Goal: Task Accomplishment & Management: Manage account settings

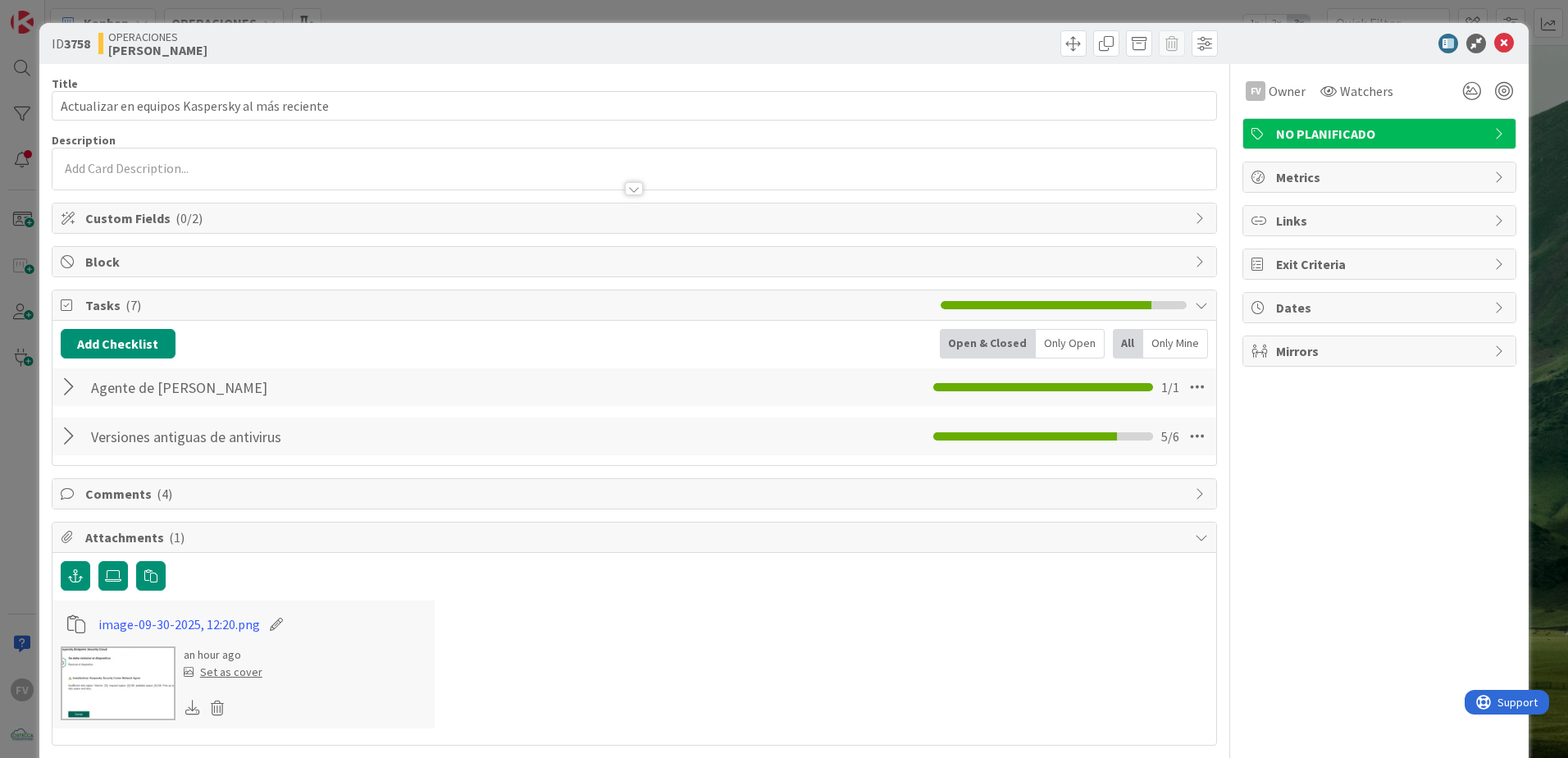
click at [155, 505] on div "Comments ( 4 )" at bounding box center [635, 494] width 1164 height 29
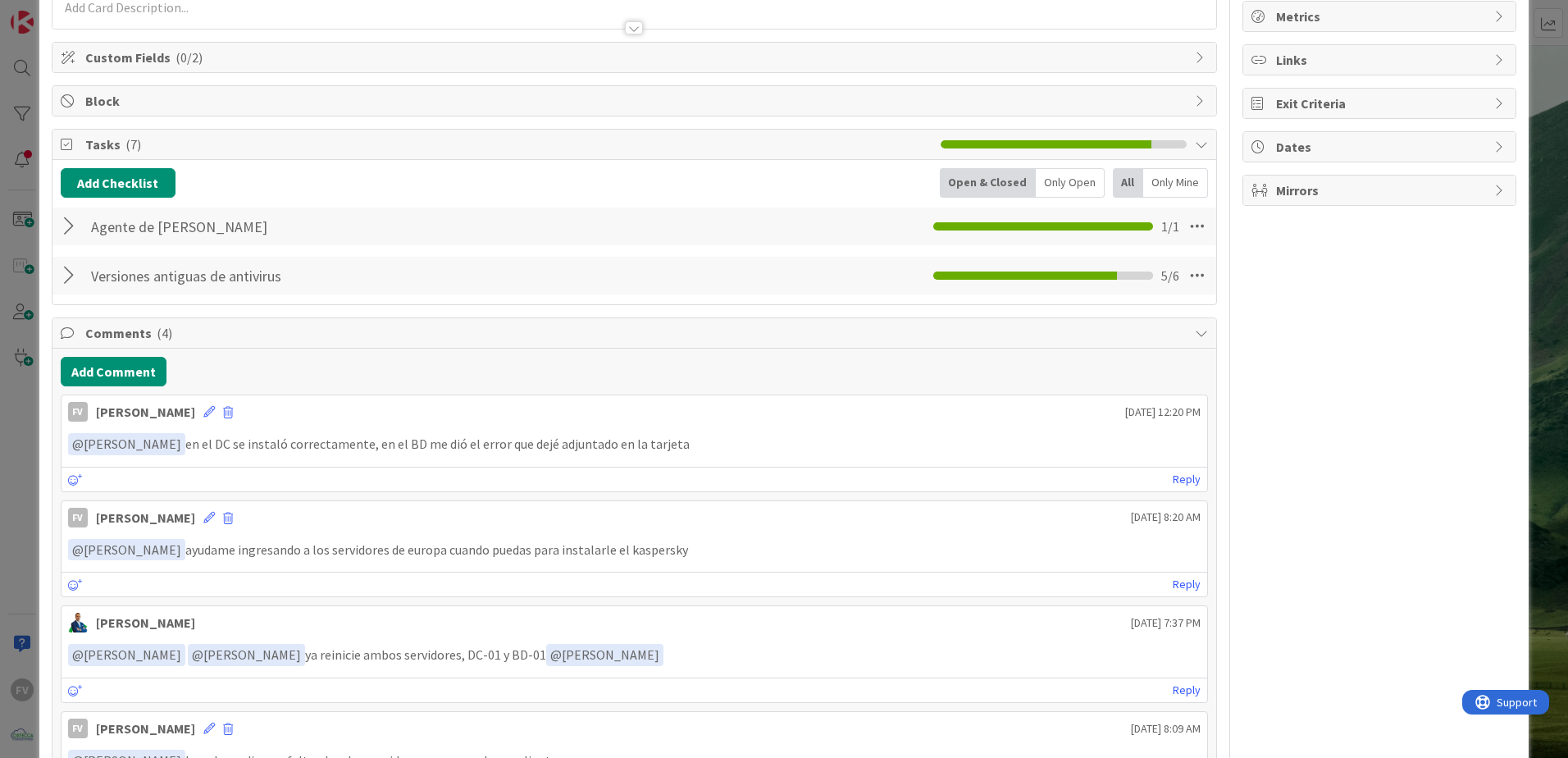
scroll to position [164, 0]
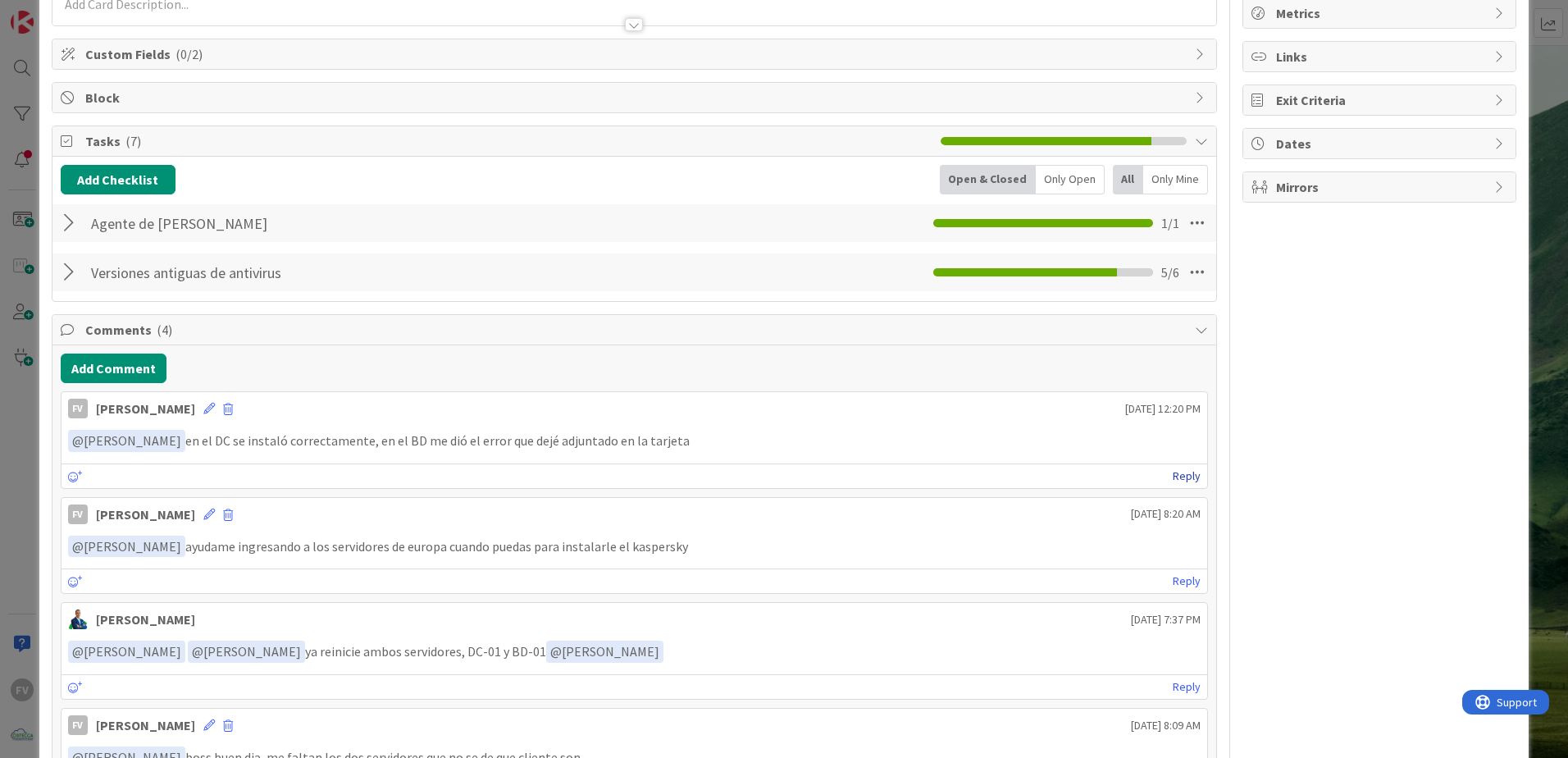
click at [1173, 478] on link "Reply" at bounding box center [1187, 475] width 28 height 21
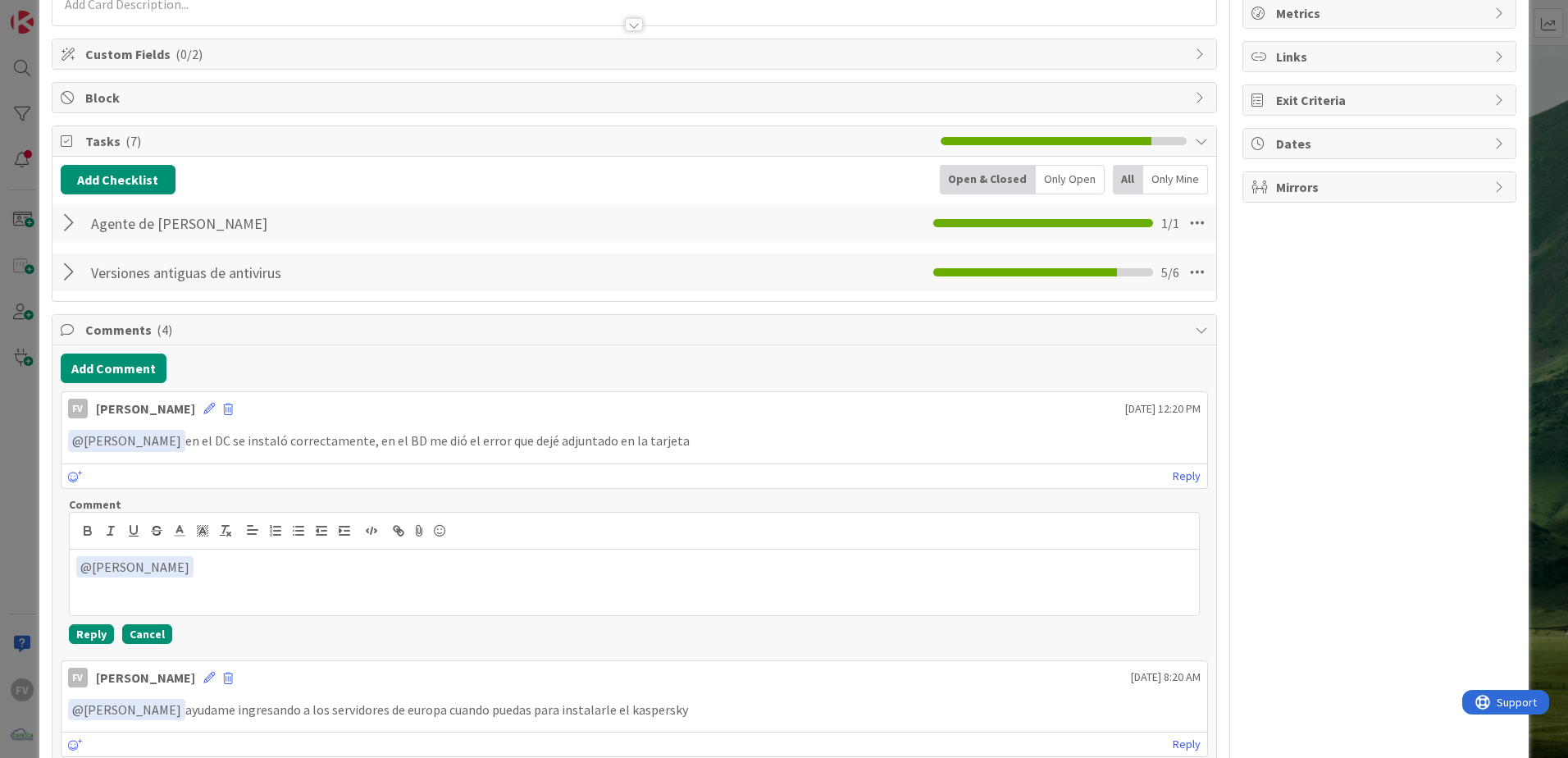
click at [163, 625] on button "Cancel" at bounding box center [147, 634] width 50 height 20
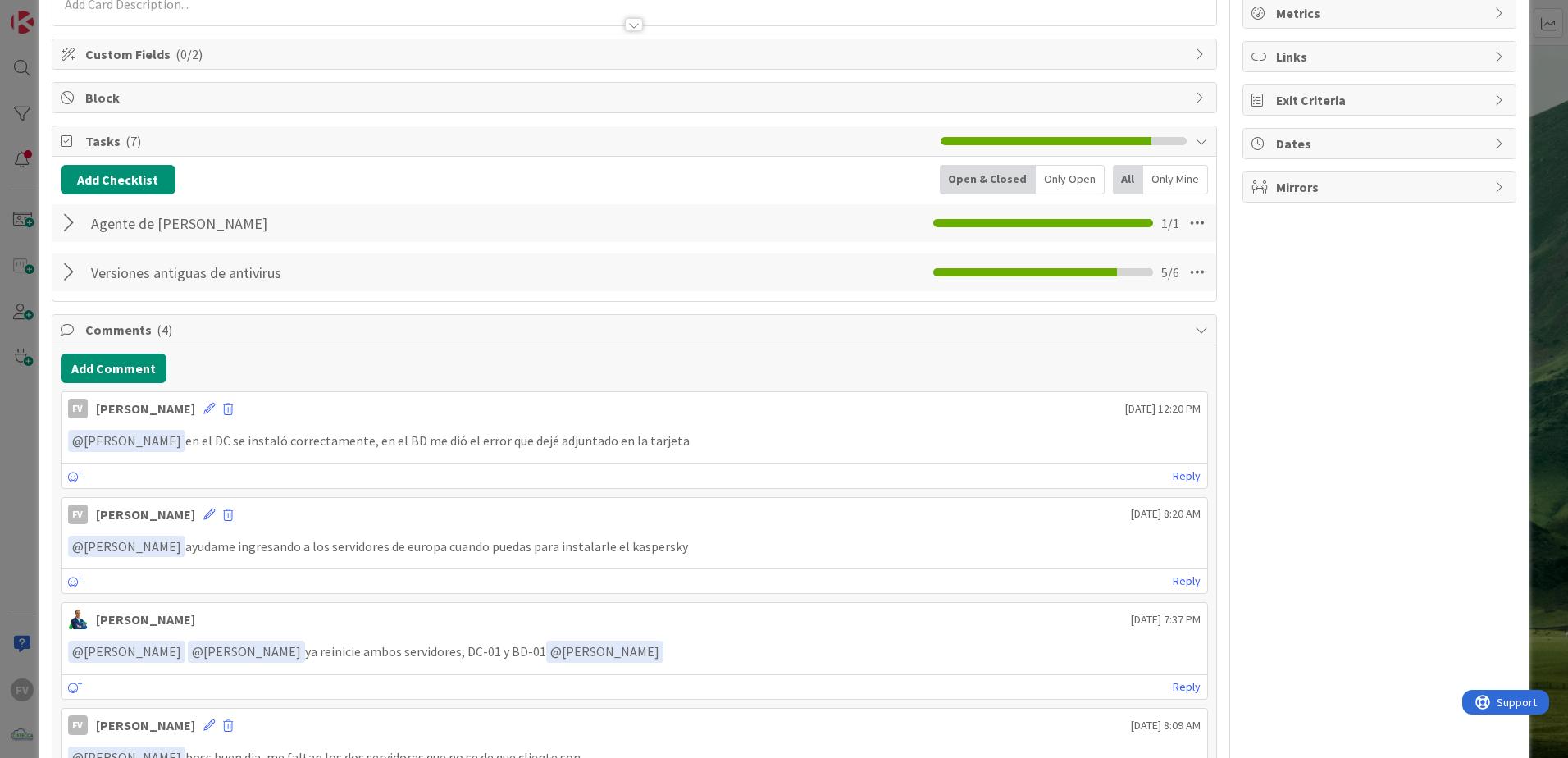
click at [12, 385] on div "ID 3758 OPERACIONES [PERSON_NAME] Title 47 / 128 Actualizar en equipos Kaspersk…" at bounding box center [784, 379] width 1568 height 758
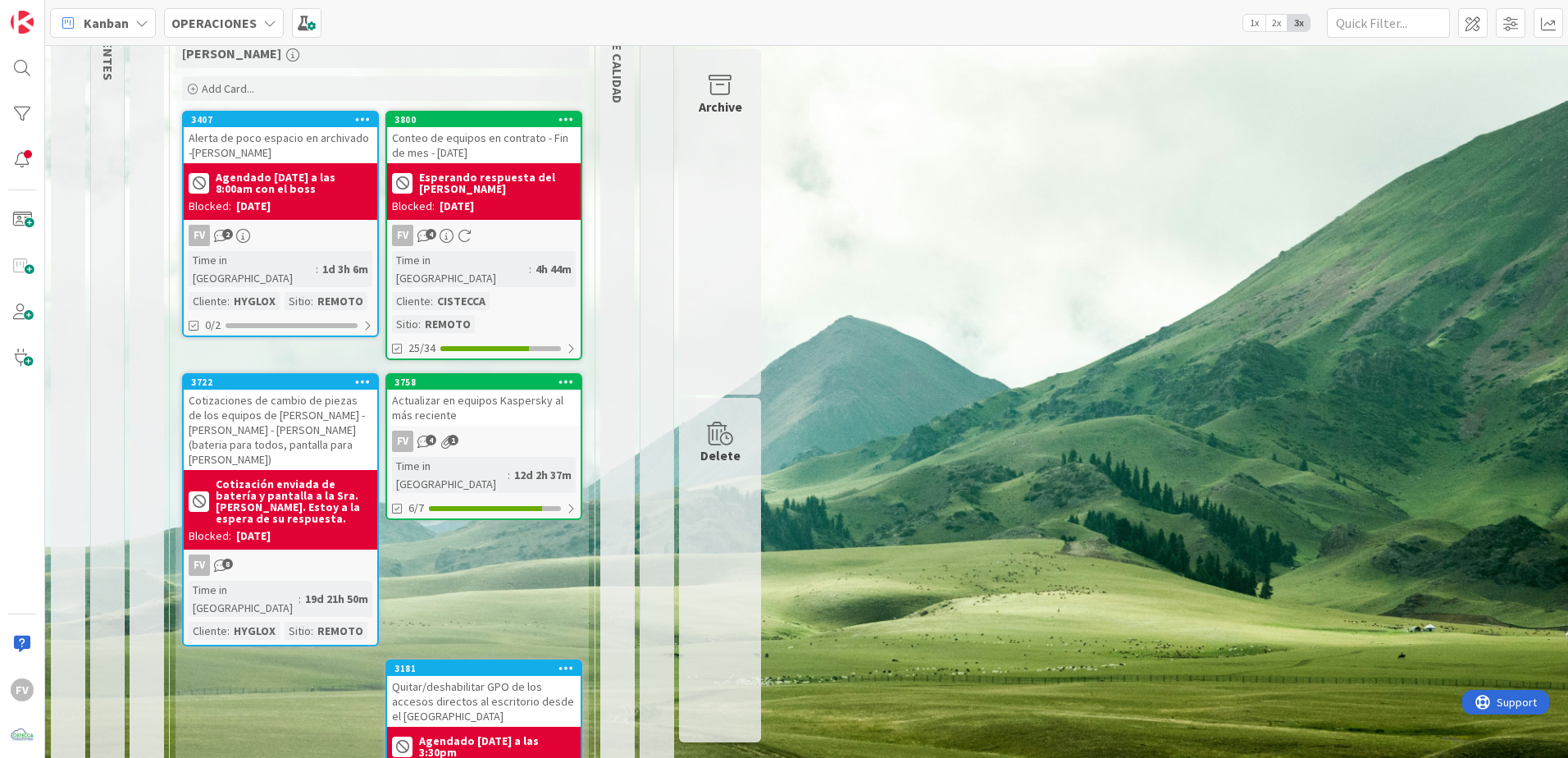
scroll to position [209, 0]
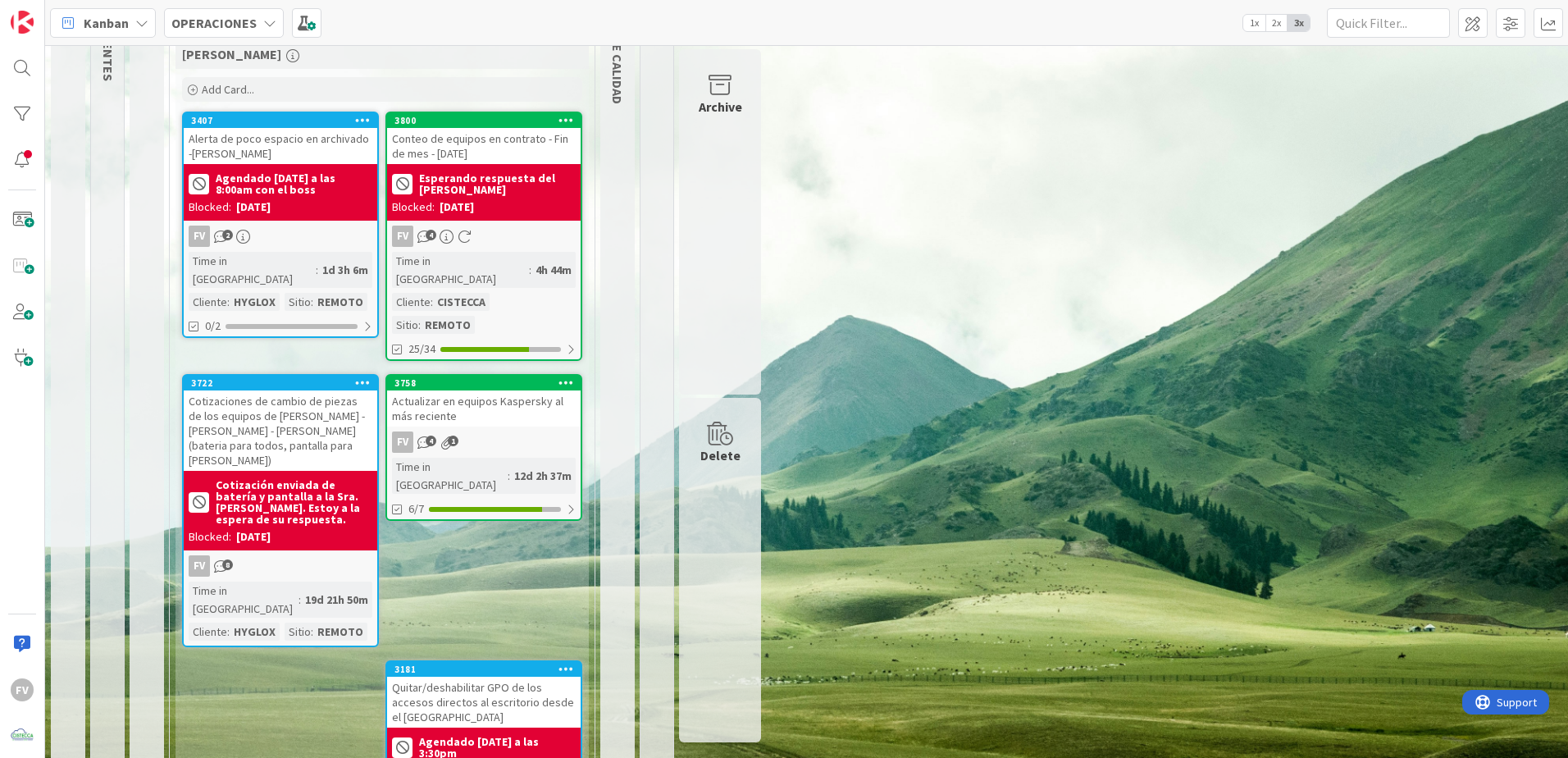
click at [479, 386] on div "3758 Actualizar en equipos Kaspersky al más reciente FV 4 1 Time in [GEOGRAPHIC…" at bounding box center [483, 447] width 197 height 147
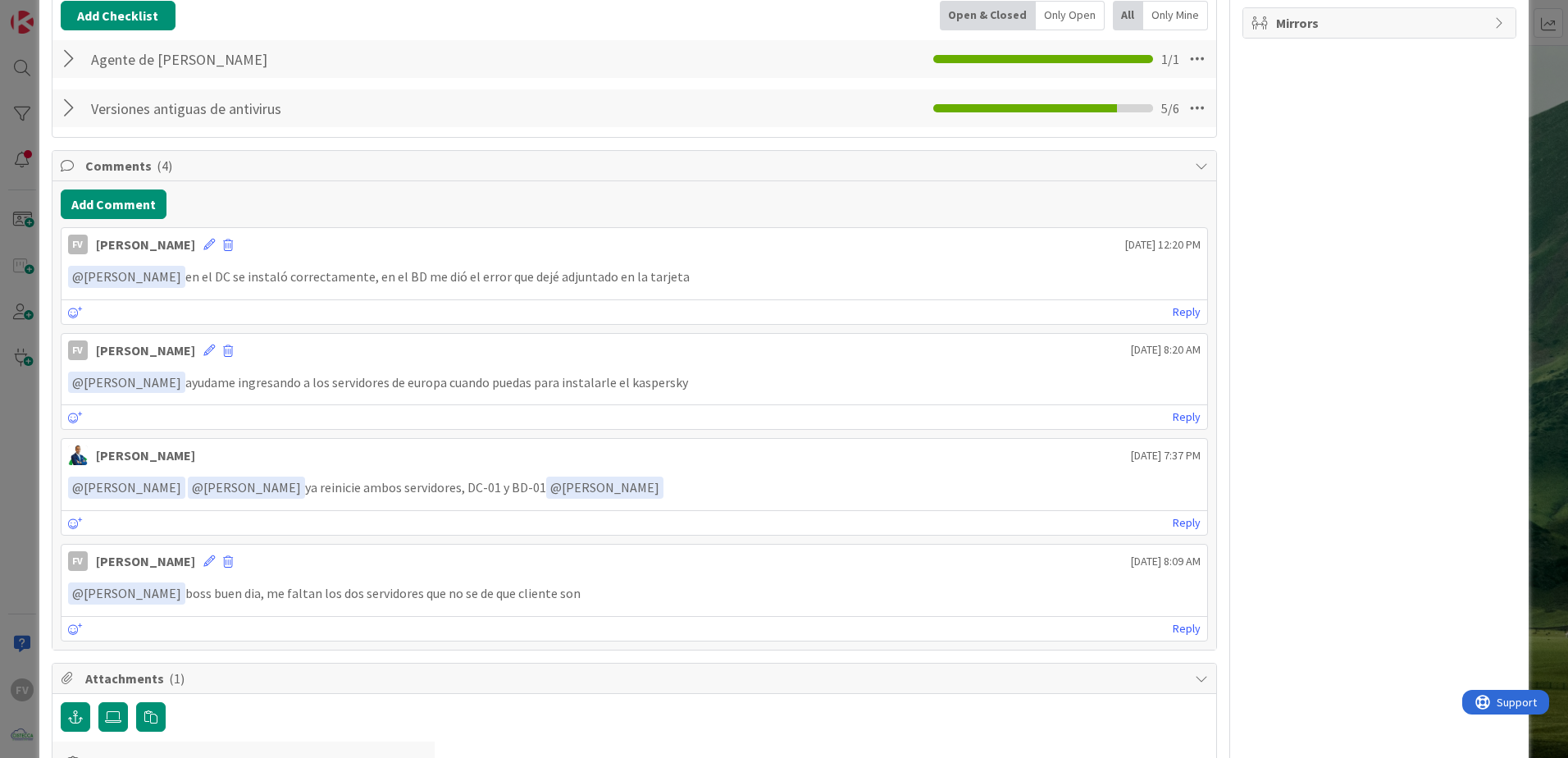
scroll to position [246, 0]
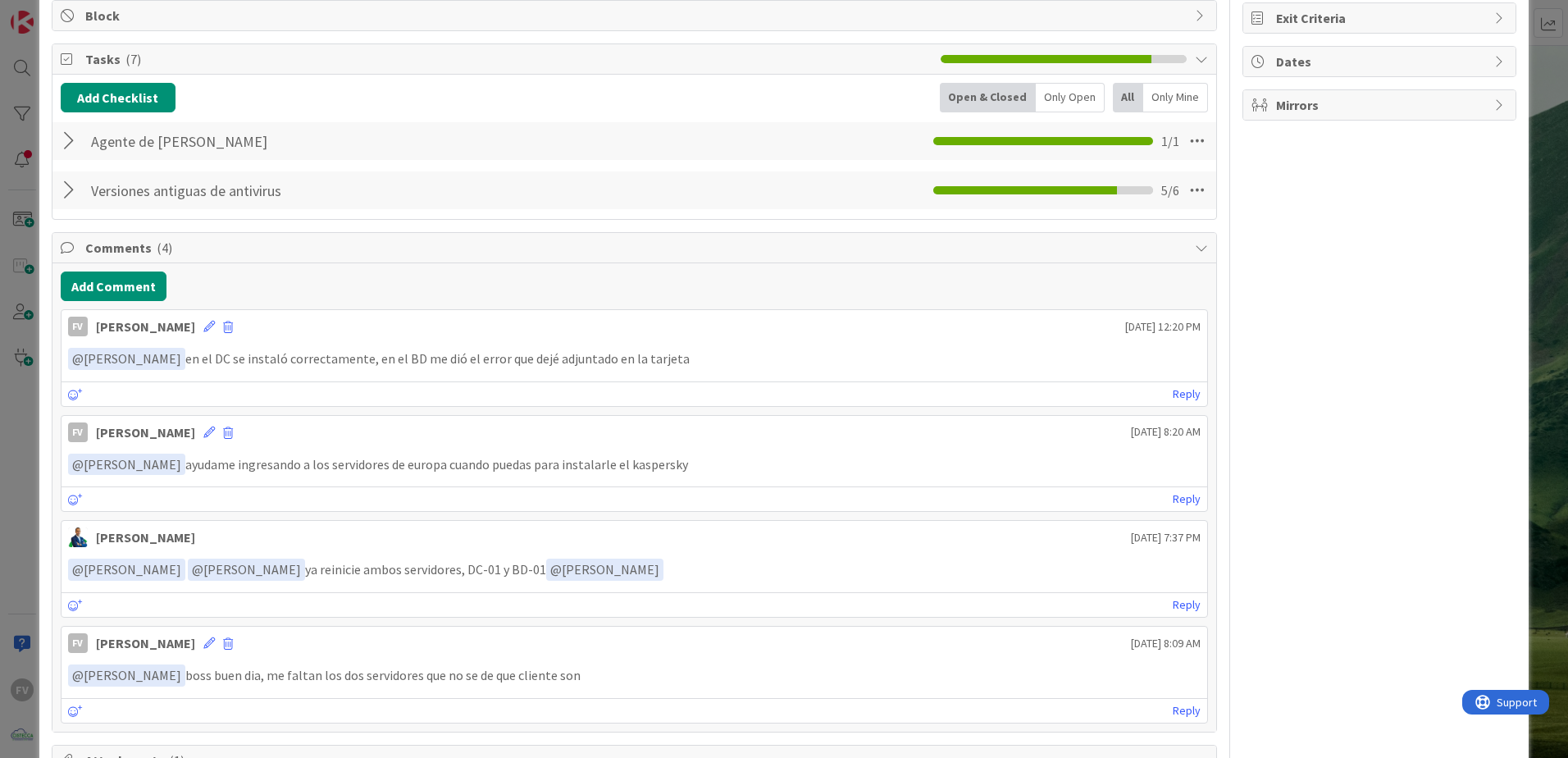
click at [31, 433] on div "ID 3758 OPERACIONES [PERSON_NAME] Title 47 / 128 Actualizar en equipos Kaspersk…" at bounding box center [784, 379] width 1568 height 758
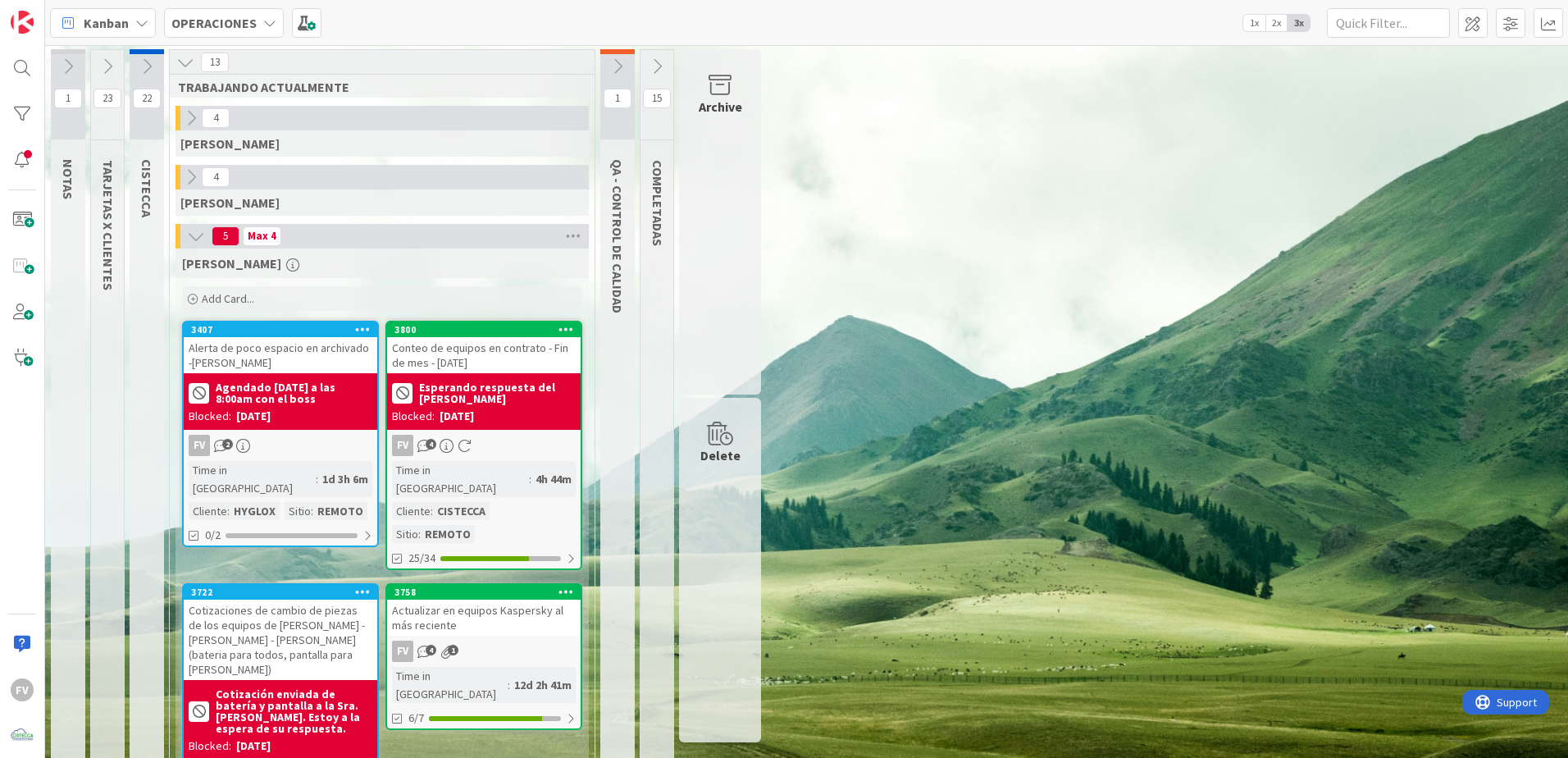
click at [446, 398] on b "Esperando respuesta del [PERSON_NAME]" at bounding box center [497, 392] width 157 height 22
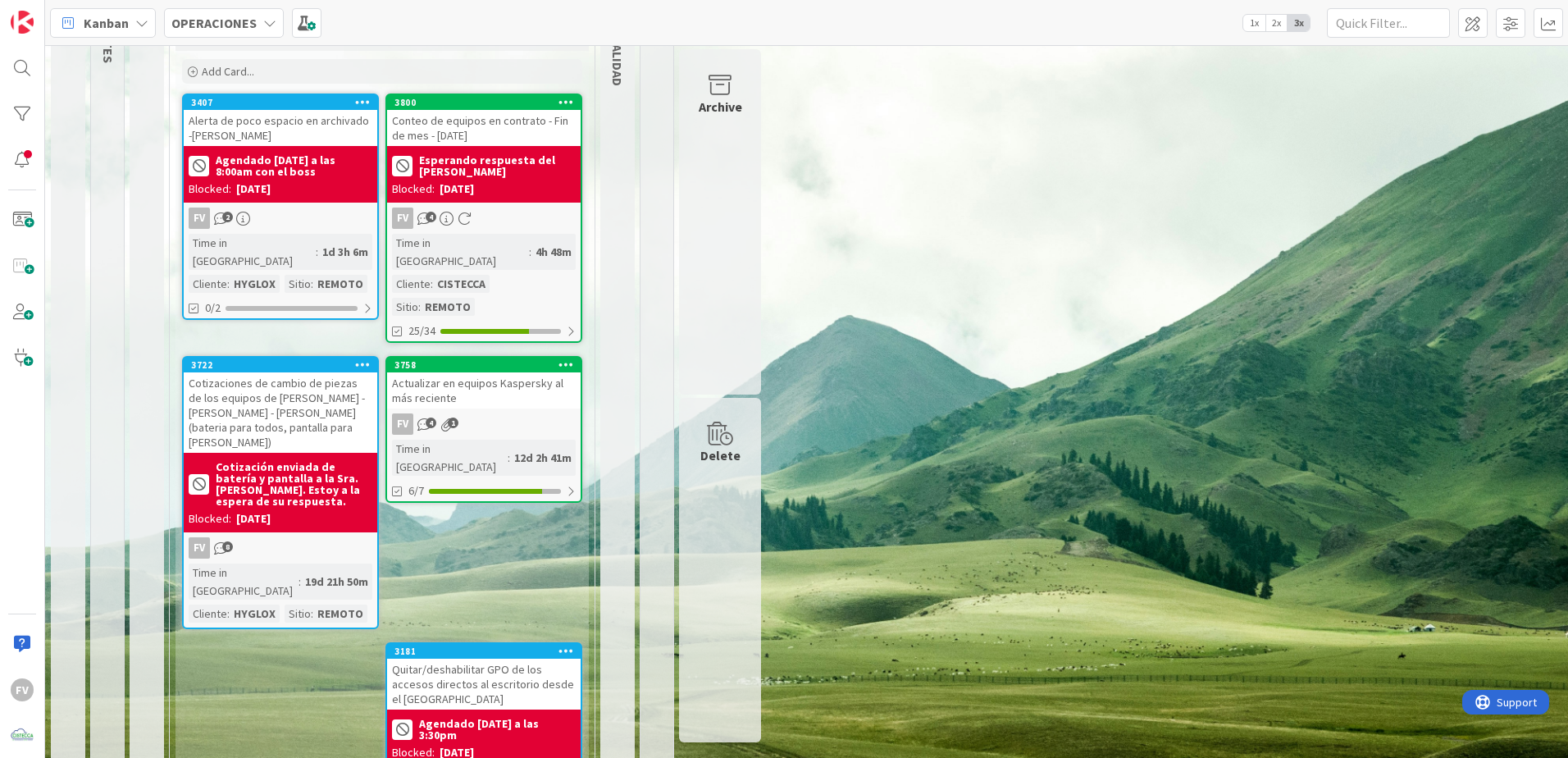
scroll to position [127, 0]
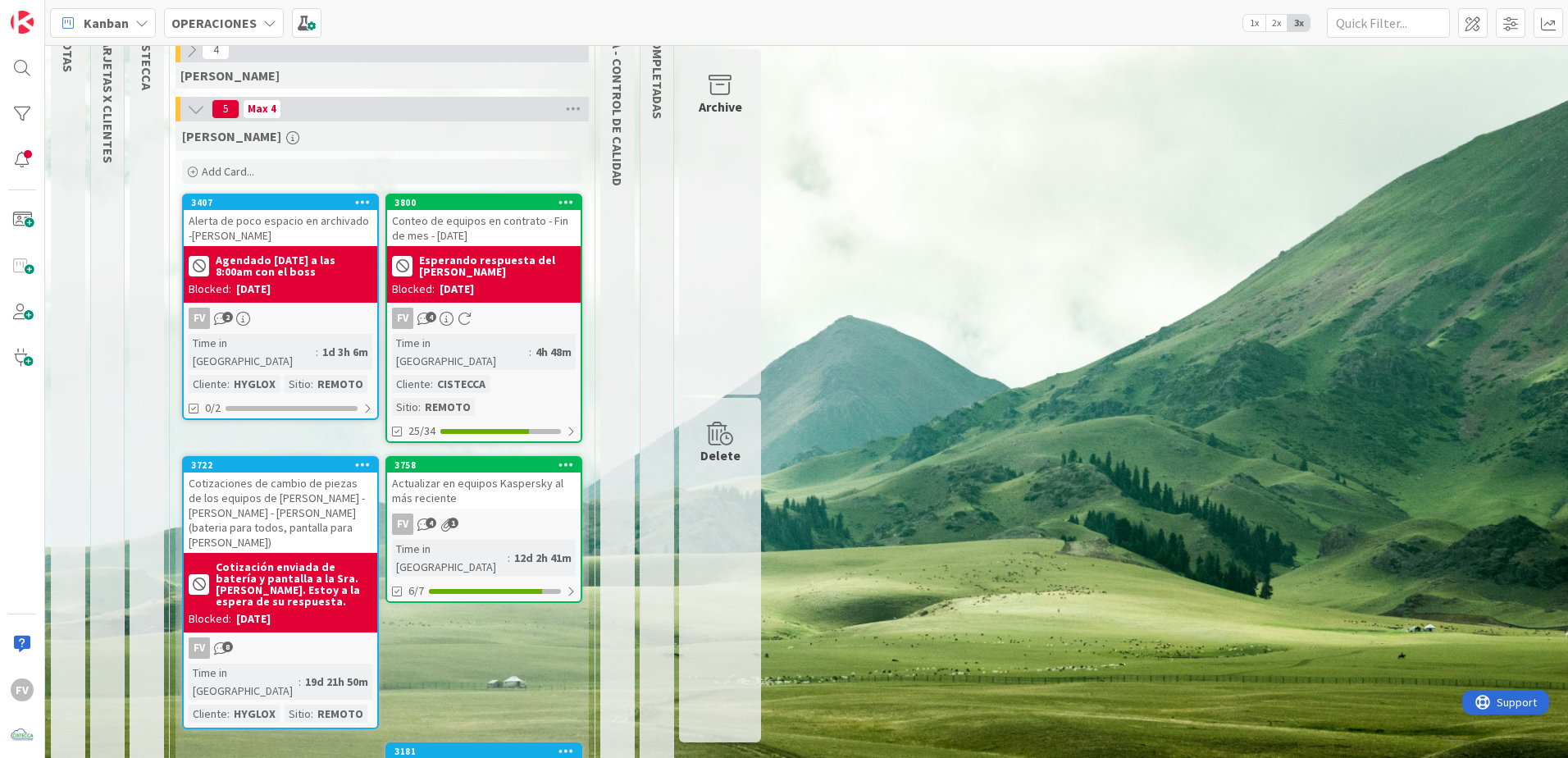
click at [1168, 311] on div "1 NOTAS 23 TARJETAS X CLIENTES 22 CISTECCA 13 TRABAJANDO ACTUALMENTE 4 [PERSON_…" at bounding box center [806, 468] width 1516 height 1093
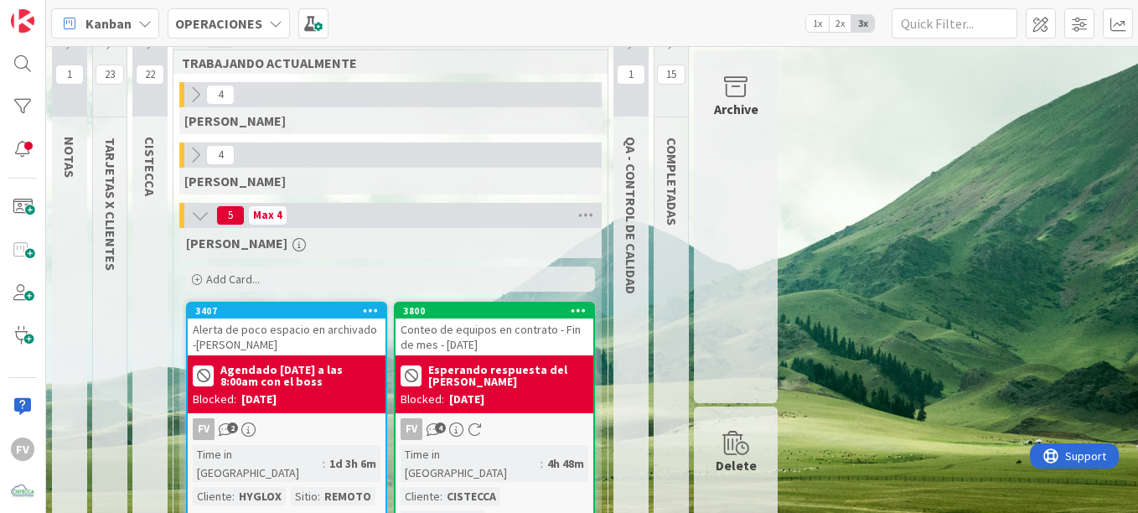
scroll to position [0, 0]
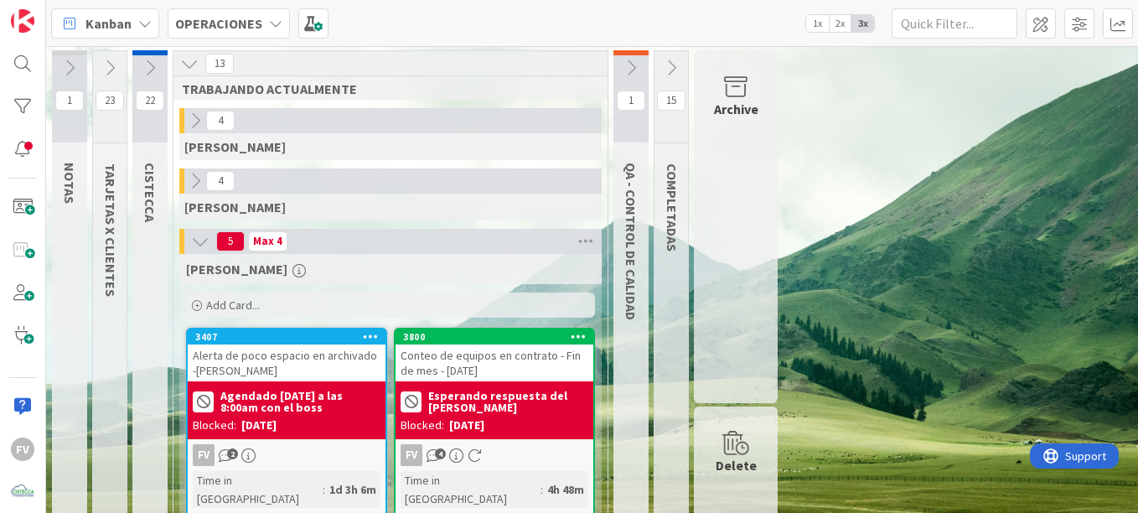
click at [148, 61] on icon at bounding box center [150, 68] width 18 height 18
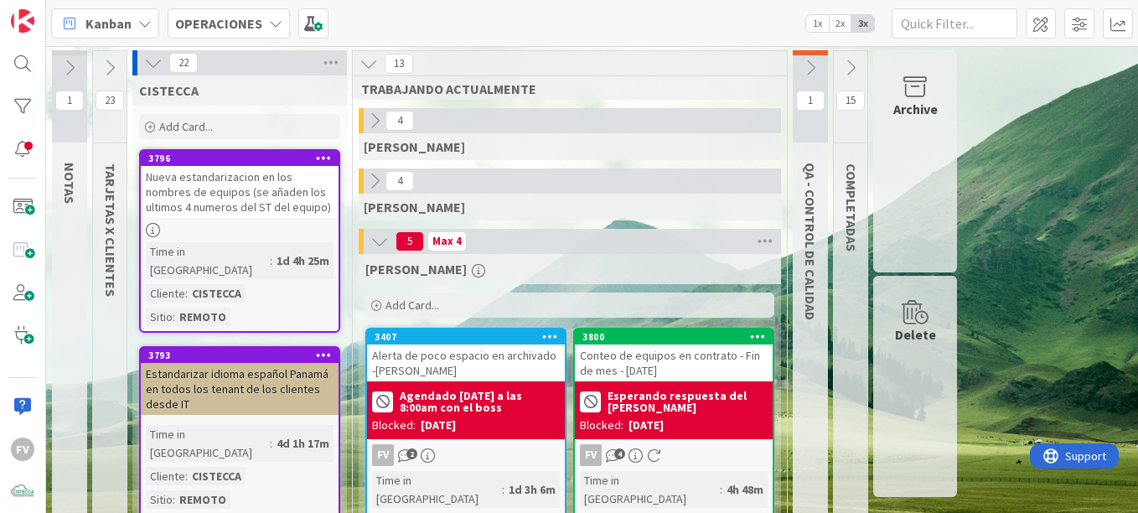
click at [146, 54] on icon at bounding box center [153, 63] width 18 height 18
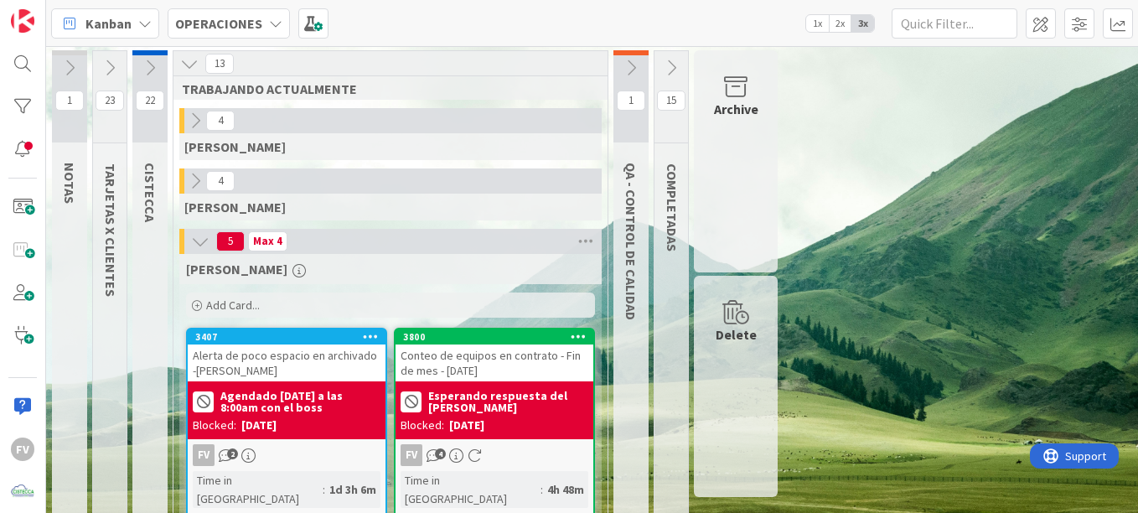
click at [117, 64] on icon at bounding box center [110, 68] width 18 height 18
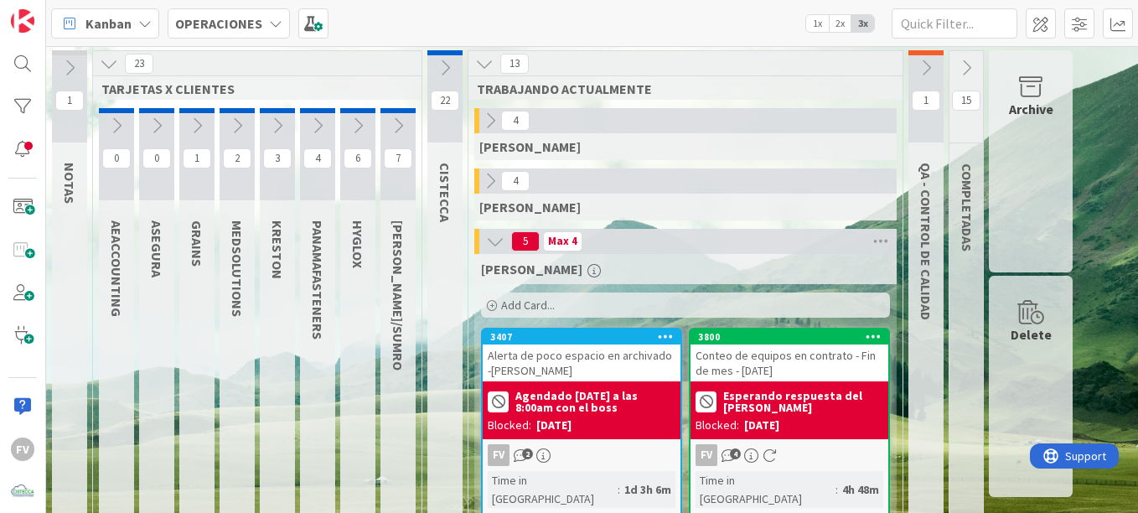
click at [397, 127] on icon at bounding box center [398, 126] width 18 height 18
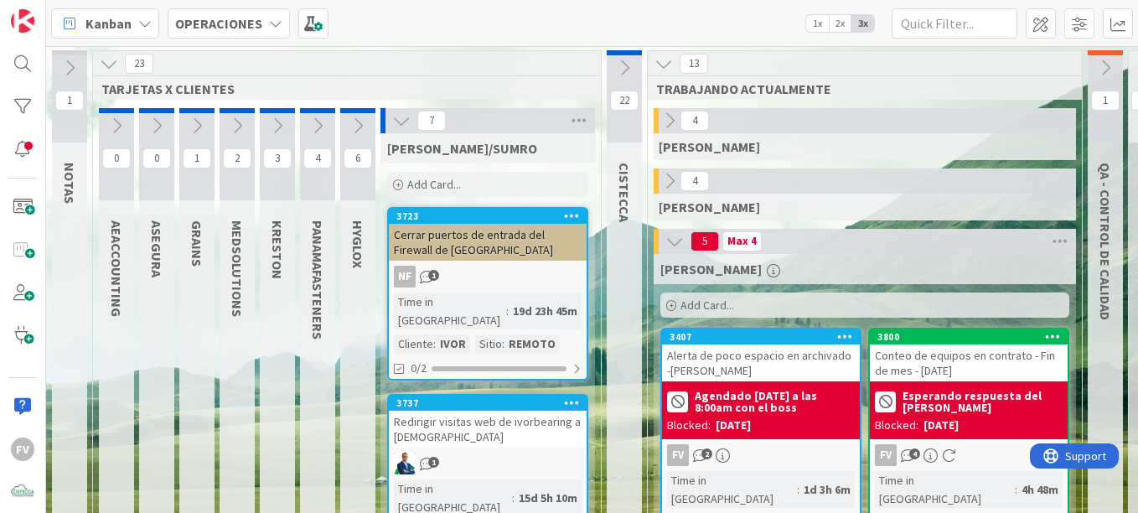
click at [399, 126] on icon at bounding box center [401, 120] width 18 height 18
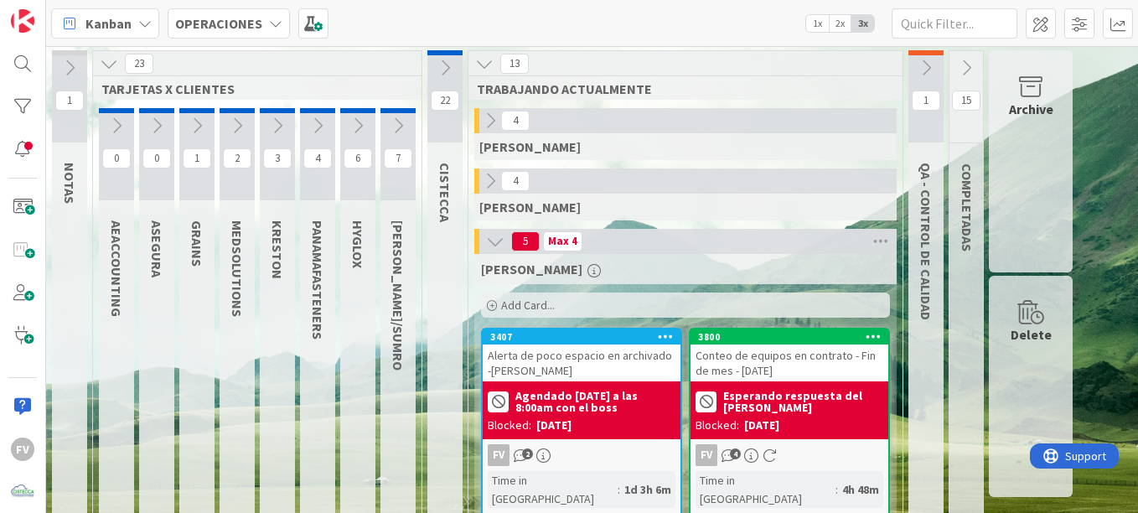
click at [358, 127] on icon at bounding box center [358, 126] width 18 height 18
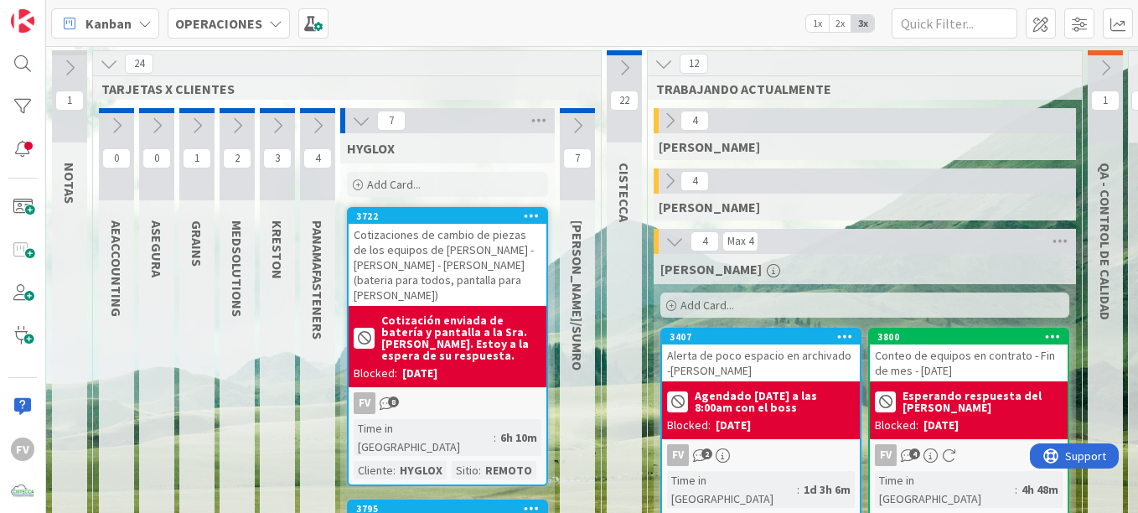
click at [363, 121] on icon at bounding box center [361, 120] width 18 height 18
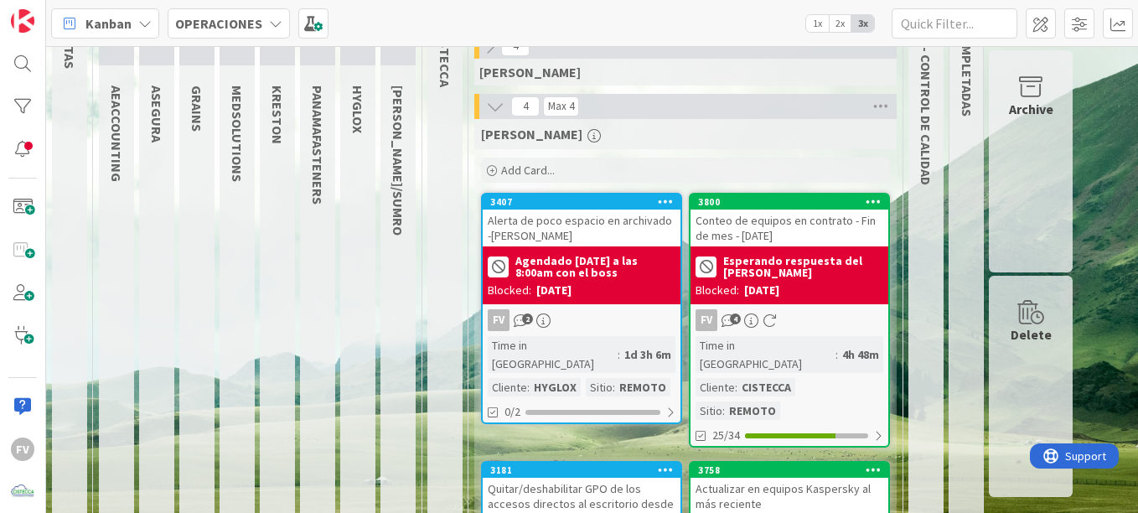
scroll to position [132, 0]
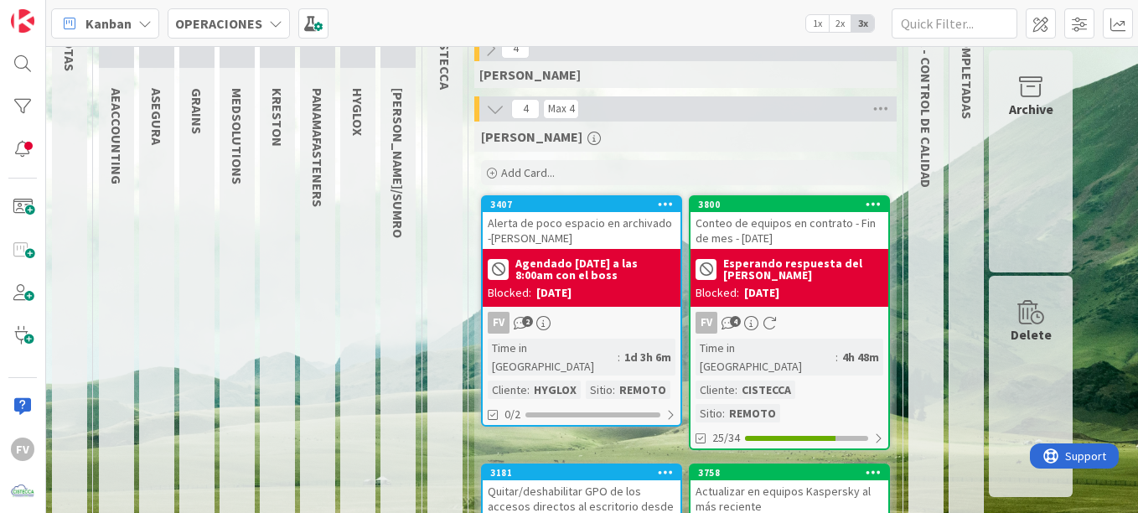
click at [612, 480] on div "Quitar/deshabilitar GPO de los accesos directos al escritorio desde el [GEOGRAP…" at bounding box center [582, 506] width 198 height 52
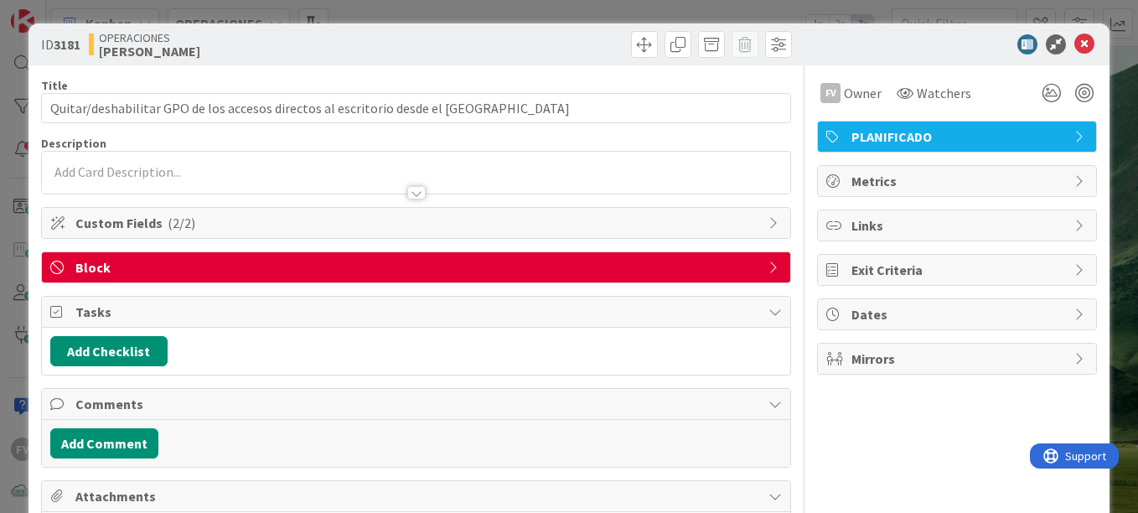
click at [572, 275] on span "Block" at bounding box center [417, 267] width 685 height 20
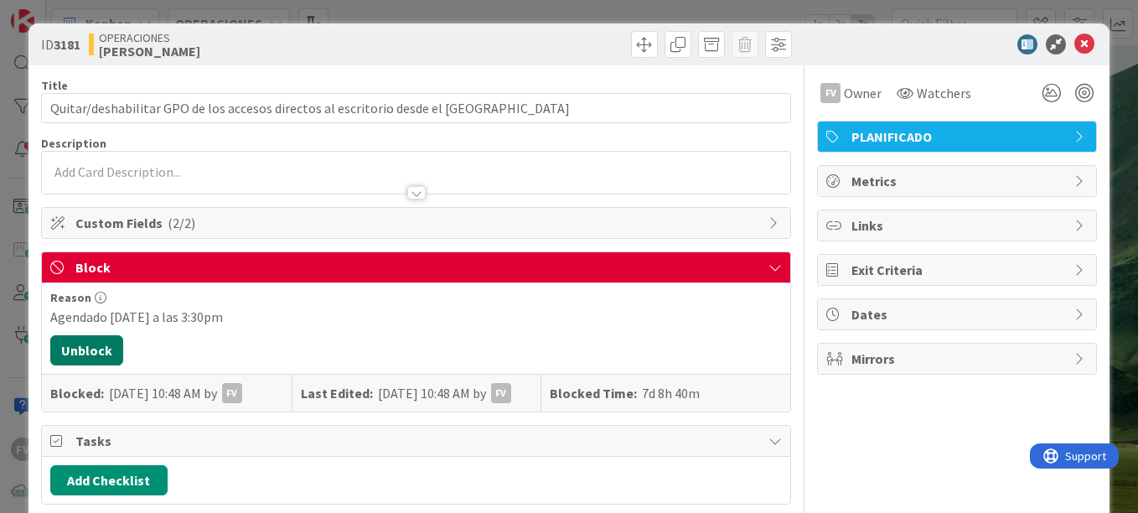
click at [90, 346] on button "Unblock" at bounding box center [86, 350] width 73 height 30
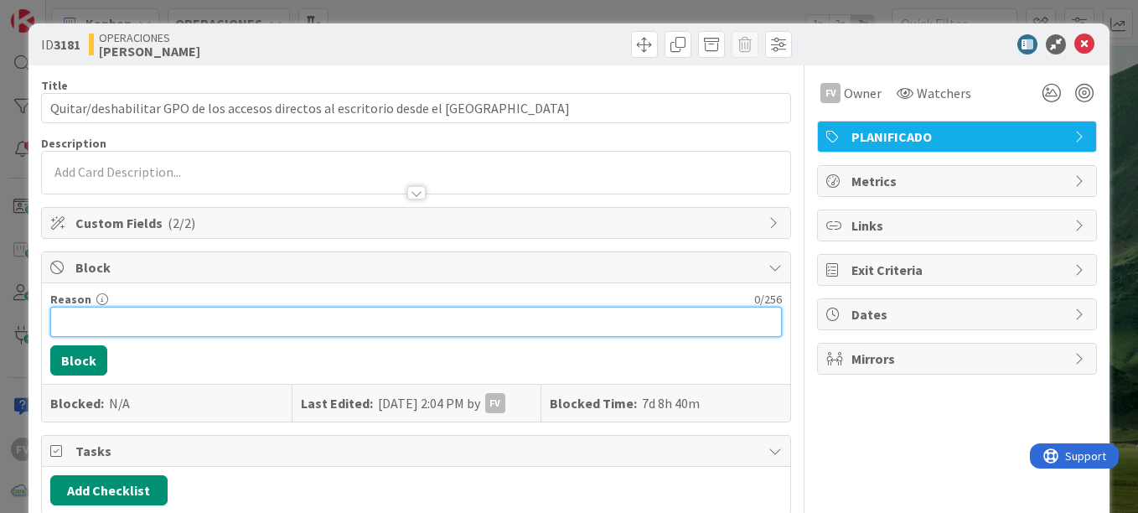
click at [123, 329] on input "Reason" at bounding box center [416, 322] width 732 height 30
type input "Agendado para el [DATE] en la [DATE]"
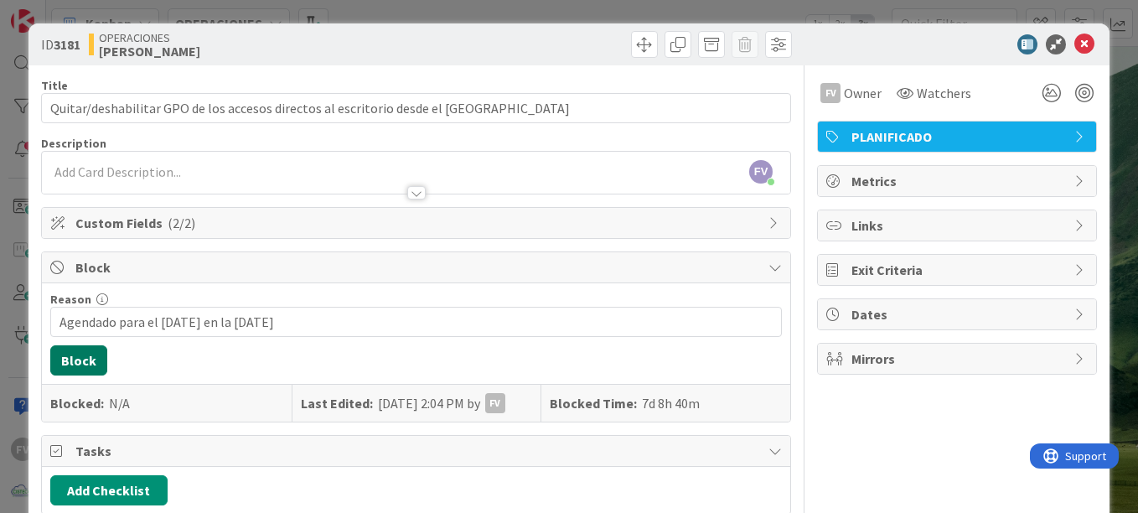
click at [81, 360] on button "Block" at bounding box center [78, 360] width 57 height 30
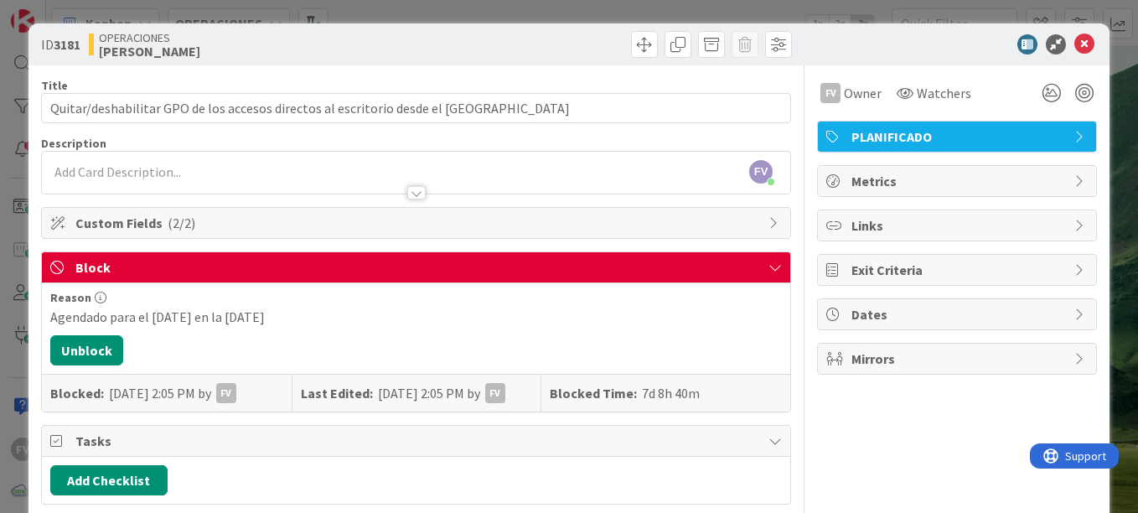
click at [16, 261] on div "ID 3181 OPERACIONES [PERSON_NAME] Title 73 / 128 Quitar/deshabilitar GPO de los…" at bounding box center [569, 256] width 1138 height 513
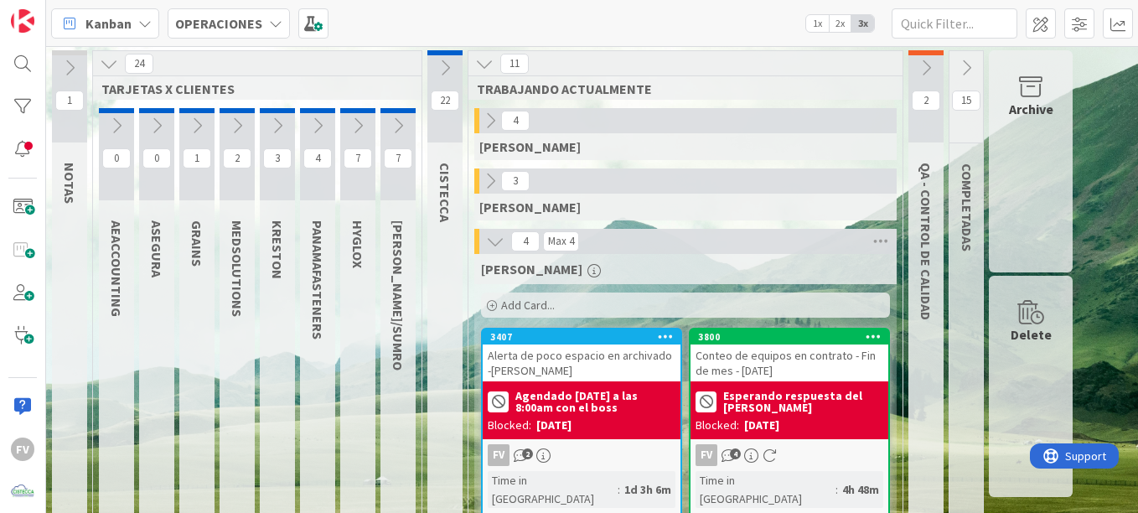
click at [313, 126] on icon at bounding box center [318, 126] width 18 height 18
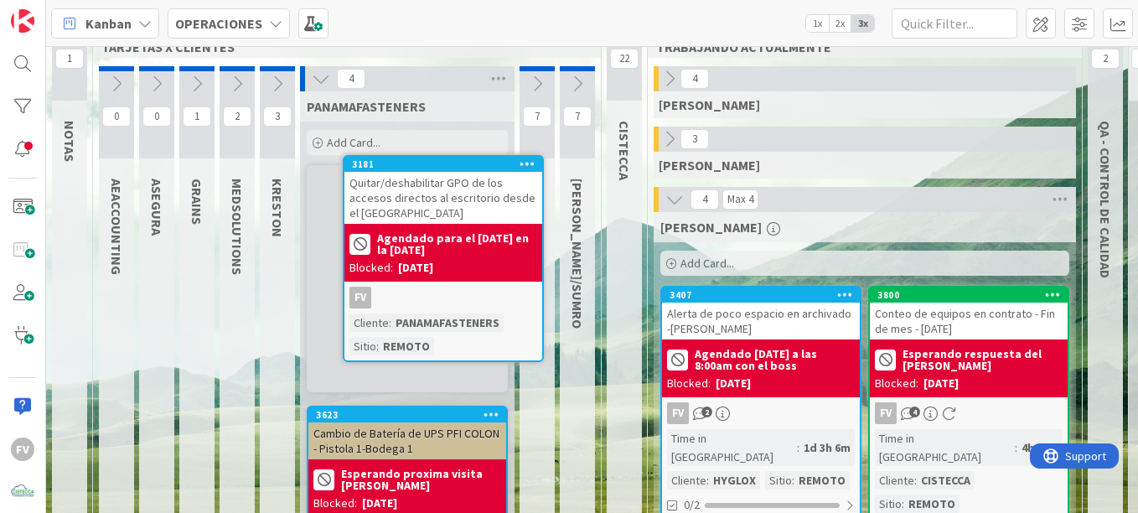
scroll to position [34, 0]
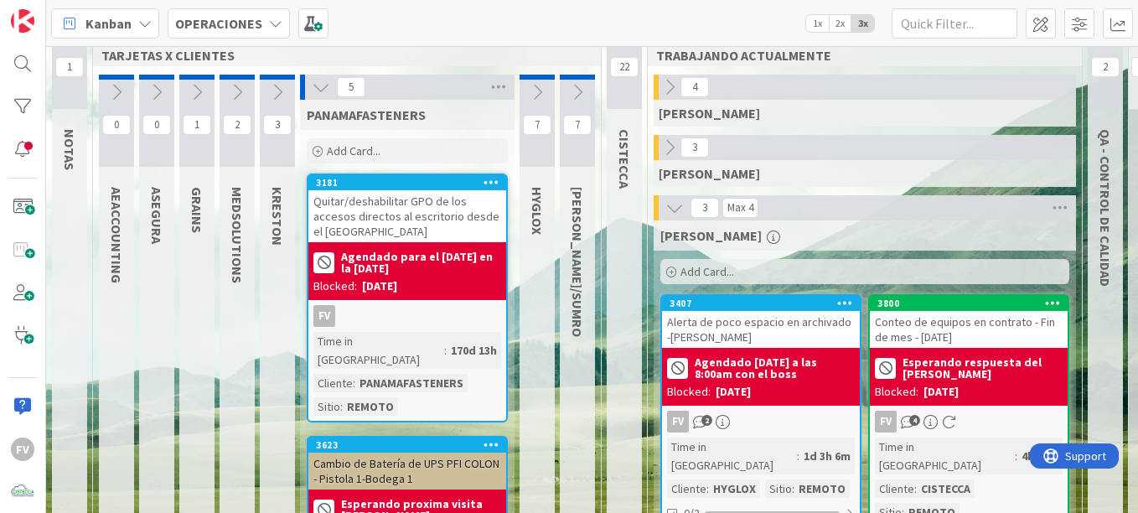
click at [309, 95] on div "5" at bounding box center [407, 87] width 215 height 25
click at [316, 91] on icon at bounding box center [321, 87] width 18 height 18
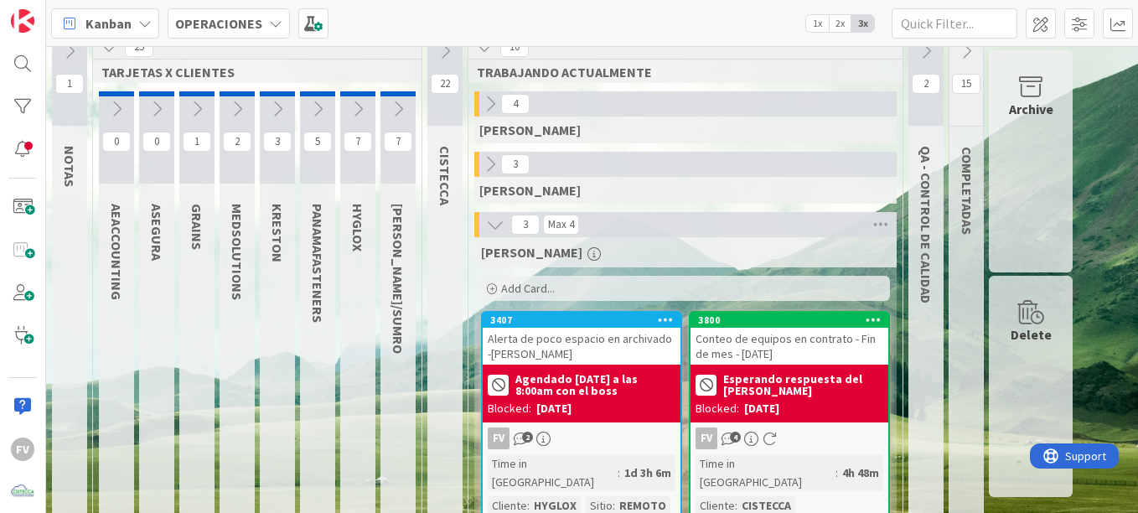
scroll to position [0, 0]
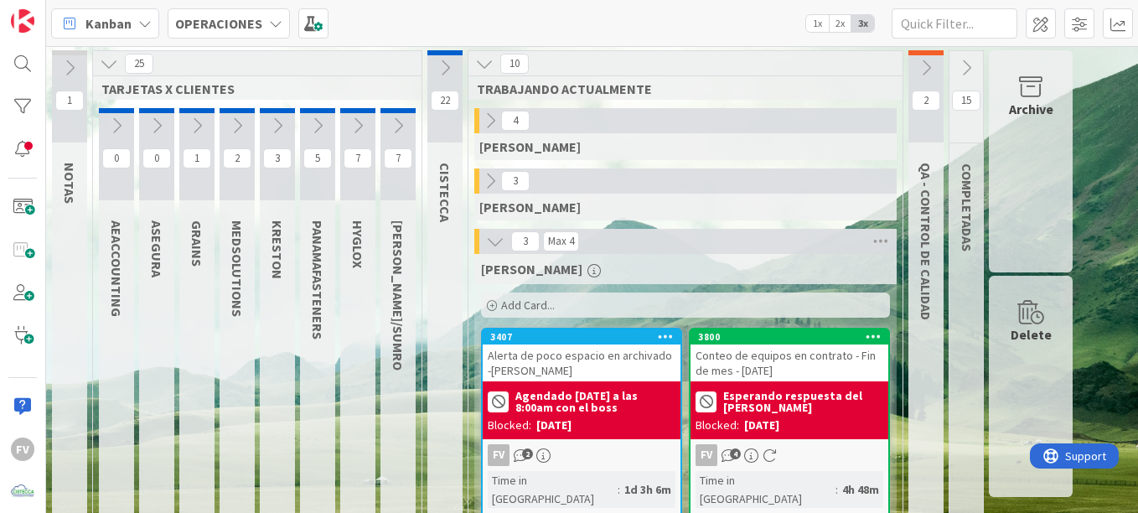
click at [111, 75] on div "25" at bounding box center [257, 63] width 329 height 25
click at [112, 60] on icon at bounding box center [109, 63] width 18 height 18
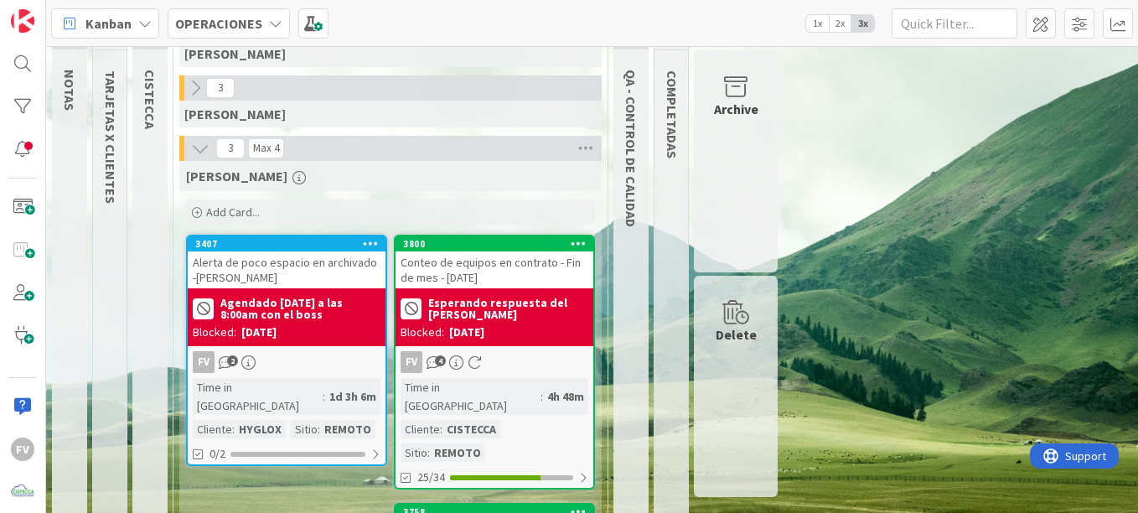
scroll to position [204, 0]
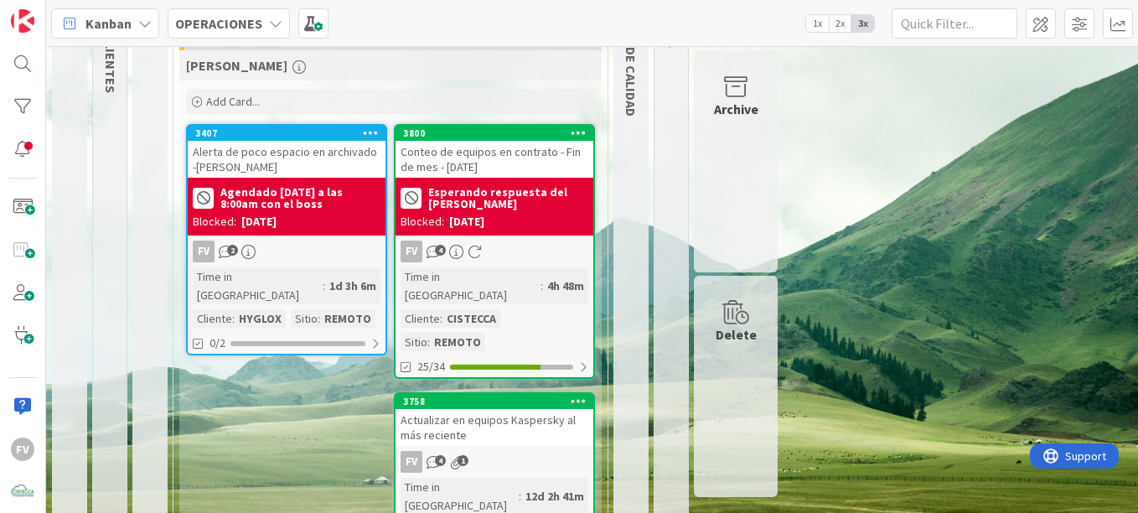
click at [307, 102] on div "Add Card..." at bounding box center [390, 101] width 409 height 25
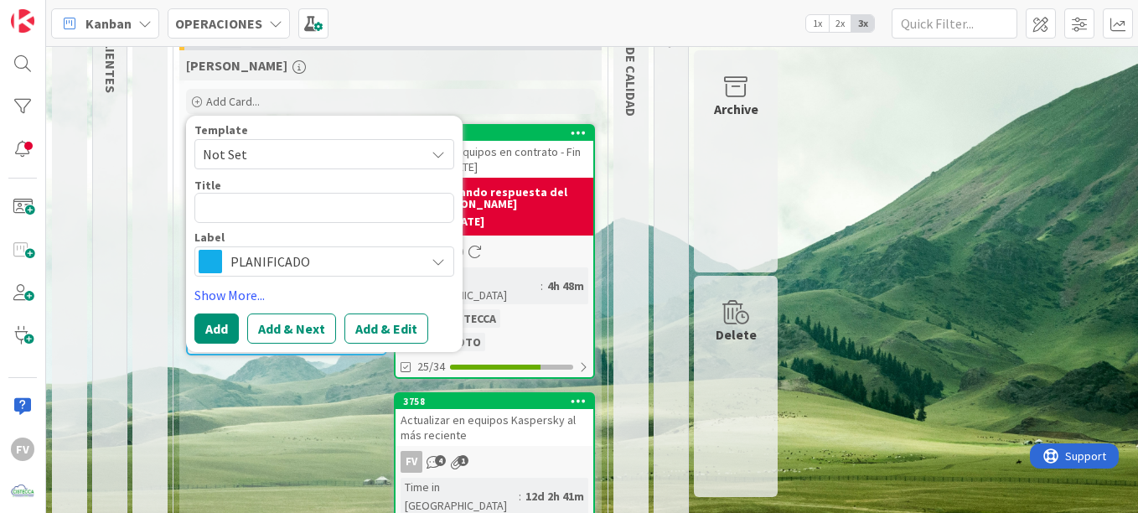
click at [273, 154] on span "Not Set" at bounding box center [308, 154] width 210 height 22
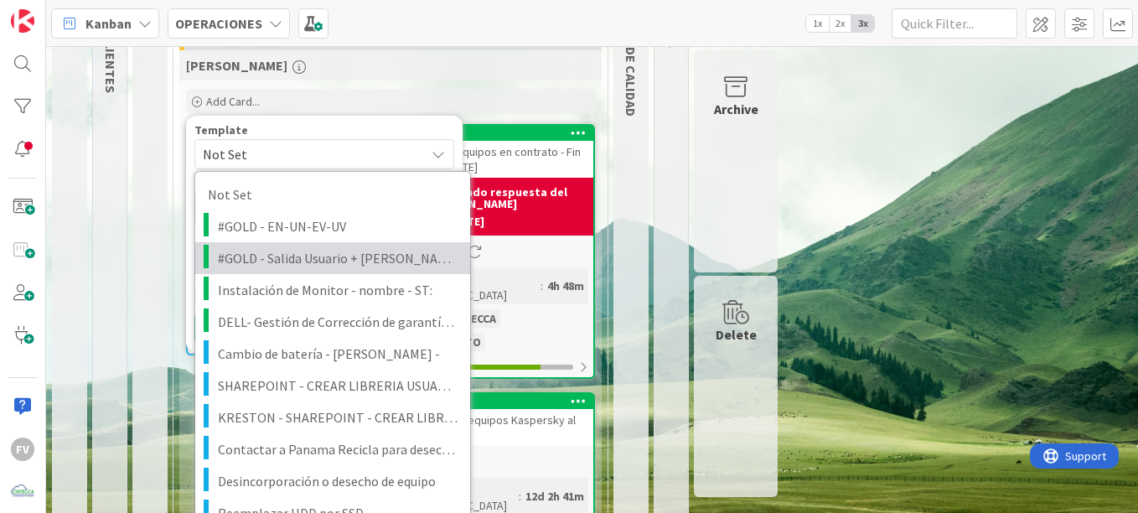
click at [342, 256] on span "#GOLD - Salida Usuario + [PERSON_NAME]" at bounding box center [338, 258] width 240 height 22
type textarea "x"
type textarea "#GOLD - Salida Usuario + [PERSON_NAME]"
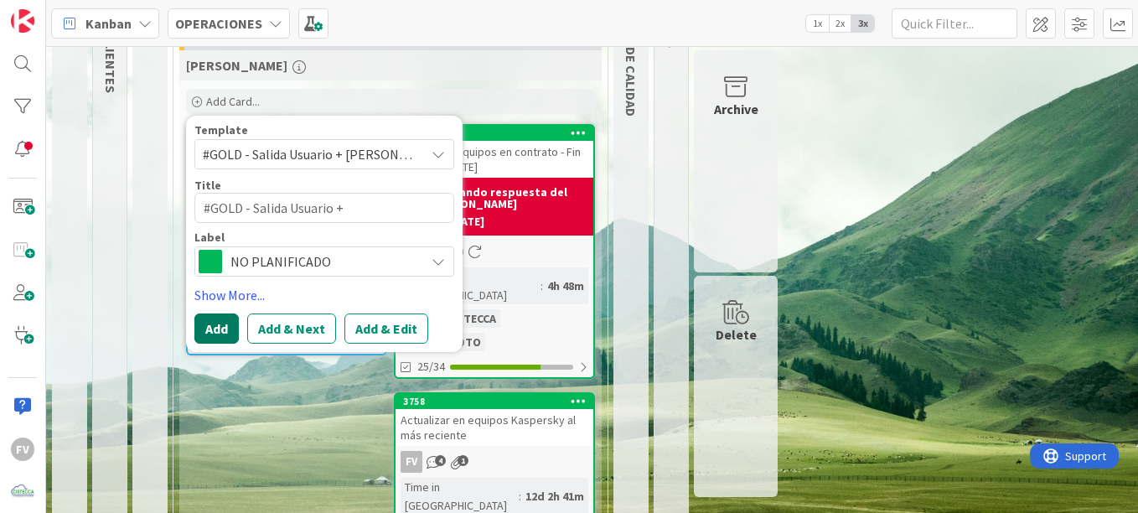
click at [205, 331] on button "Add" at bounding box center [216, 329] width 44 height 30
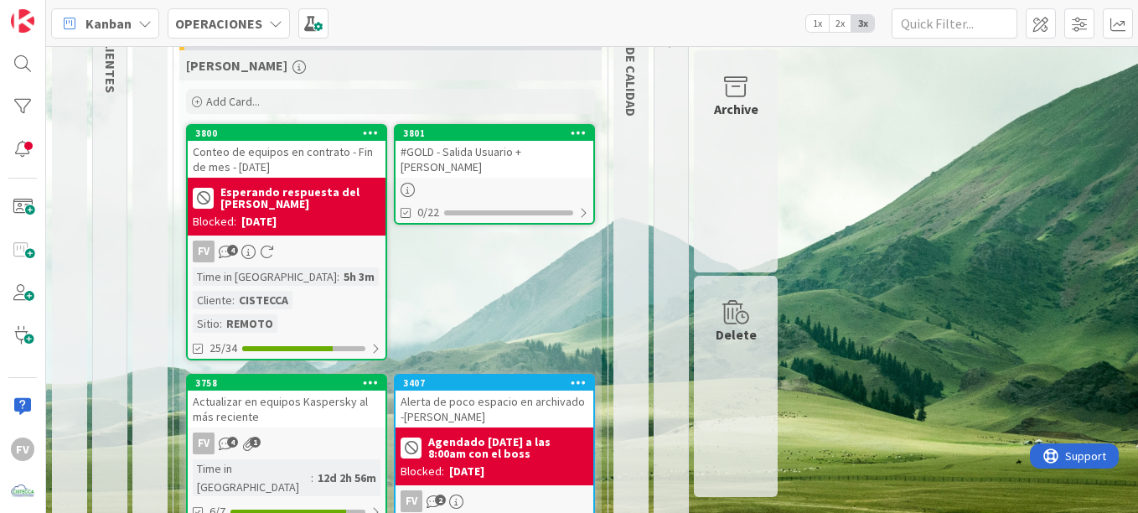
click at [469, 163] on div "#GOLD - Salida Usuario + [PERSON_NAME]" at bounding box center [495, 159] width 198 height 37
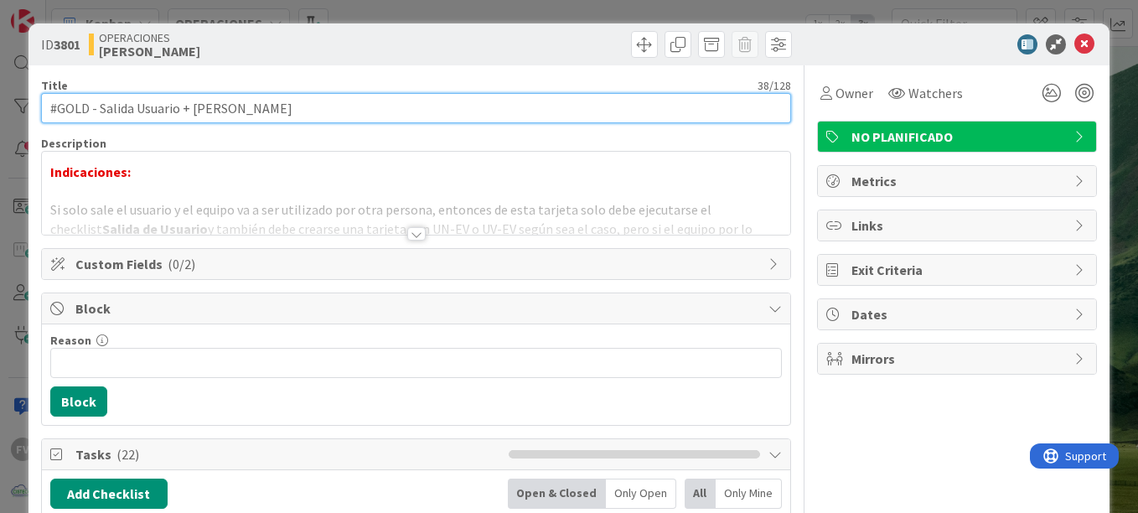
click at [289, 111] on input "#GOLD - Salida Usuario + [PERSON_NAME]" at bounding box center [416, 108] width 750 height 30
type input "#GOLD - Salida Usuario + Salida Equipo - KRE-OBA-27-LP - [PERSON_NAME]"
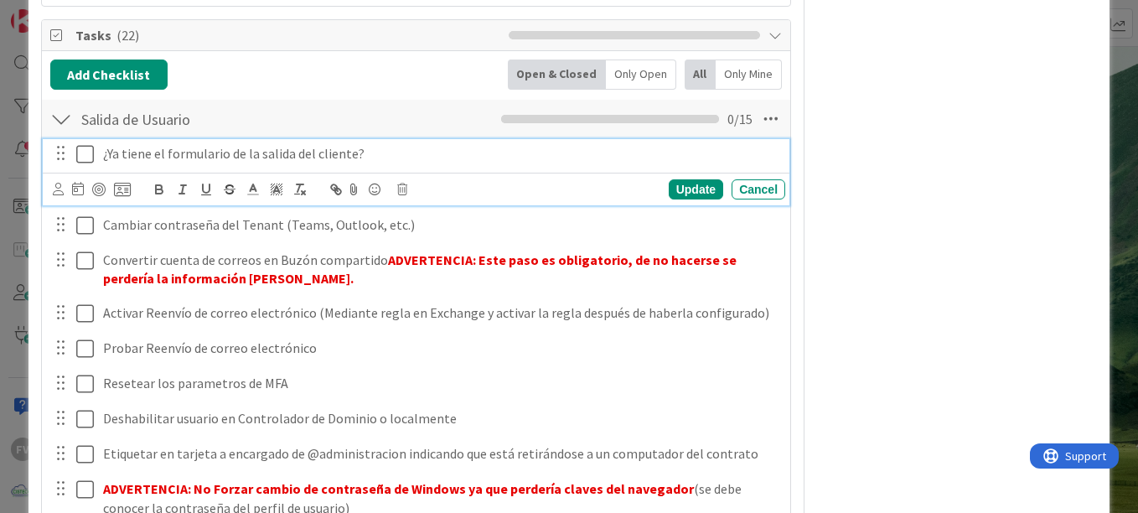
click at [84, 153] on icon at bounding box center [85, 154] width 18 height 20
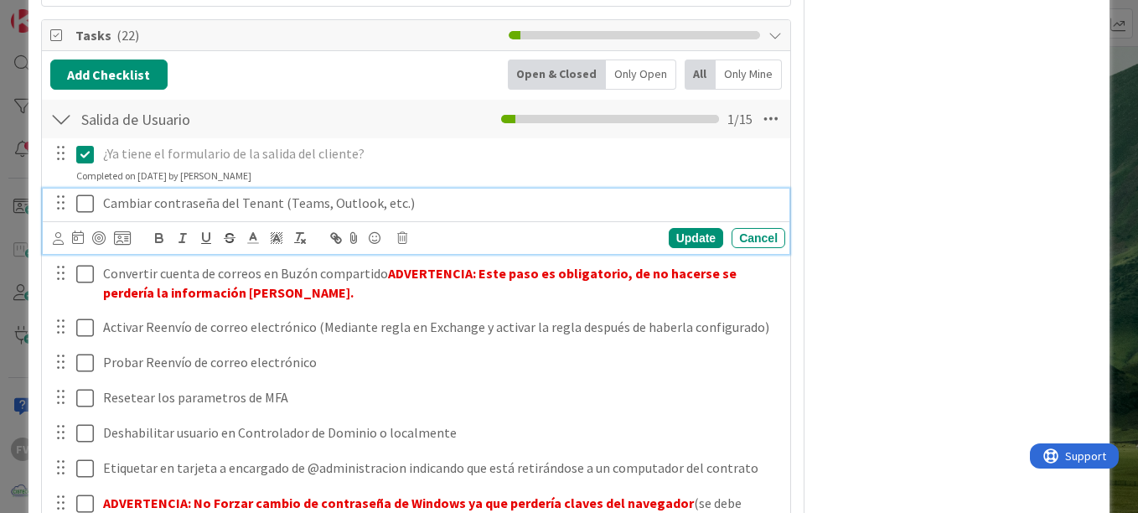
click at [431, 200] on p "Cambiar contraseña del Tenant (Teams, Outlook, etc.)" at bounding box center [441, 203] width 676 height 19
click at [103, 203] on p "Cambiar contraseña del Tenant (Teams, Outlook, etc.)" at bounding box center [441, 203] width 676 height 19
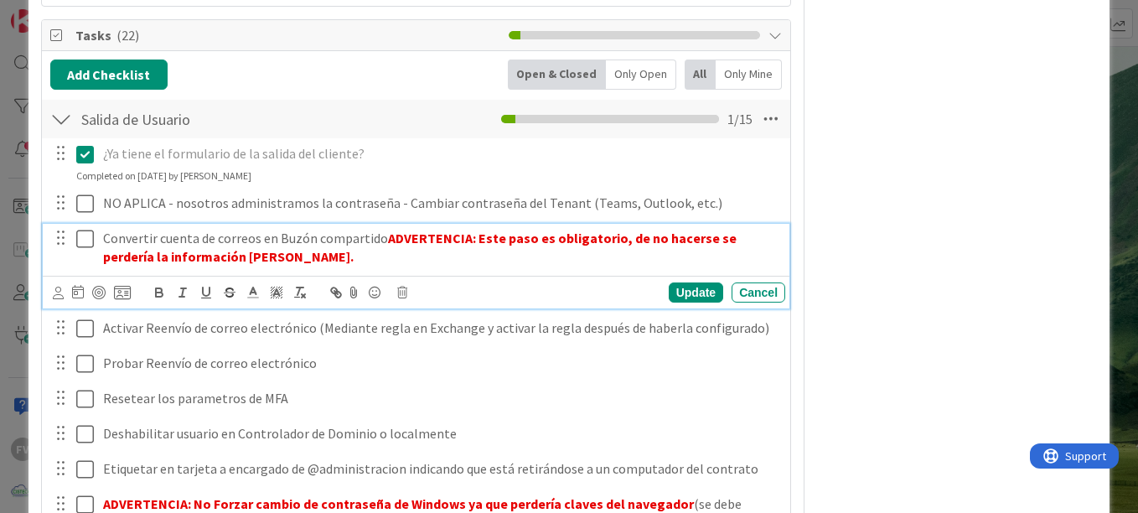
click at [80, 245] on icon at bounding box center [85, 239] width 18 height 20
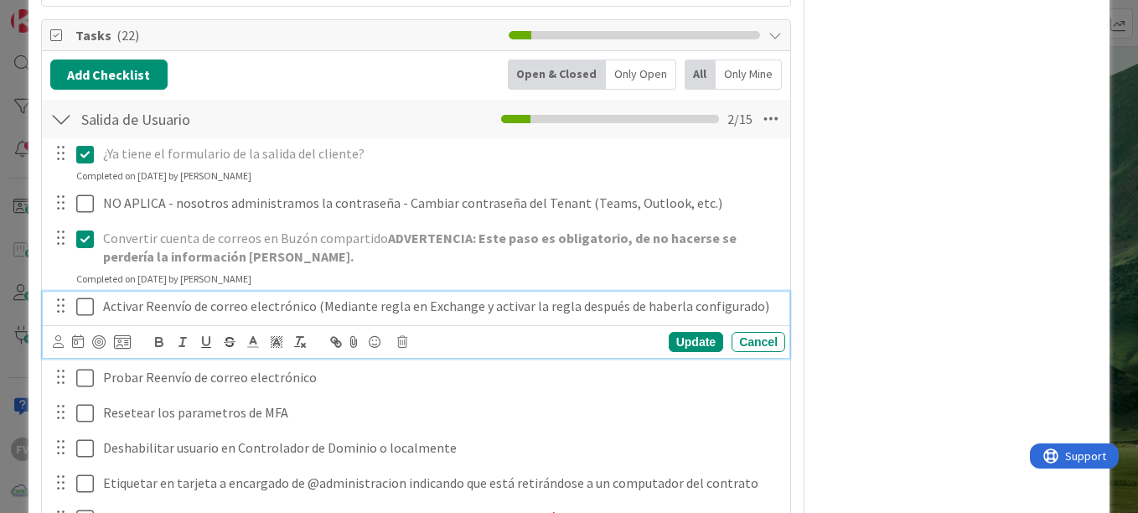
click at [101, 305] on div "Activar Reenvío de correo electrónico (Mediante regla en Exchange y activar la …" at bounding box center [440, 306] width 689 height 29
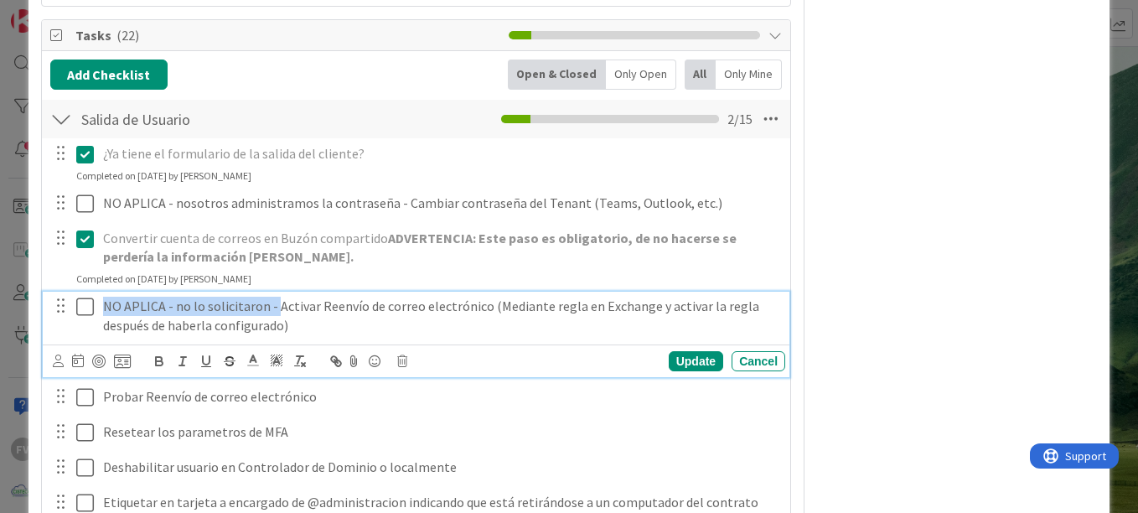
drag, startPoint x: 272, startPoint y: 307, endPoint x: 94, endPoint y: 299, distance: 177.9
click at [94, 299] on div "NO APLICA - no lo solicitaron - Activar Reenvío de correo electrónico (Mediante…" at bounding box center [417, 316] width 736 height 48
copy p "NO APLICA - no lo solicitaron -"
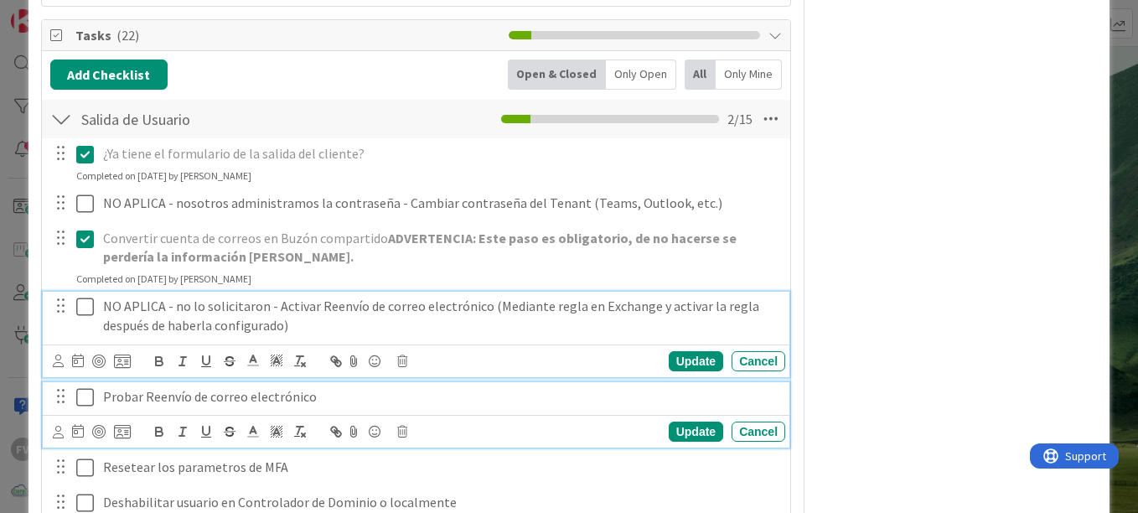
click at [103, 390] on p "Probar Reenvío de correo electrónico" at bounding box center [441, 396] width 676 height 19
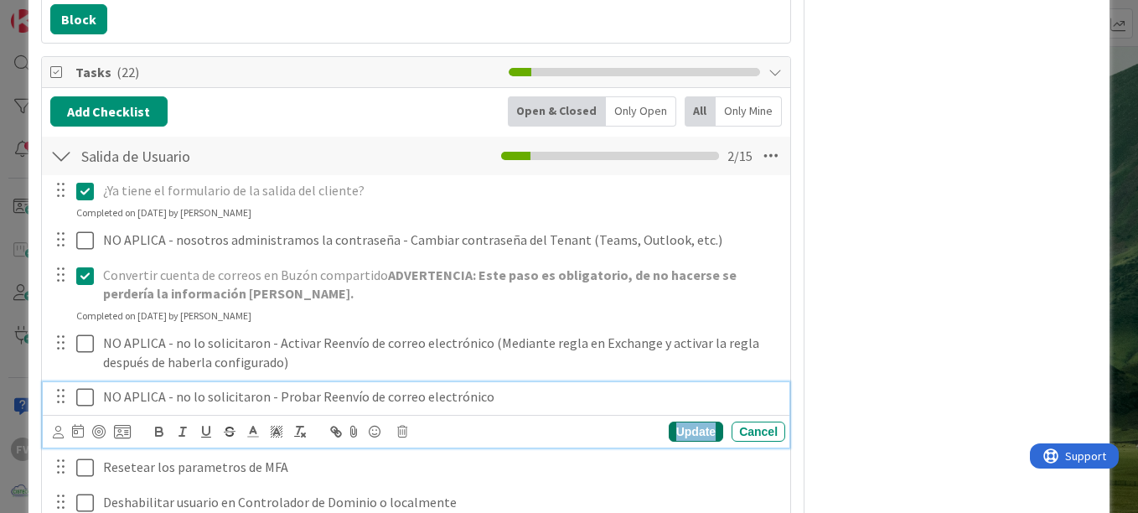
click at [677, 437] on div "Update" at bounding box center [696, 432] width 54 height 20
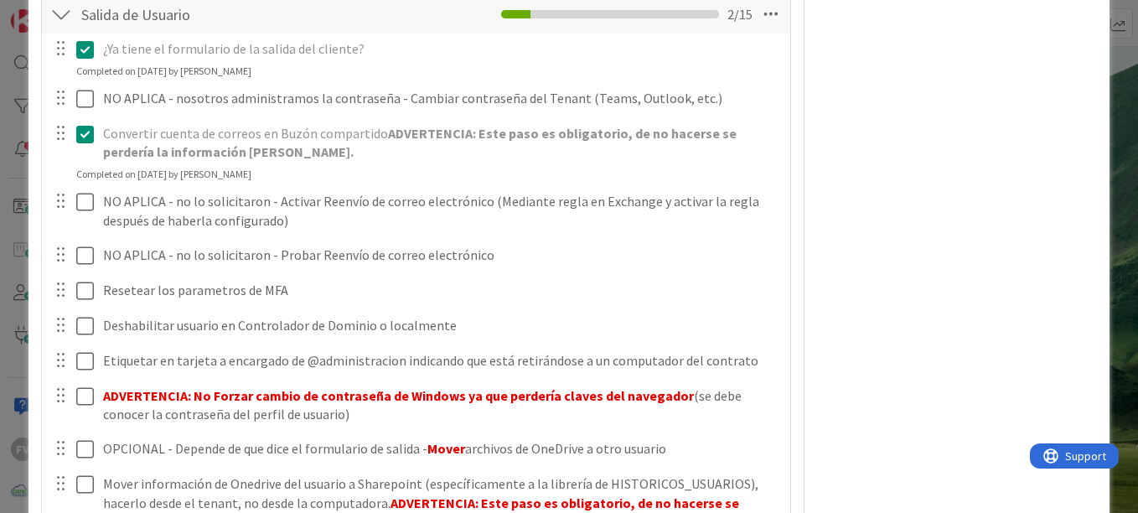
scroll to position [550, 0]
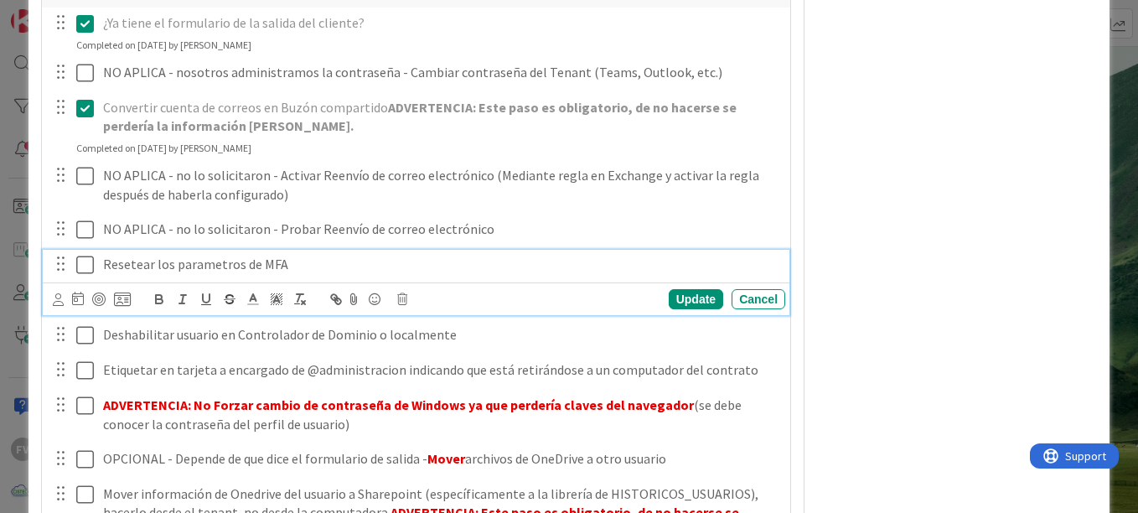
drag, startPoint x: 99, startPoint y: 266, endPoint x: 155, endPoint y: 360, distance: 110.1
click at [99, 267] on div "Resetear los parametros de MFA" at bounding box center [440, 264] width 689 height 29
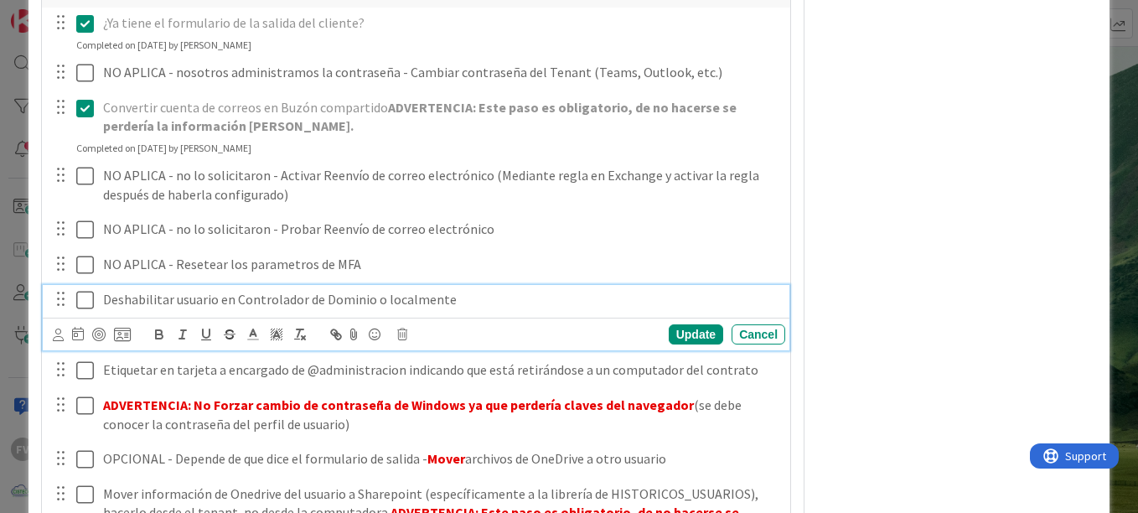
drag, startPoint x: 80, startPoint y: 295, endPoint x: 120, endPoint y: 288, distance: 40.8
click at [80, 295] on icon at bounding box center [85, 300] width 18 height 20
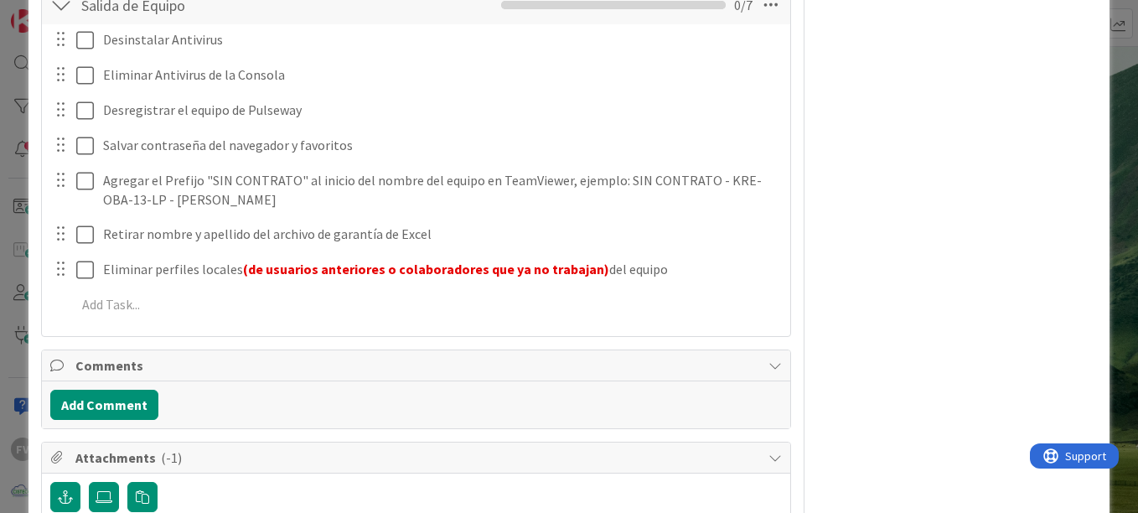
scroll to position [1388, 0]
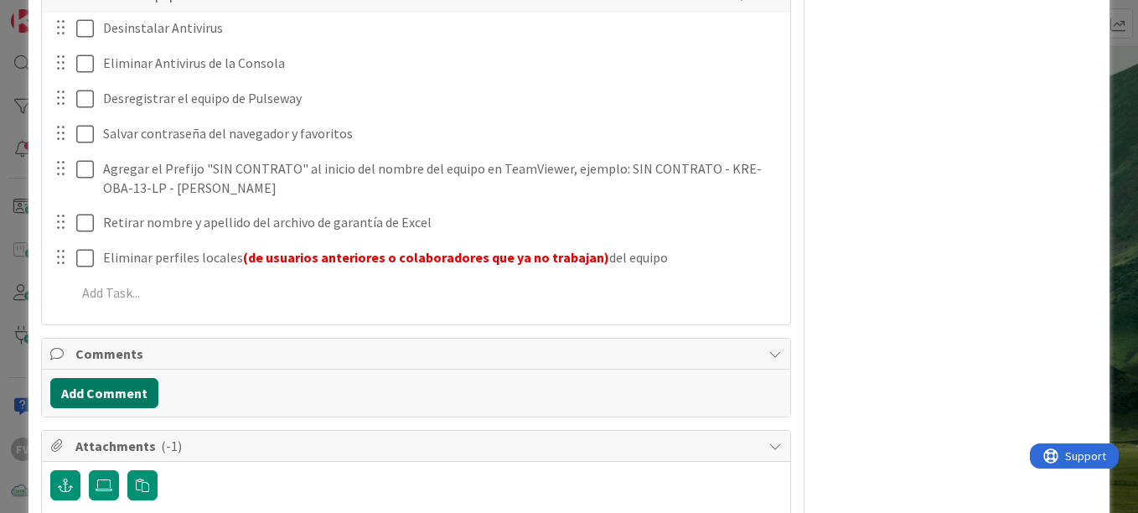
click at [127, 392] on button "Add Comment" at bounding box center [104, 393] width 108 height 30
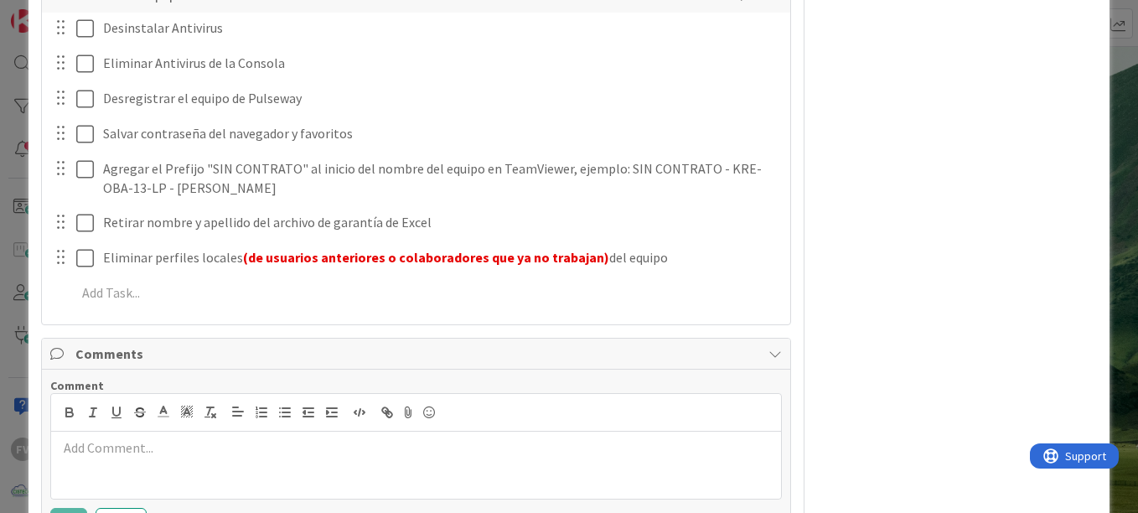
click at [169, 449] on p at bounding box center [416, 447] width 717 height 19
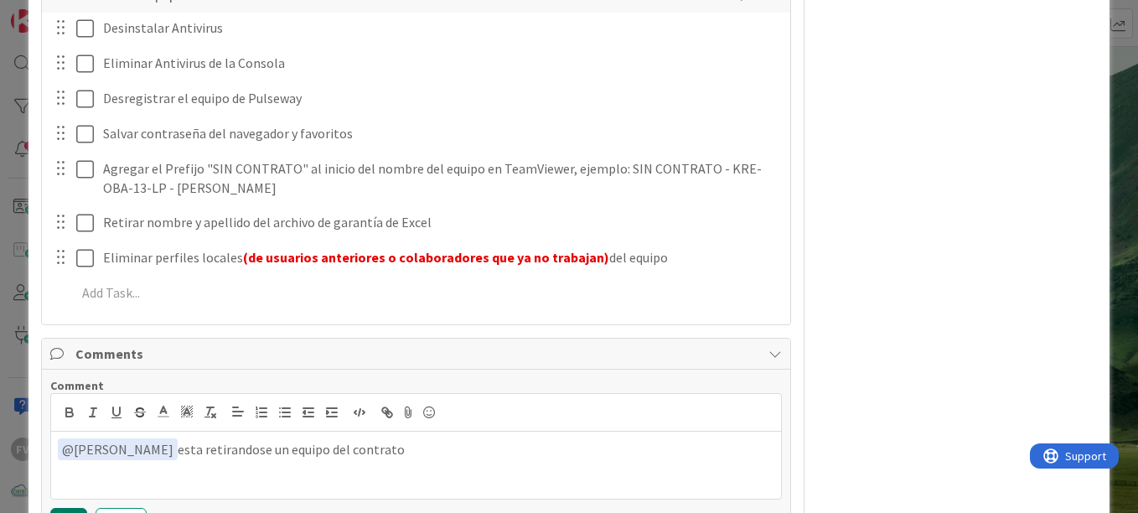
click at [75, 508] on button "Add" at bounding box center [68, 518] width 37 height 20
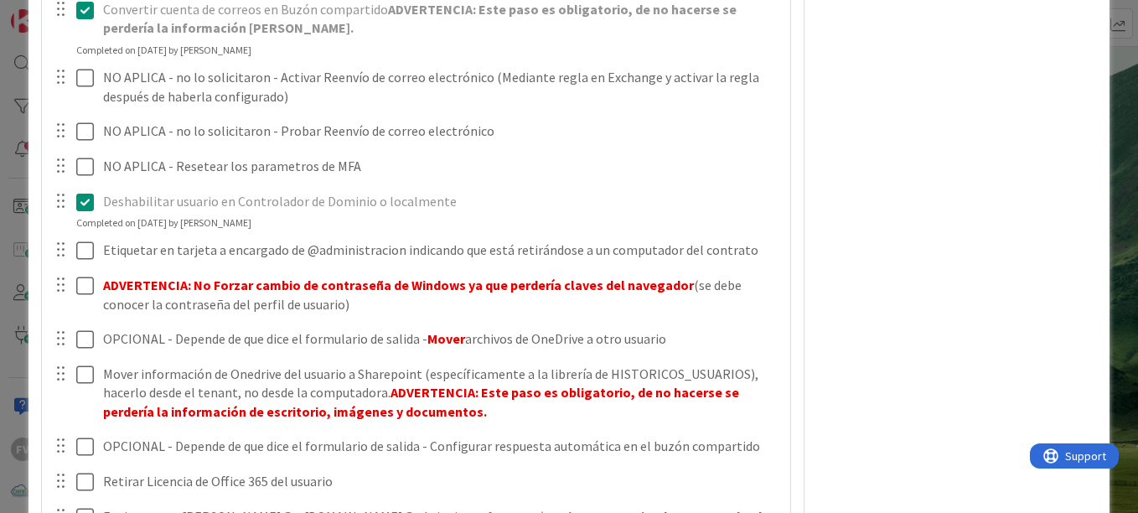
scroll to position [718, 0]
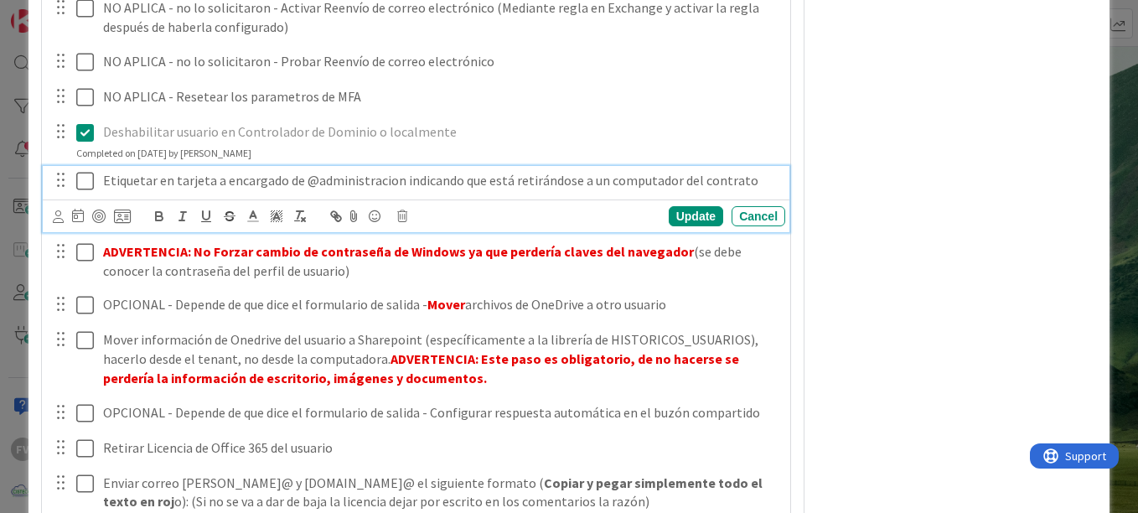
click at [80, 183] on icon at bounding box center [85, 181] width 18 height 20
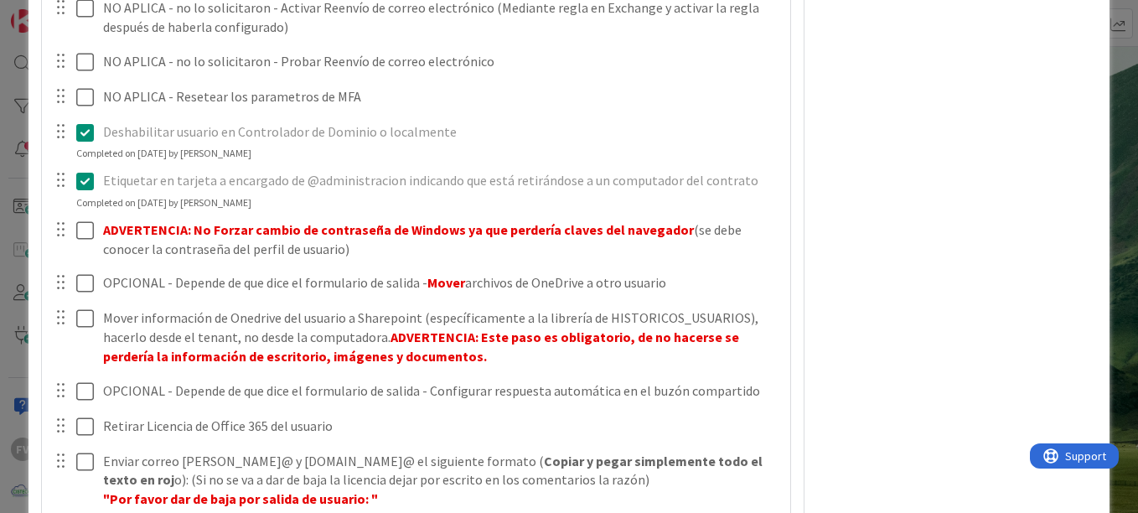
click at [70, 228] on div at bounding box center [60, 229] width 22 height 25
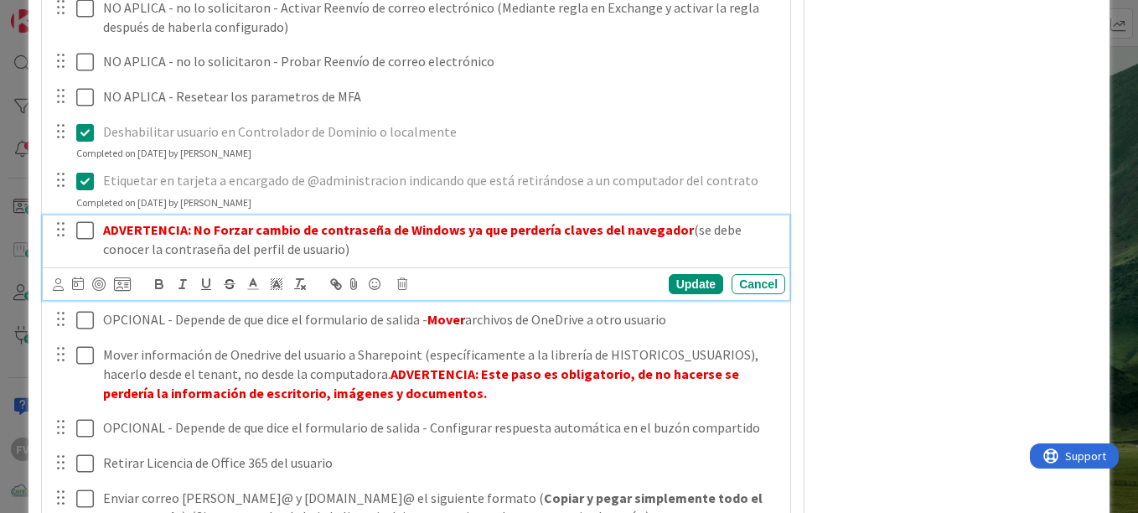
click at [77, 232] on icon at bounding box center [85, 230] width 18 height 20
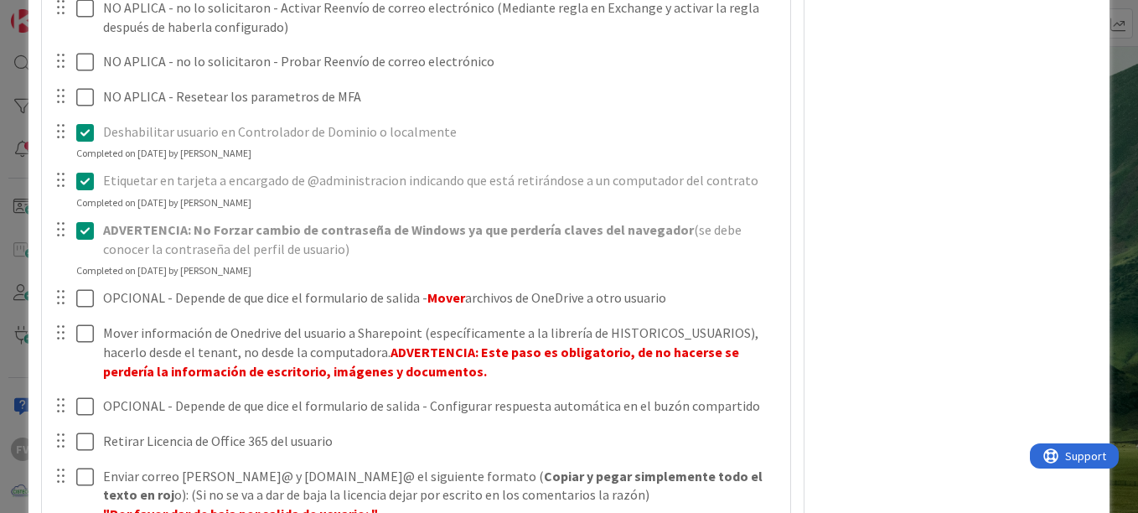
scroll to position [801, 0]
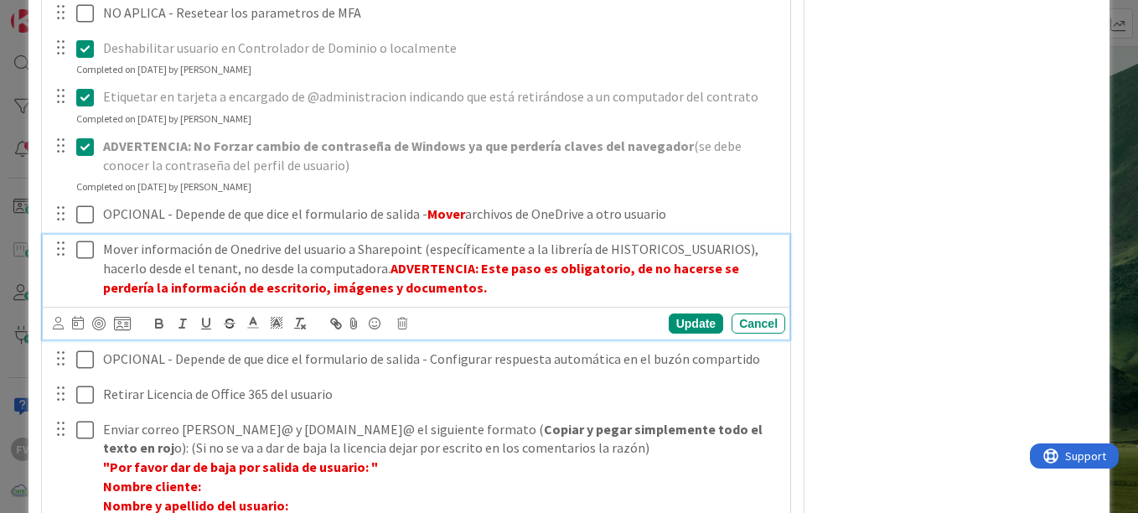
click at [81, 248] on icon at bounding box center [85, 250] width 18 height 20
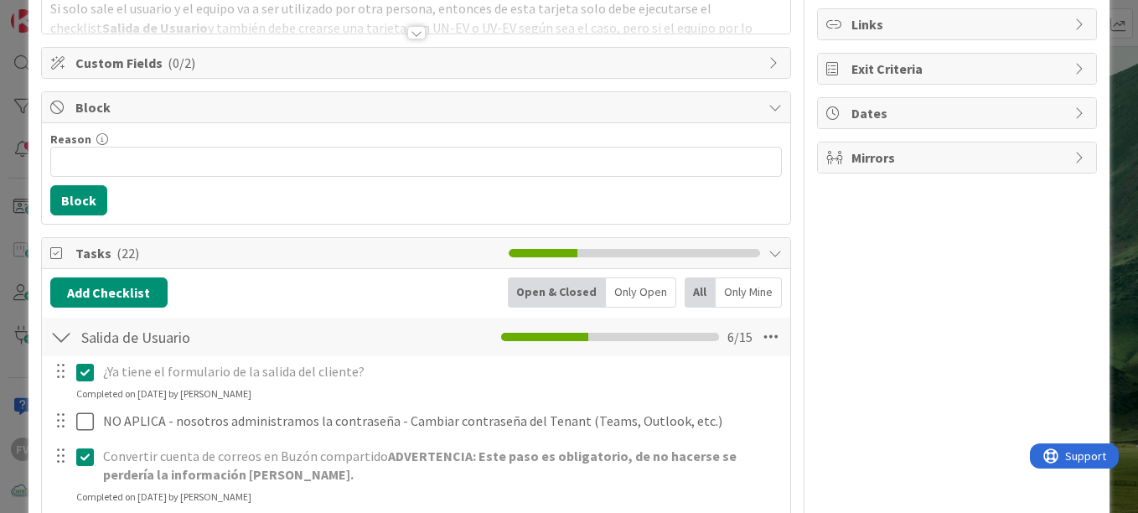
scroll to position [131, 0]
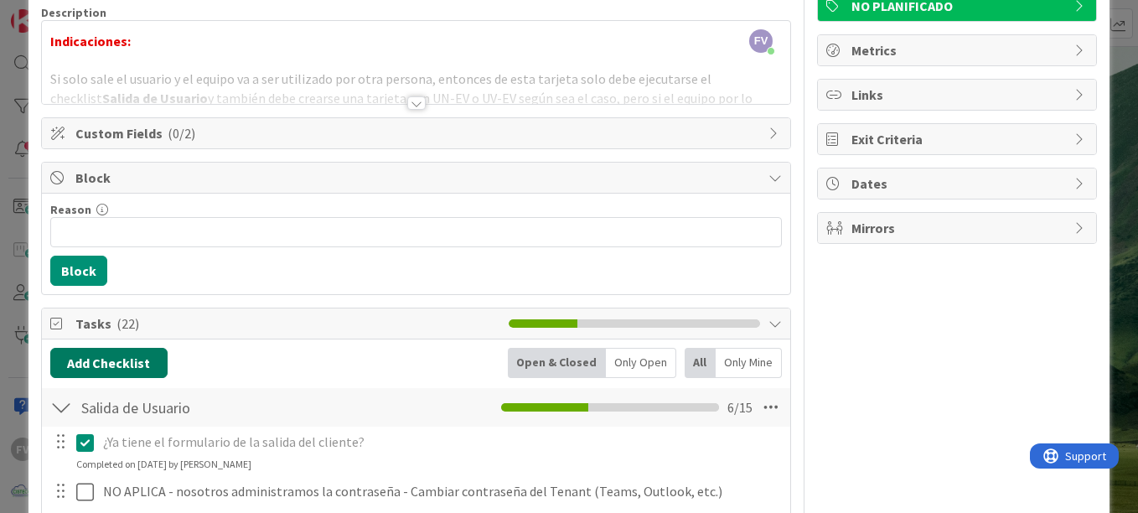
click at [146, 350] on button "Add Checklist" at bounding box center [108, 363] width 117 height 30
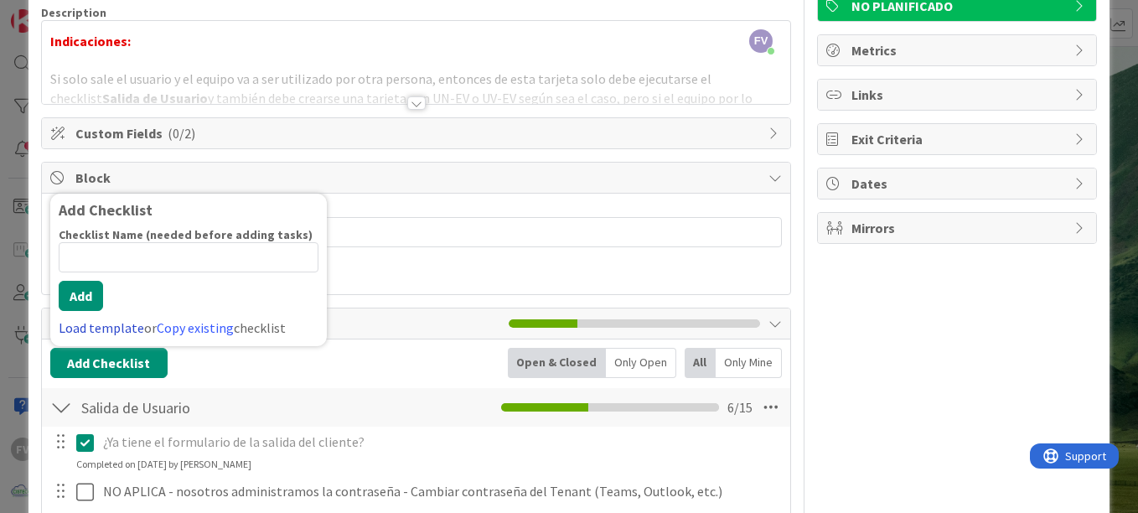
click at [114, 330] on link "Load template" at bounding box center [102, 327] width 86 height 17
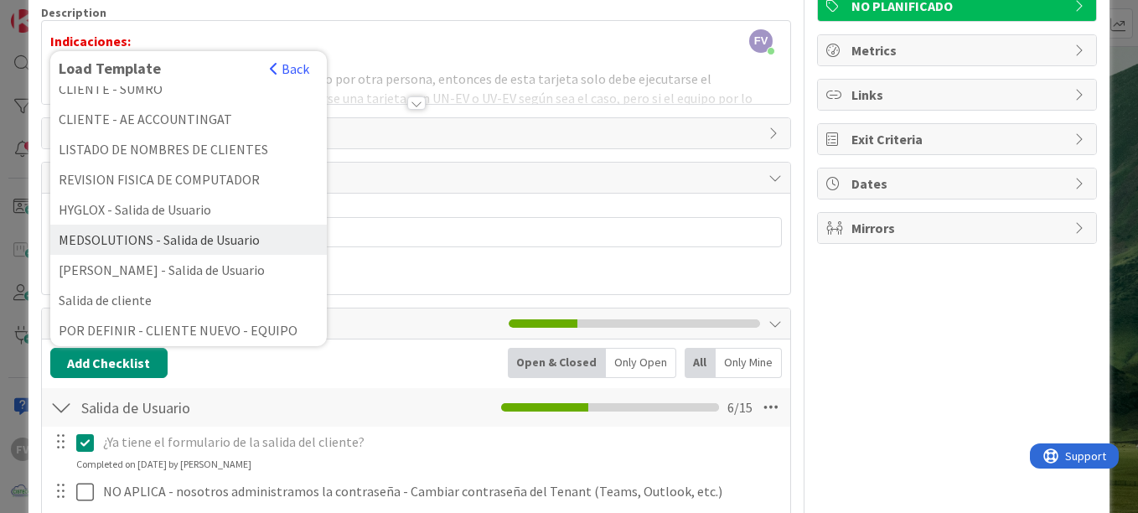
scroll to position [493, 0]
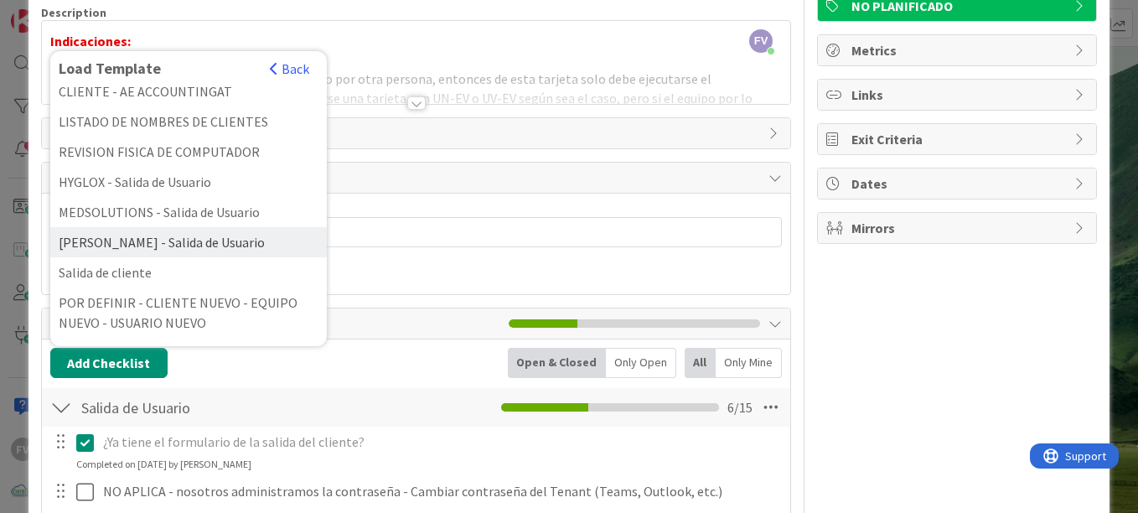
click at [179, 243] on div "[PERSON_NAME] - Salida de Usuario" at bounding box center [188, 242] width 277 height 30
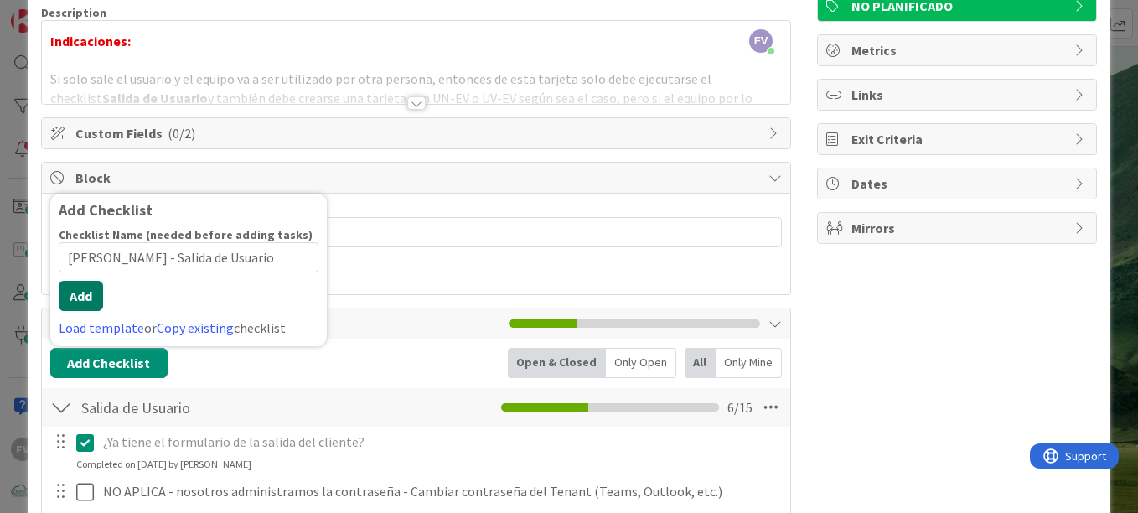
click at [94, 297] on button "Add" at bounding box center [81, 296] width 44 height 30
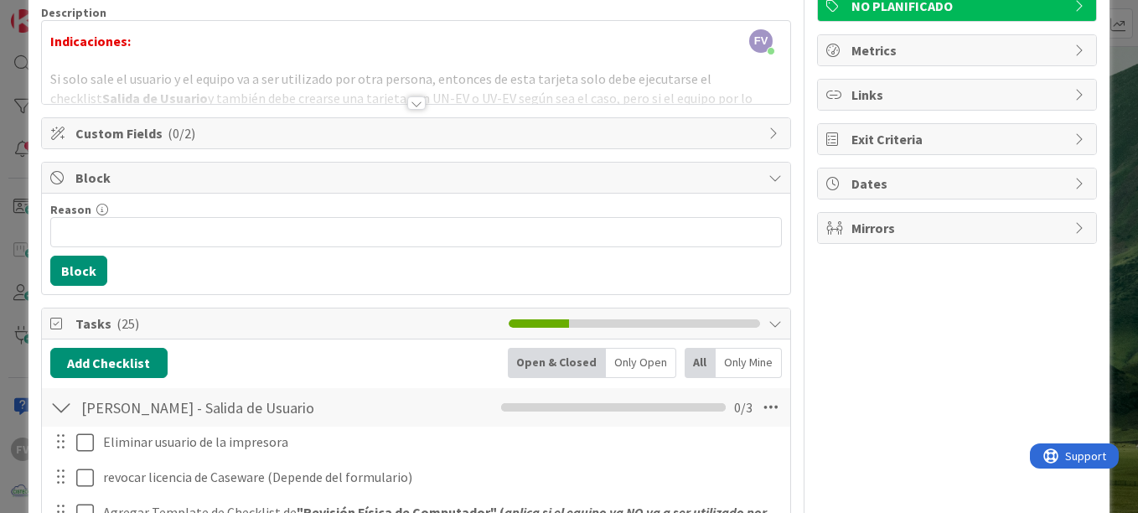
scroll to position [215, 0]
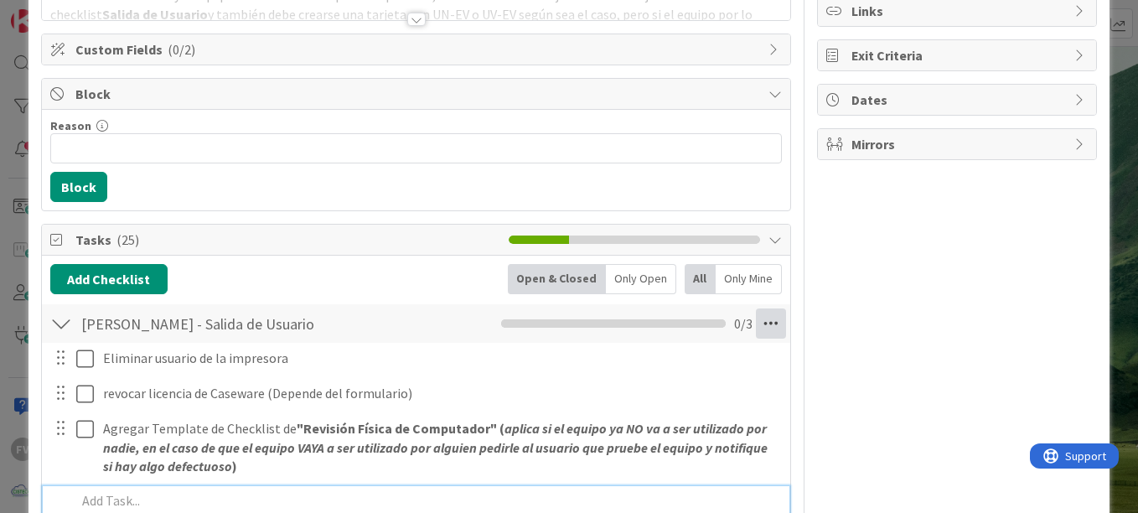
click at [767, 322] on icon at bounding box center [771, 324] width 30 height 30
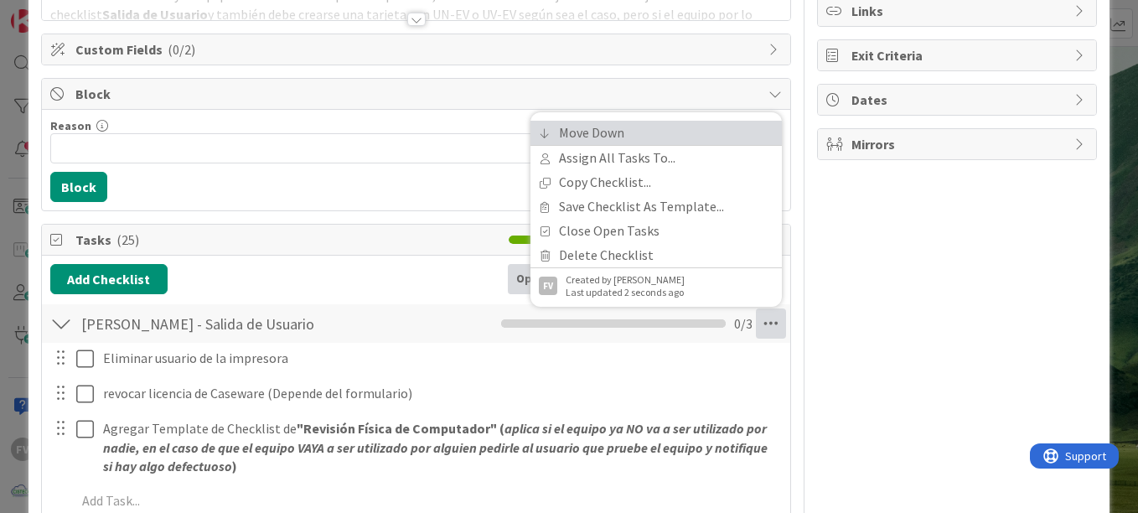
click at [561, 137] on link "Move Down" at bounding box center [657, 133] width 252 height 24
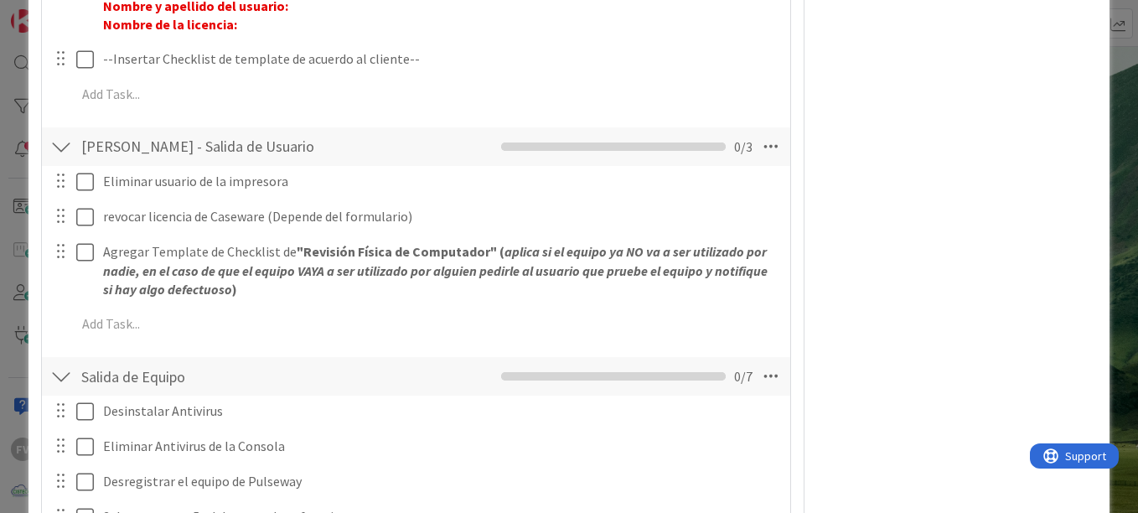
scroll to position [1278, 0]
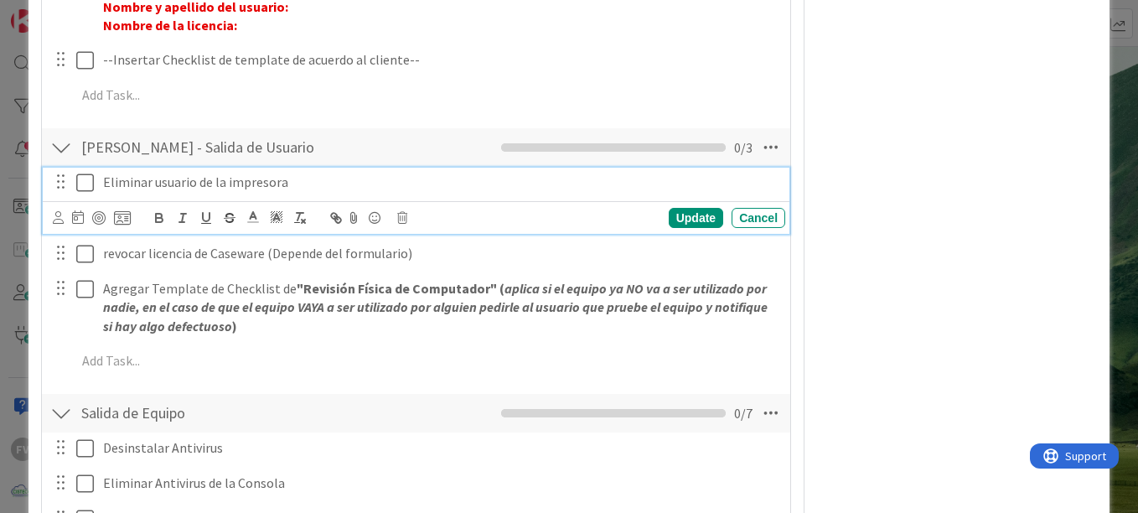
click at [80, 179] on icon at bounding box center [85, 183] width 18 height 20
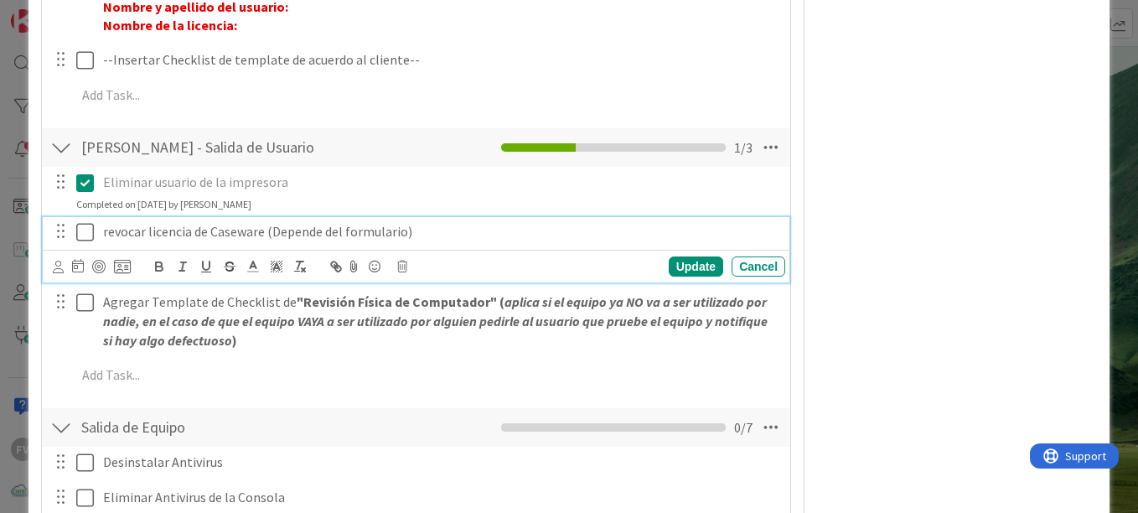
click at [106, 226] on p "revocar licencia de Caseware (Depende del formulario)" at bounding box center [441, 231] width 676 height 19
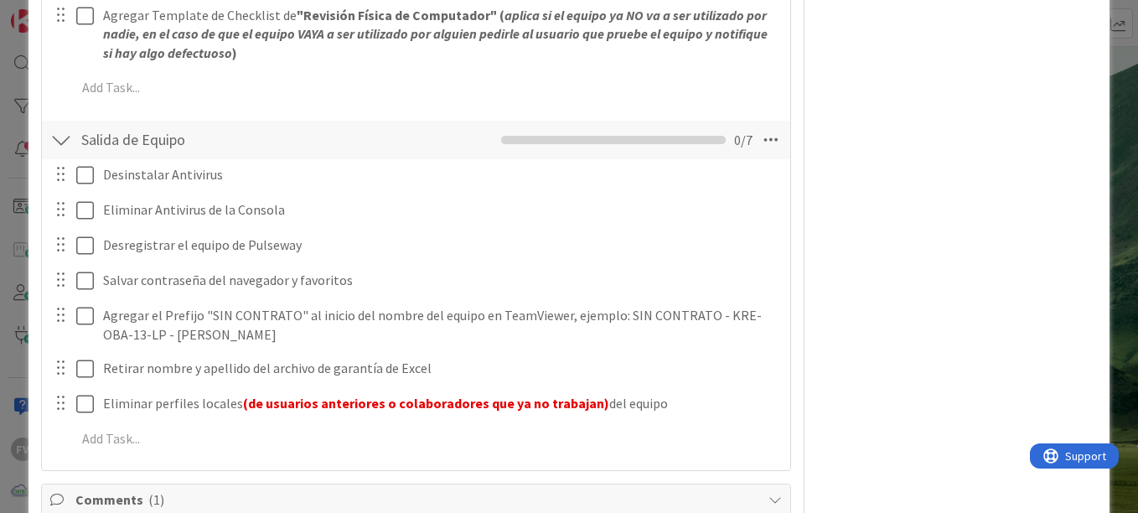
scroll to position [1614, 0]
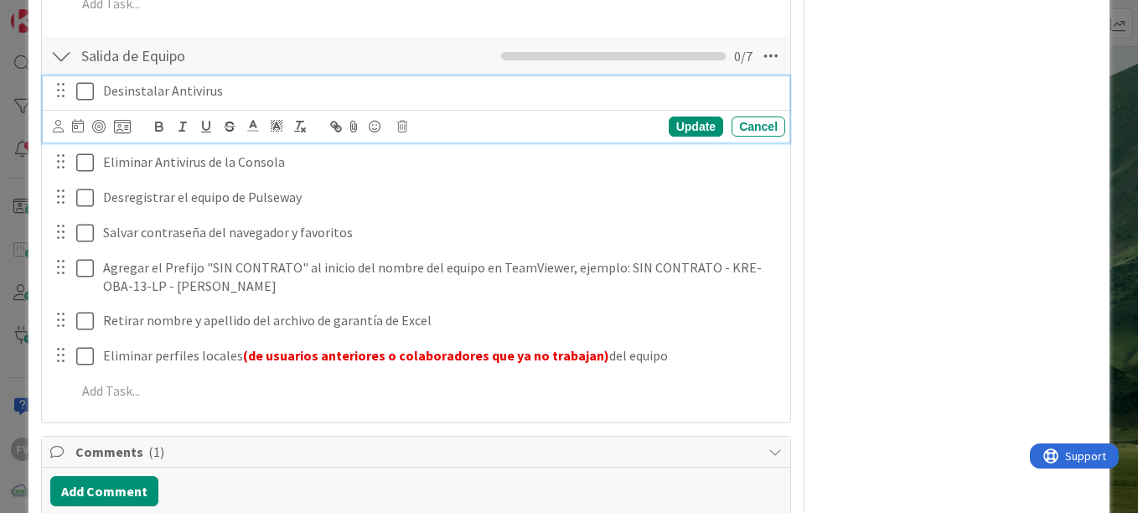
click at [86, 99] on icon at bounding box center [85, 91] width 18 height 20
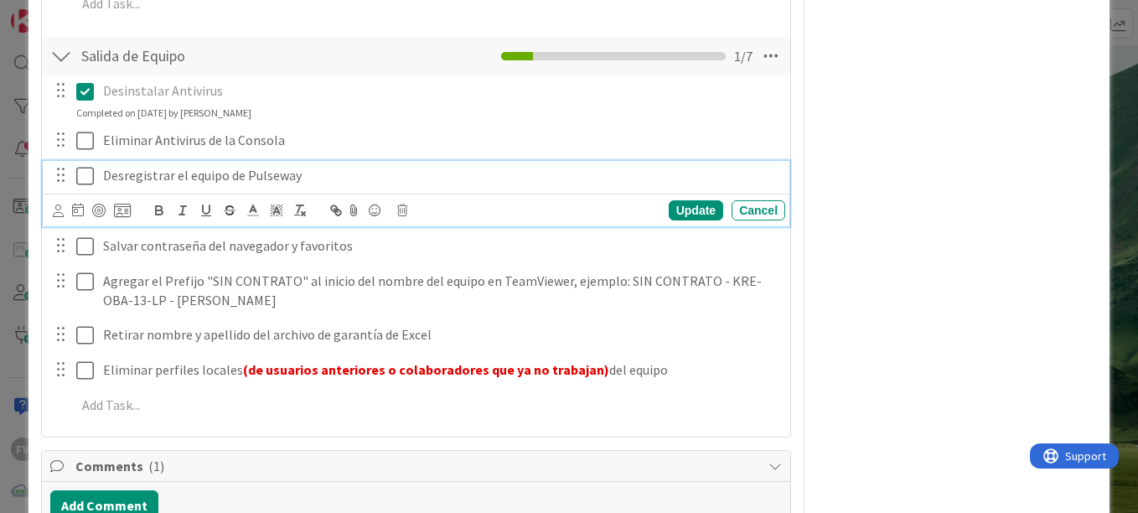
click at [83, 179] on icon at bounding box center [85, 176] width 18 height 20
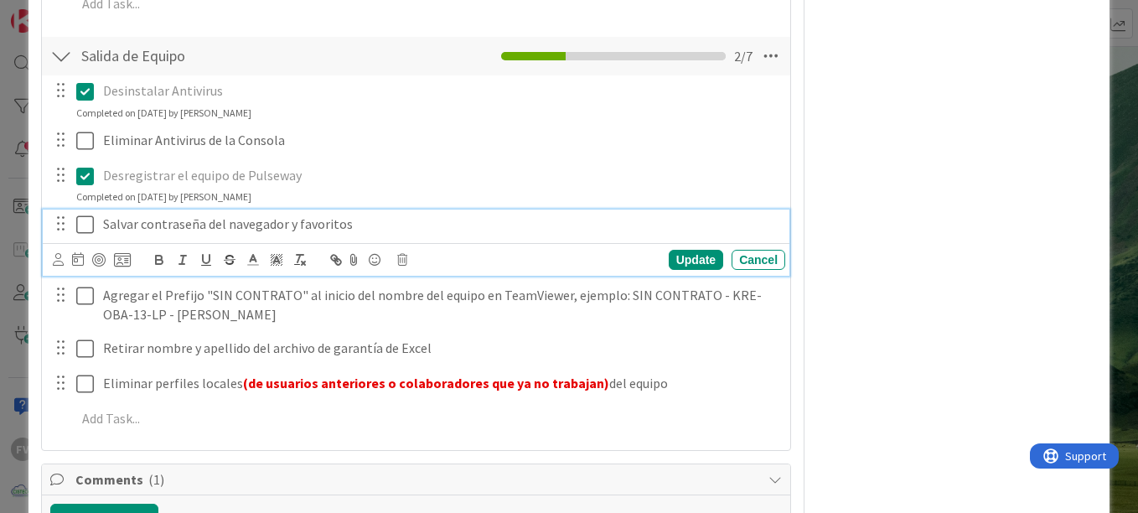
click at [83, 214] on button at bounding box center [86, 224] width 20 height 27
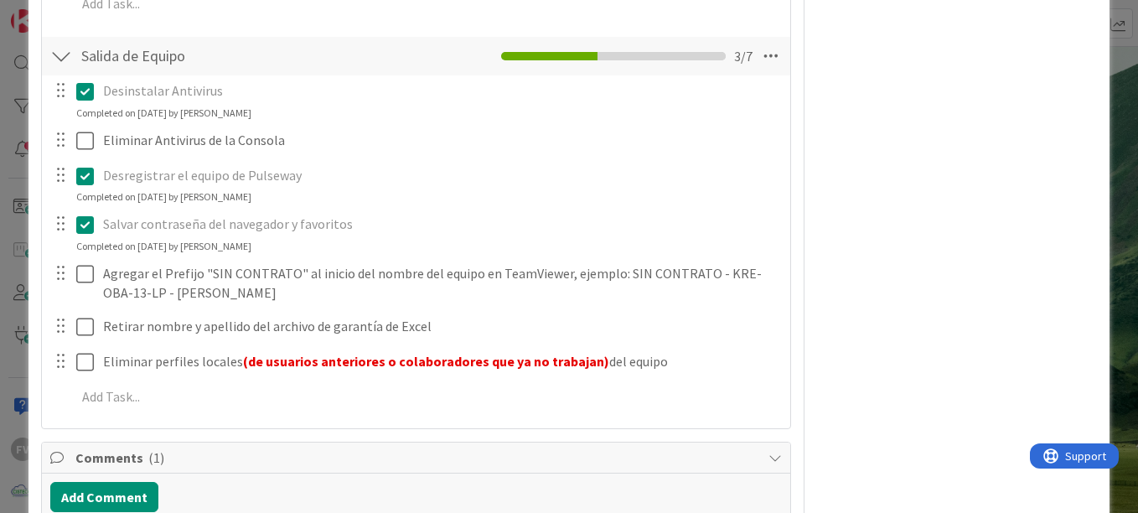
scroll to position [1698, 0]
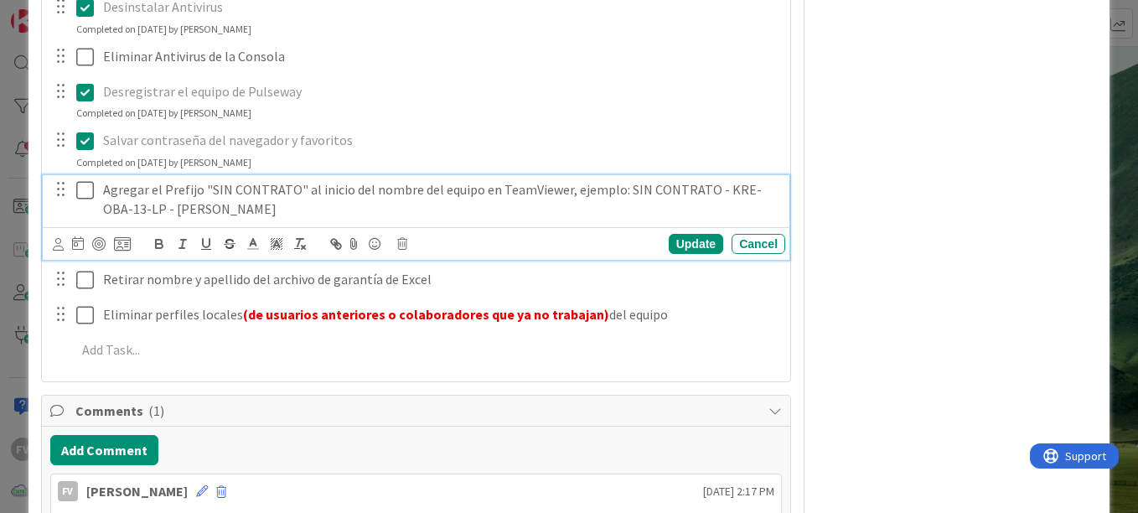
click at [86, 190] on icon at bounding box center [85, 190] width 18 height 20
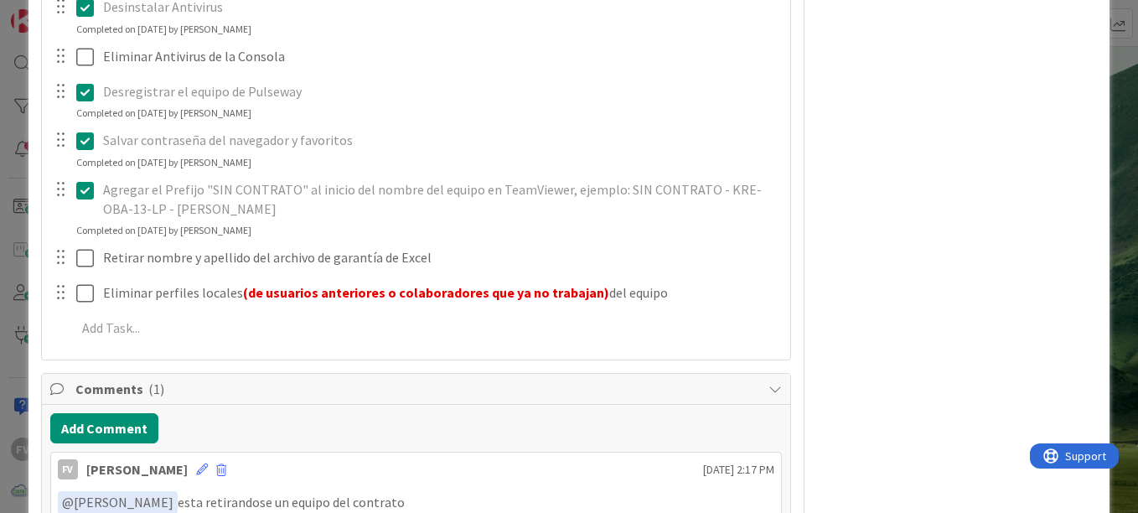
click at [73, 255] on div at bounding box center [72, 257] width 47 height 29
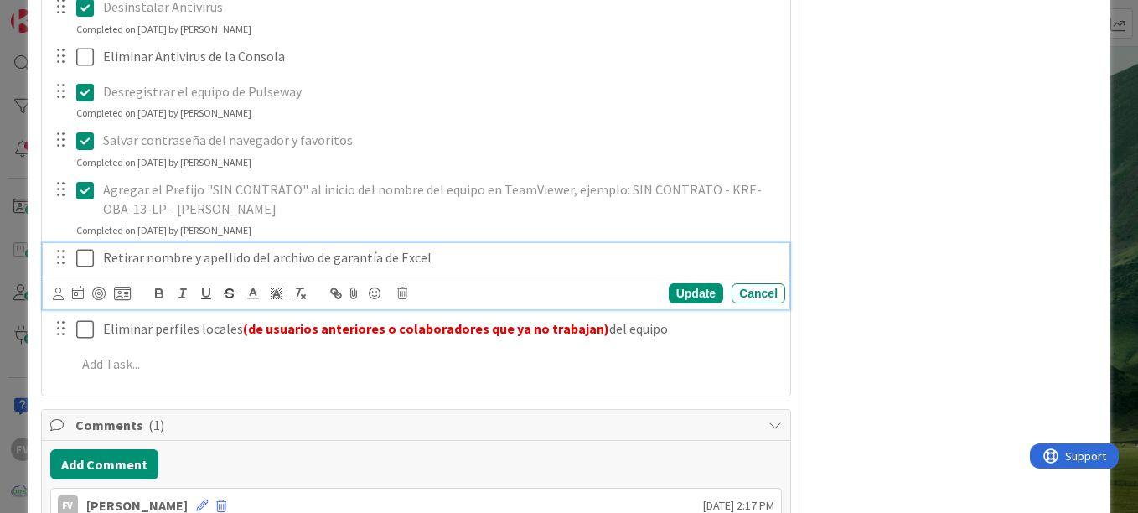
click at [79, 256] on icon at bounding box center [85, 258] width 18 height 20
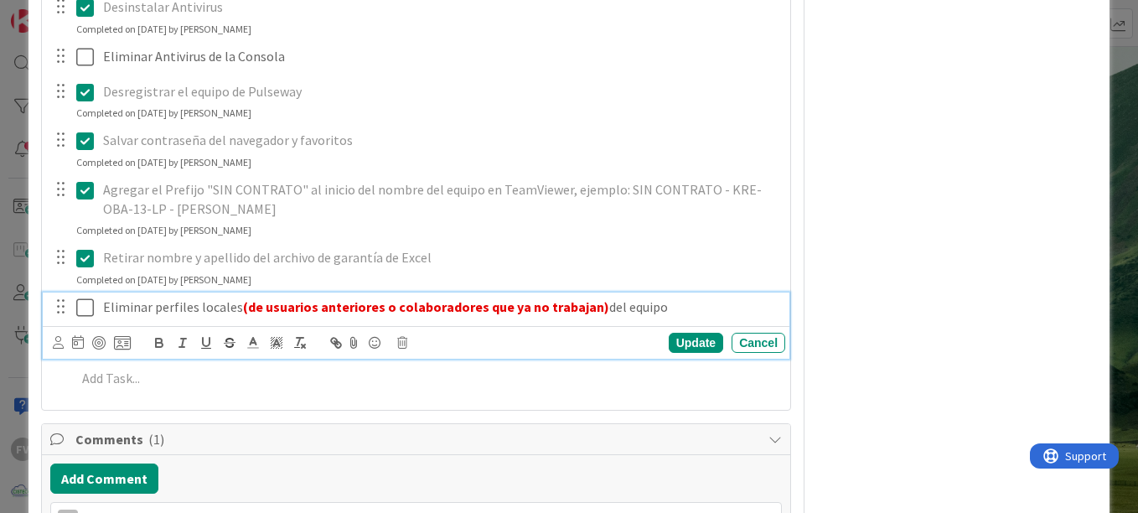
click at [91, 308] on icon at bounding box center [85, 308] width 18 height 20
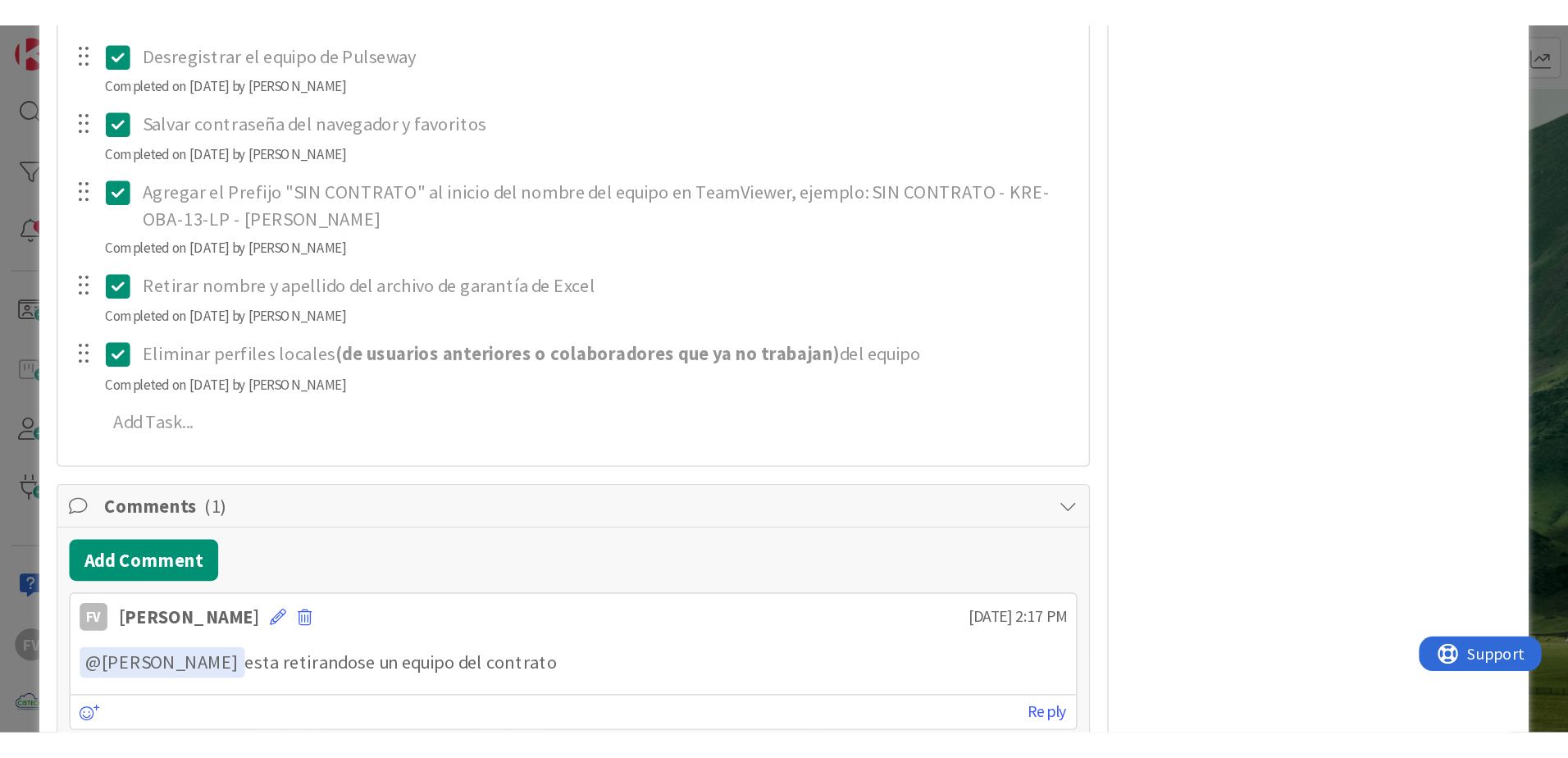
scroll to position [1824, 0]
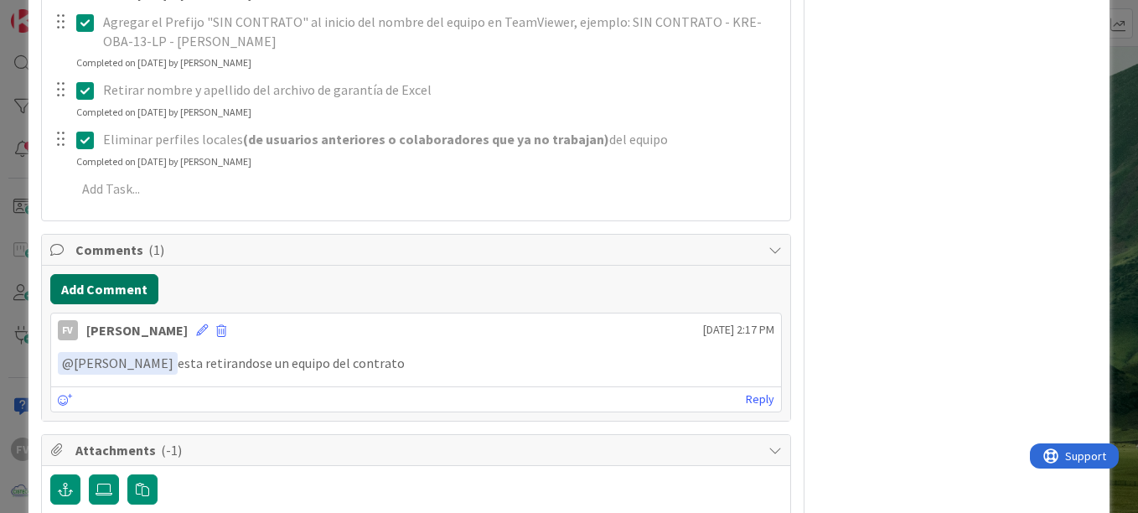
click at [79, 276] on button "Add Comment" at bounding box center [104, 289] width 108 height 30
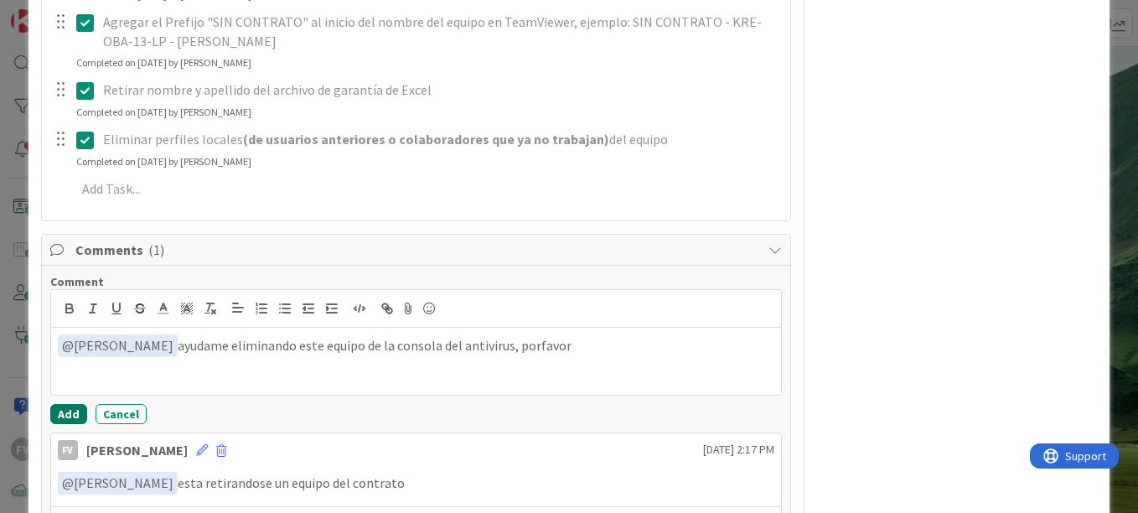
click at [77, 417] on button "Add" at bounding box center [68, 414] width 37 height 20
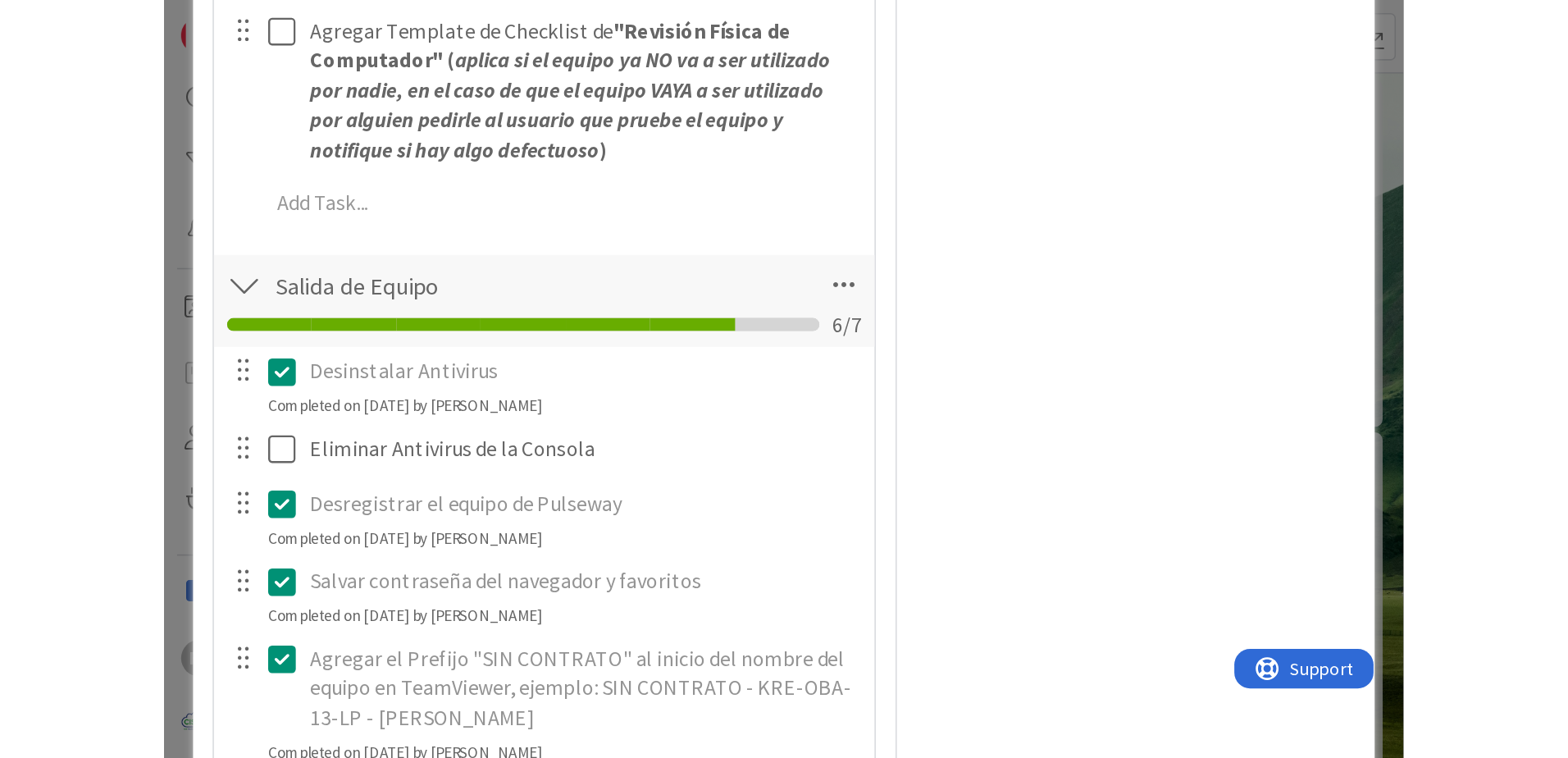
scroll to position [1661, 0]
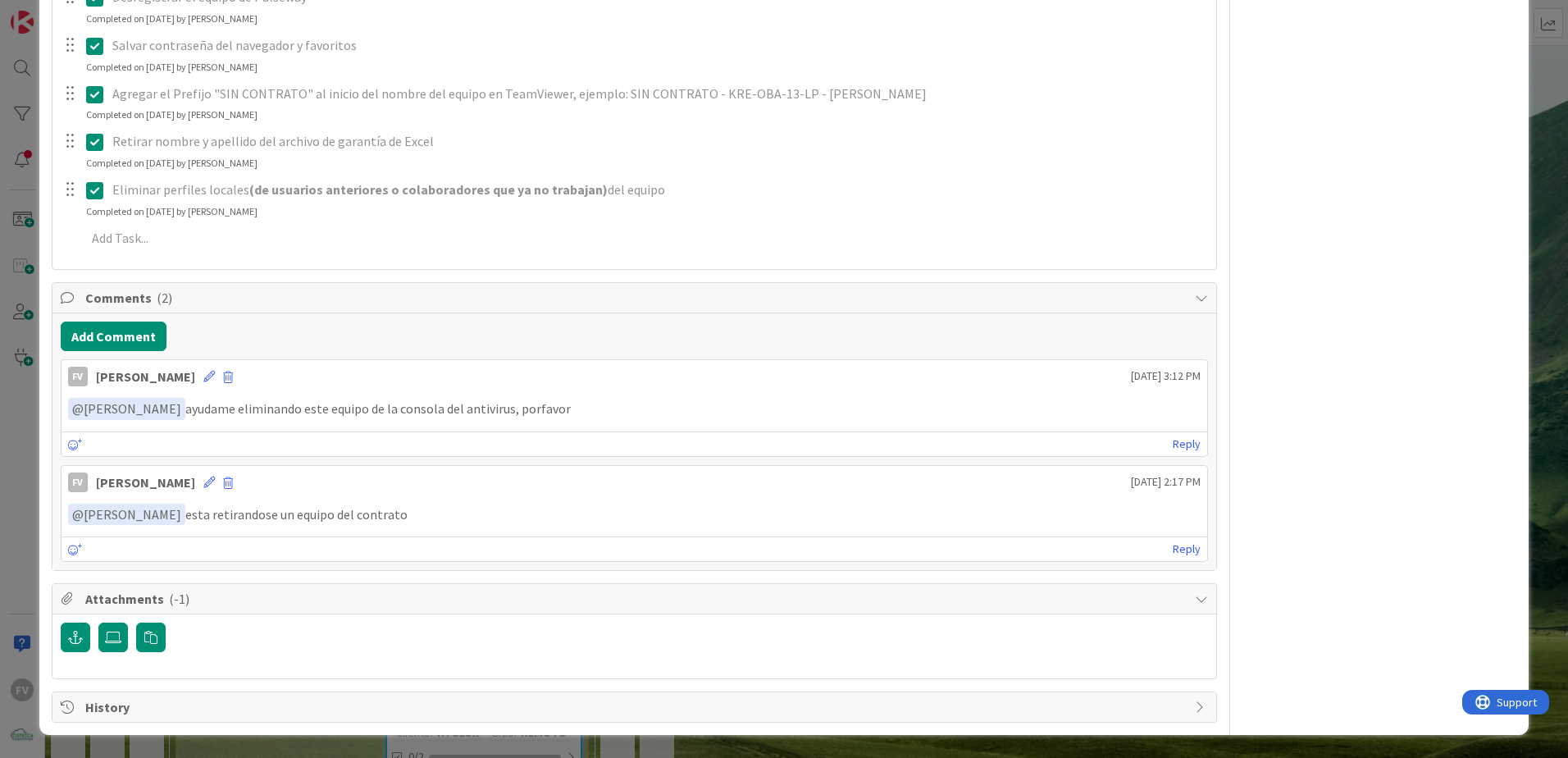
click at [27, 201] on div "ID 3801 OPERACIONES [PERSON_NAME] Title 70 / 128 #GOLD - Salida Usuario + Salid…" at bounding box center [784, 379] width 1568 height 758
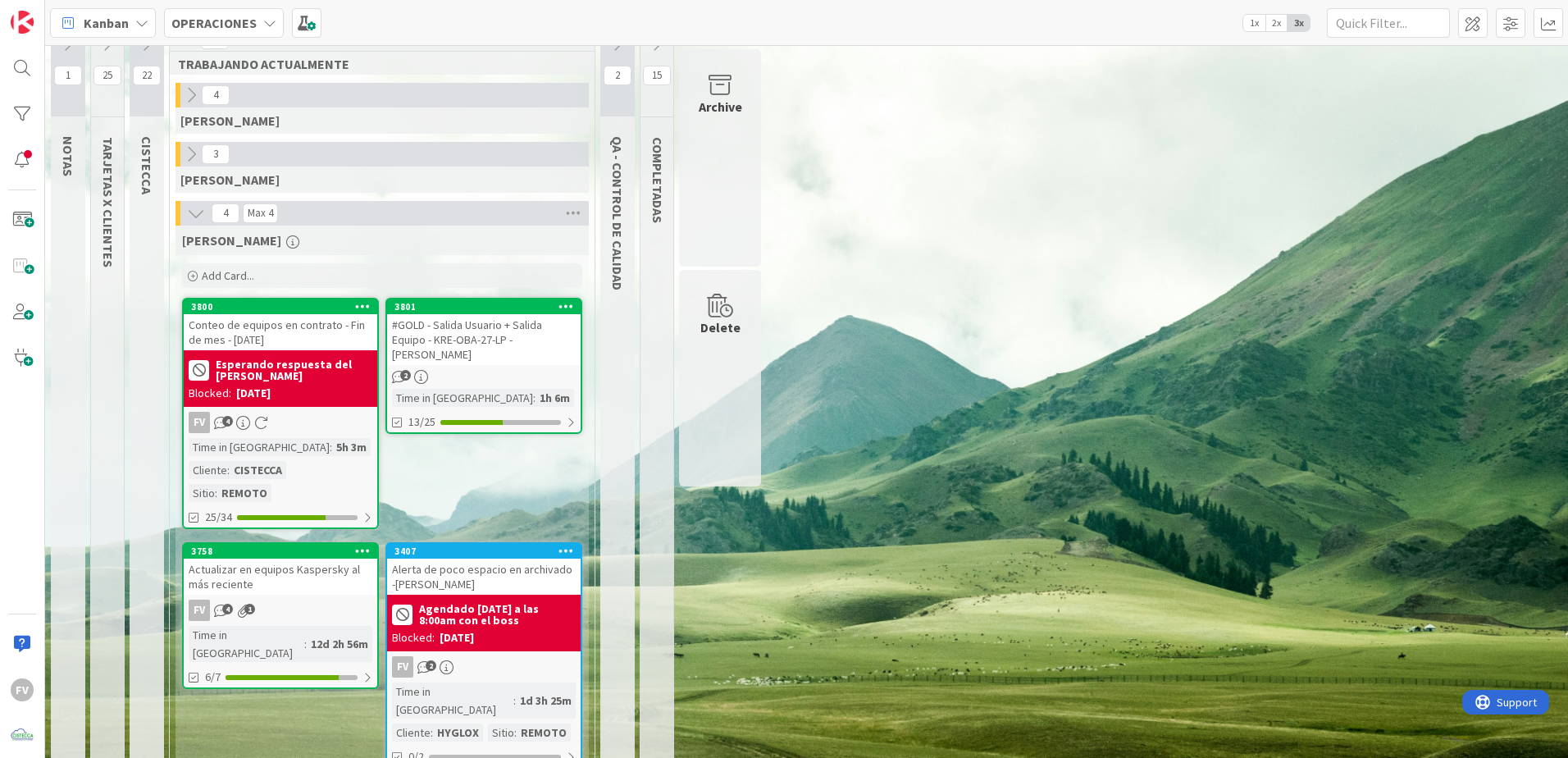
click at [193, 148] on icon at bounding box center [191, 154] width 18 height 18
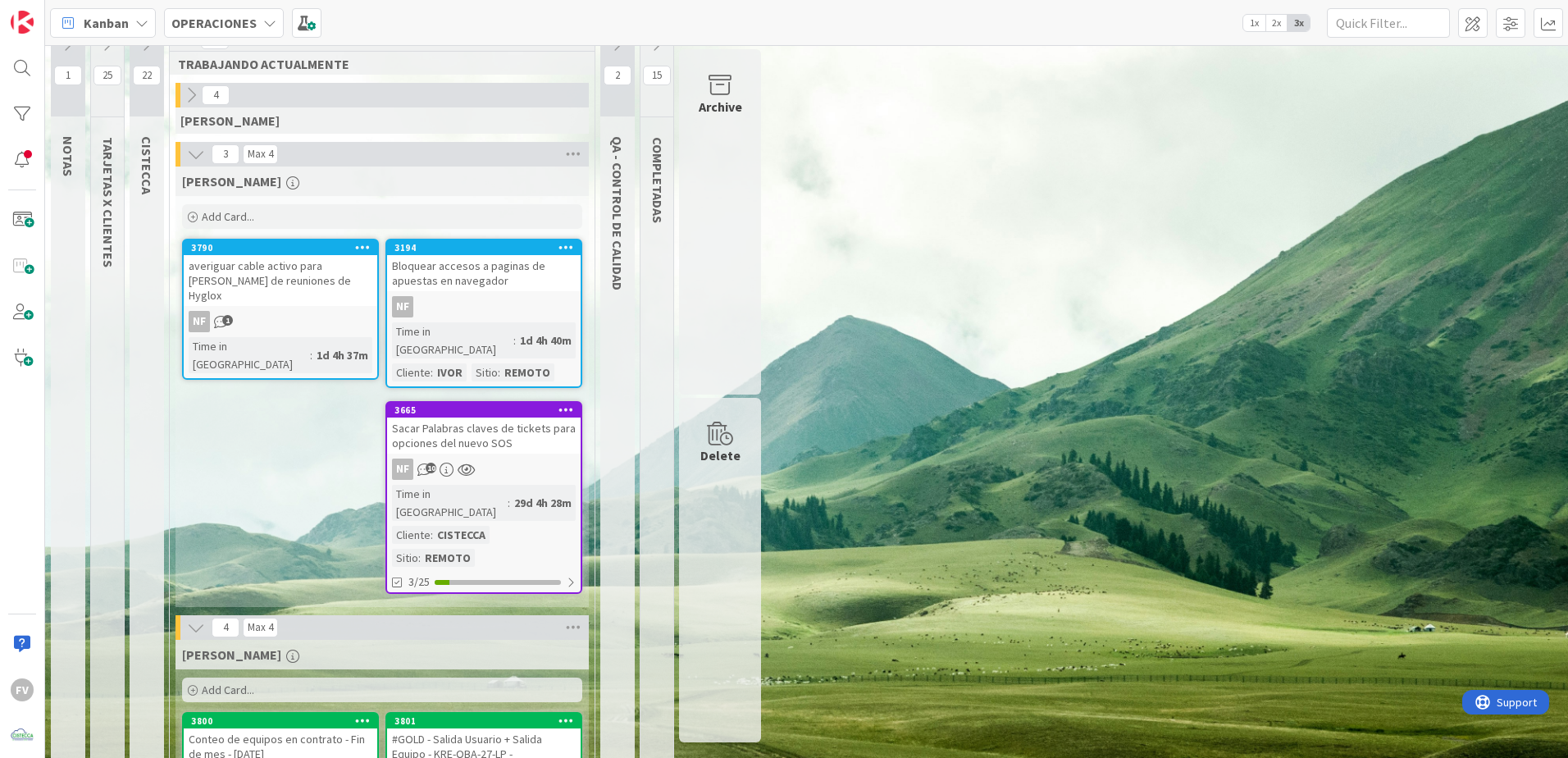
click at [510, 273] on div "Bloquear accesos a paginas de apuestas en navegador" at bounding box center [484, 273] width 194 height 36
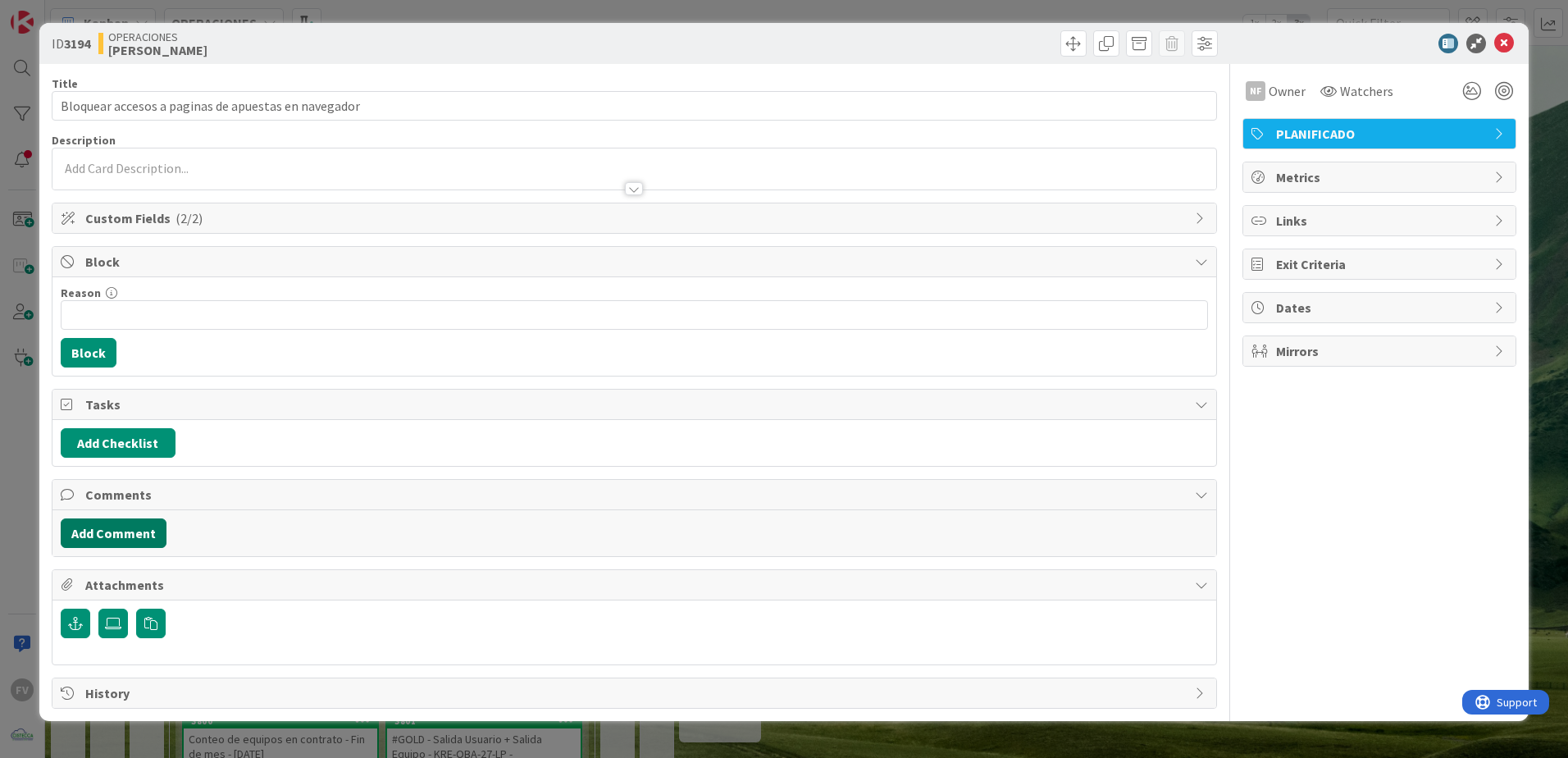
click at [154, 525] on button "Add Comment" at bounding box center [113, 533] width 106 height 29
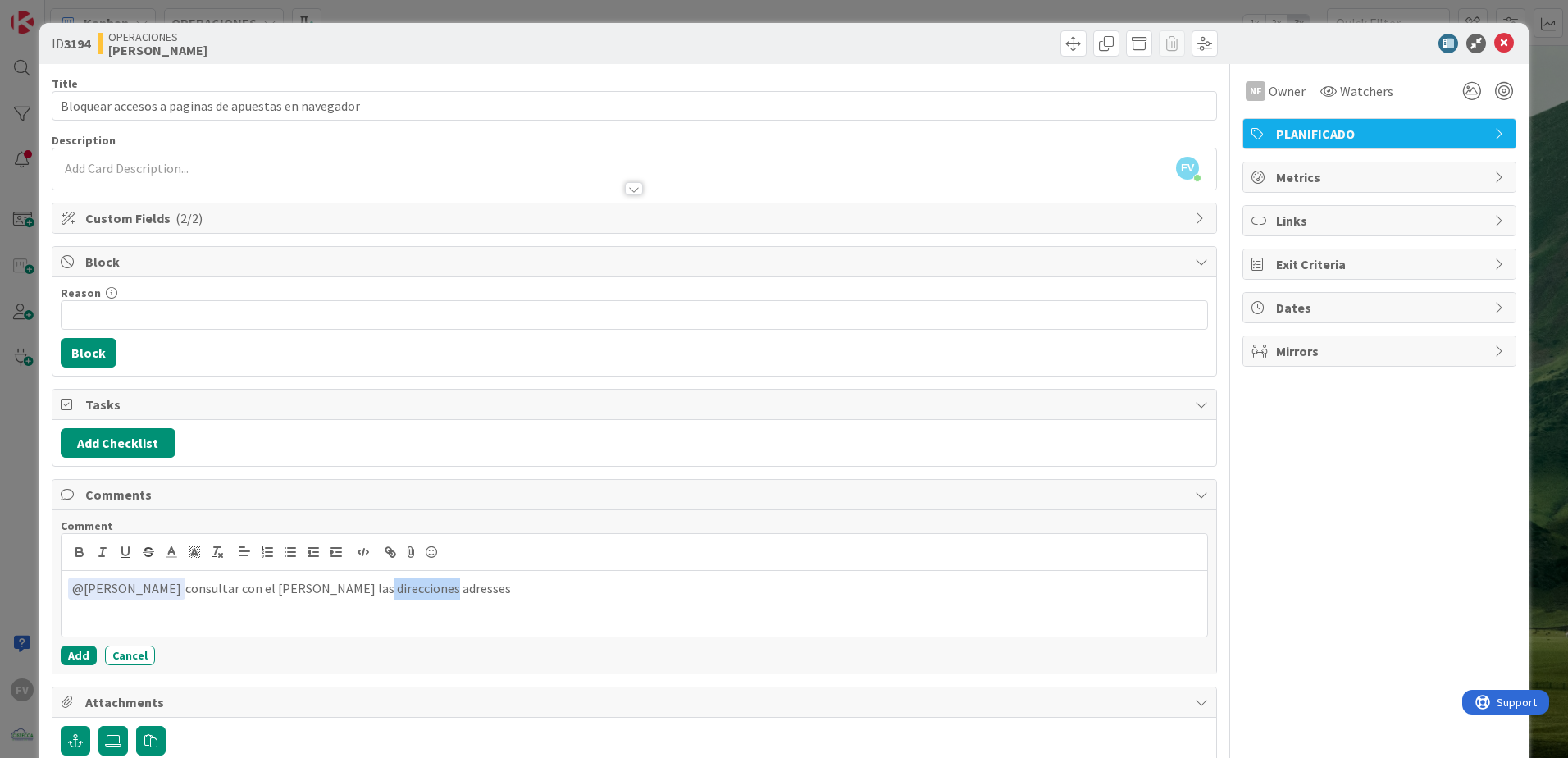
drag, startPoint x: 386, startPoint y: 587, endPoint x: 322, endPoint y: 589, distance: 64.0
click at [322, 589] on p "﻿ @ [PERSON_NAME] ﻿ consultar con el [PERSON_NAME] las direcciones adresses" at bounding box center [635, 588] width 1133 height 22
drag, startPoint x: 342, startPoint y: 587, endPoint x: 397, endPoint y: 593, distance: 55.3
click at [80, 651] on button "Add" at bounding box center [78, 655] width 36 height 20
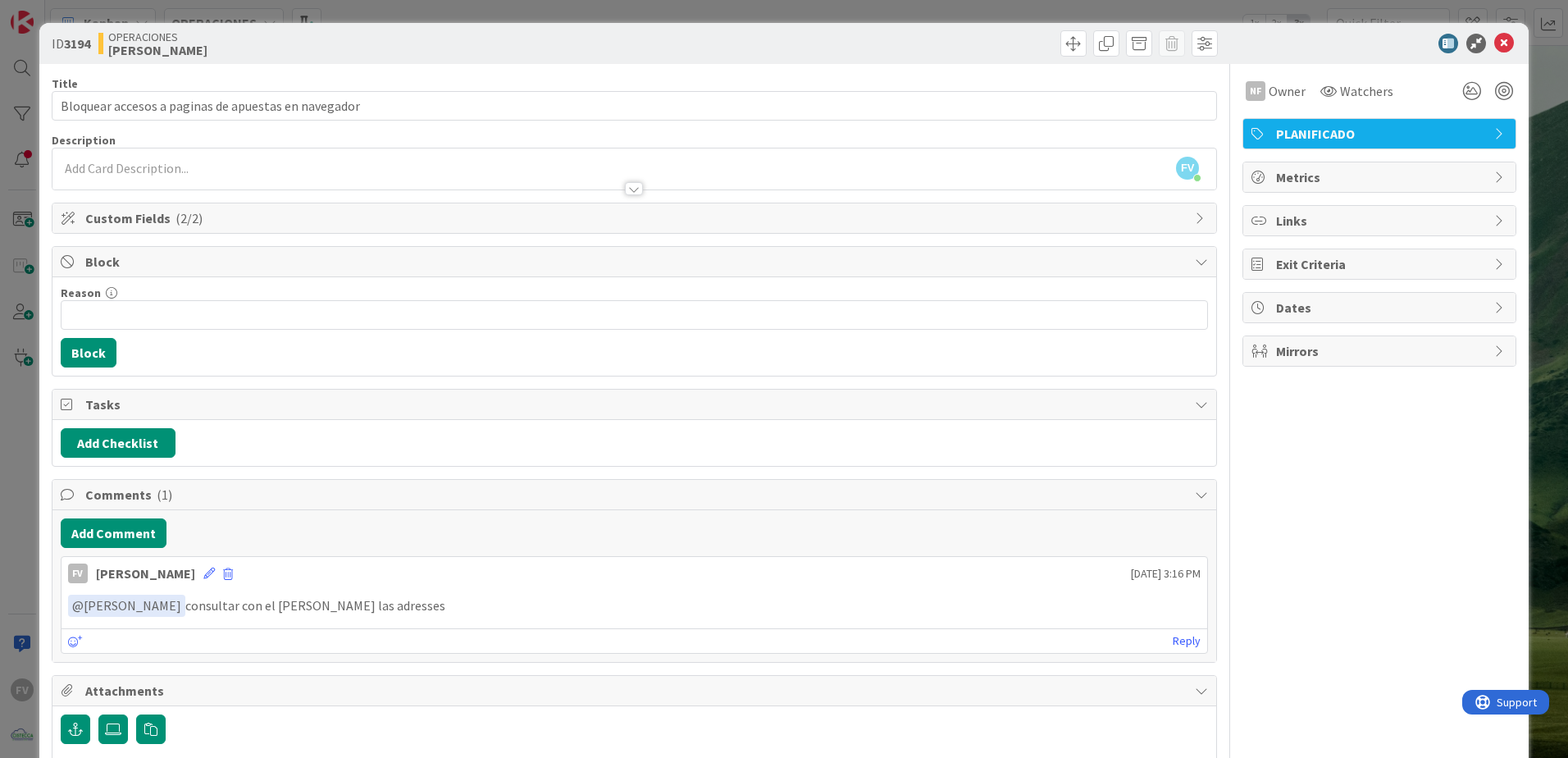
click at [1545, 71] on div "ID 3194 OPERACIONES [PERSON_NAME] Title 51 / 128 Bloquear accesos a paginas de …" at bounding box center [784, 379] width 1568 height 758
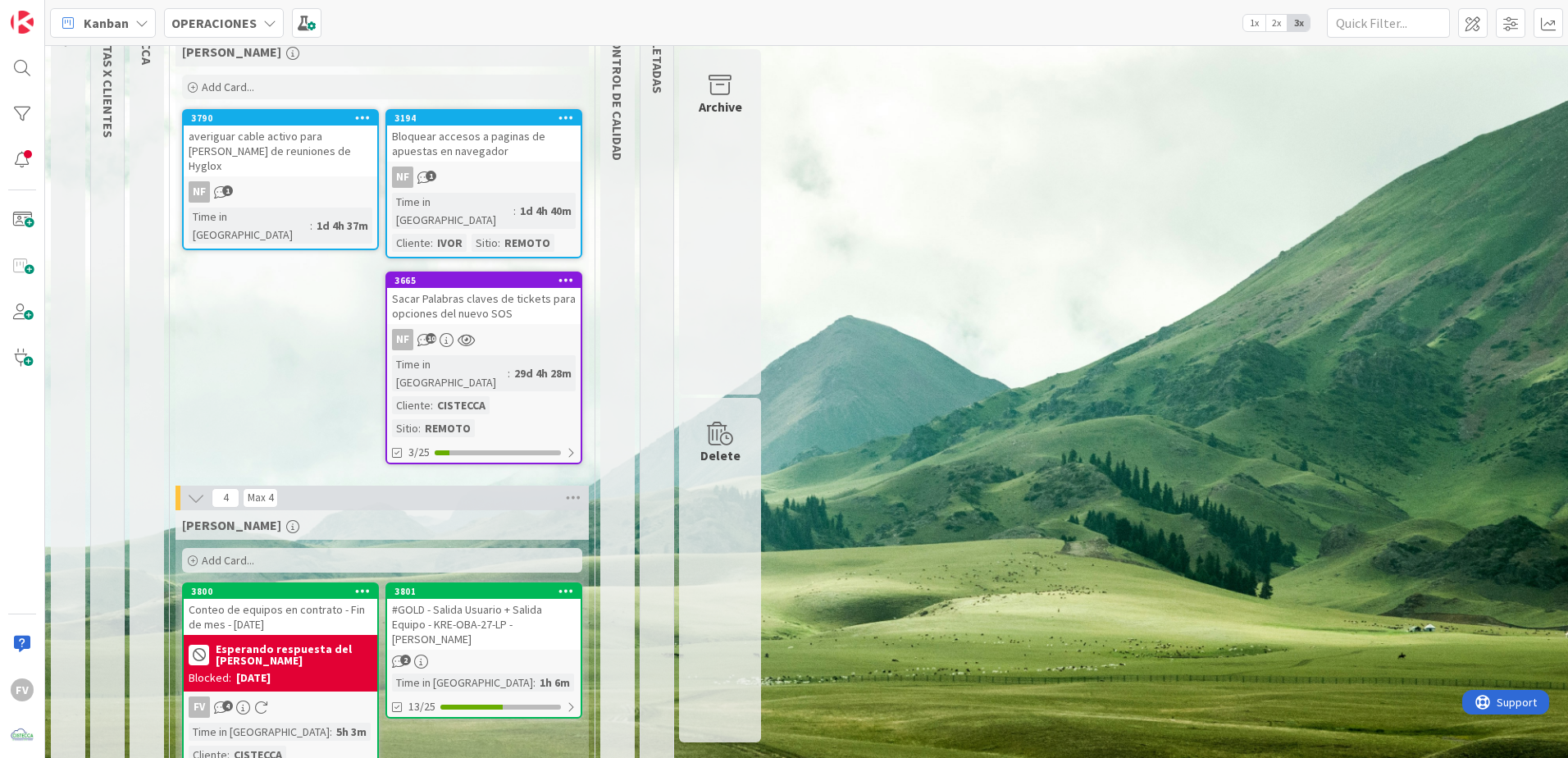
scroll to position [187, 0]
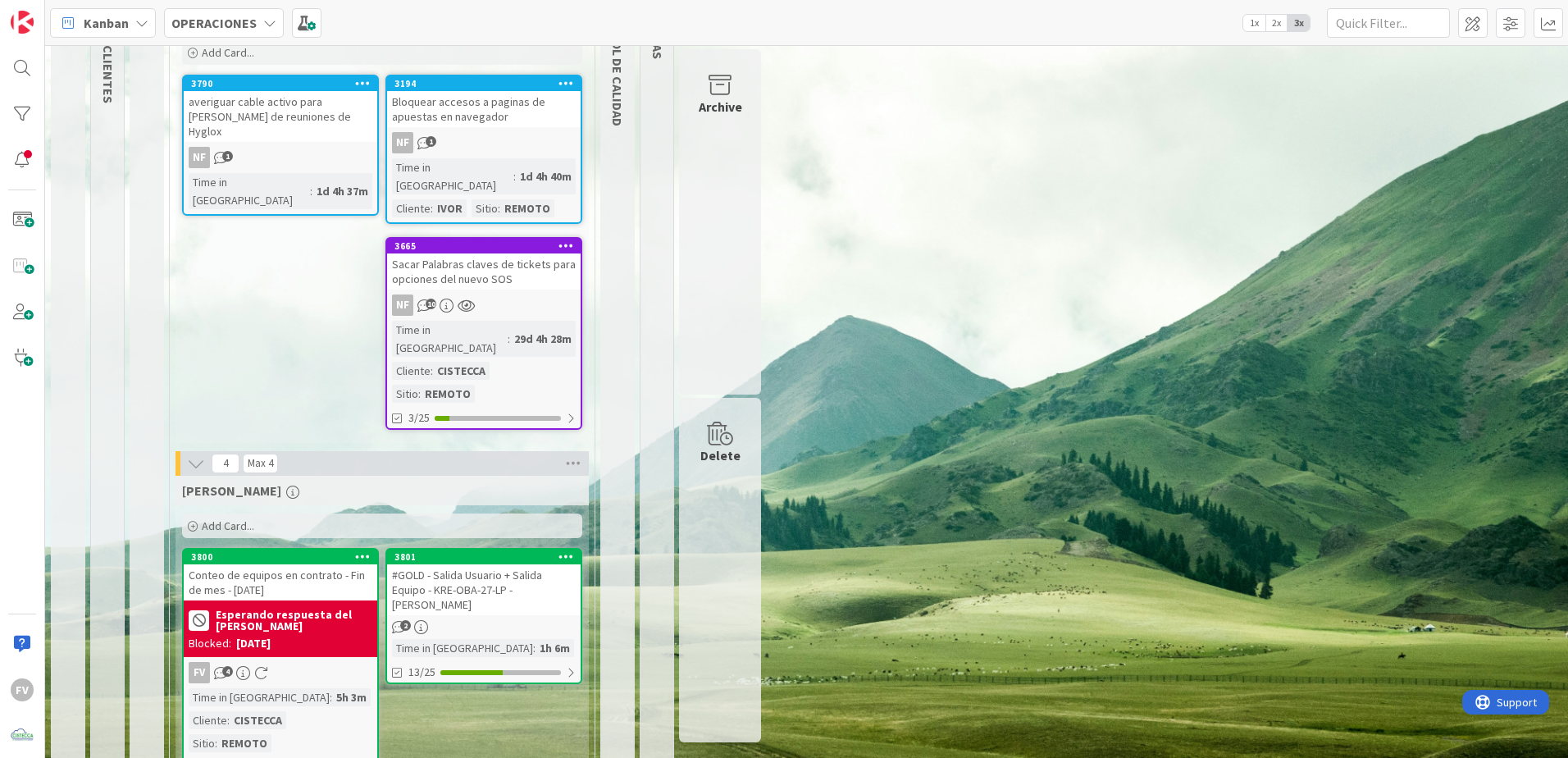
click at [492, 557] on div "3801 #GOLD - Salida Usuario + Salida Equipo - KRE-OBA-27-LP - [PERSON_NAME] 2 T…" at bounding box center [483, 615] width 197 height 136
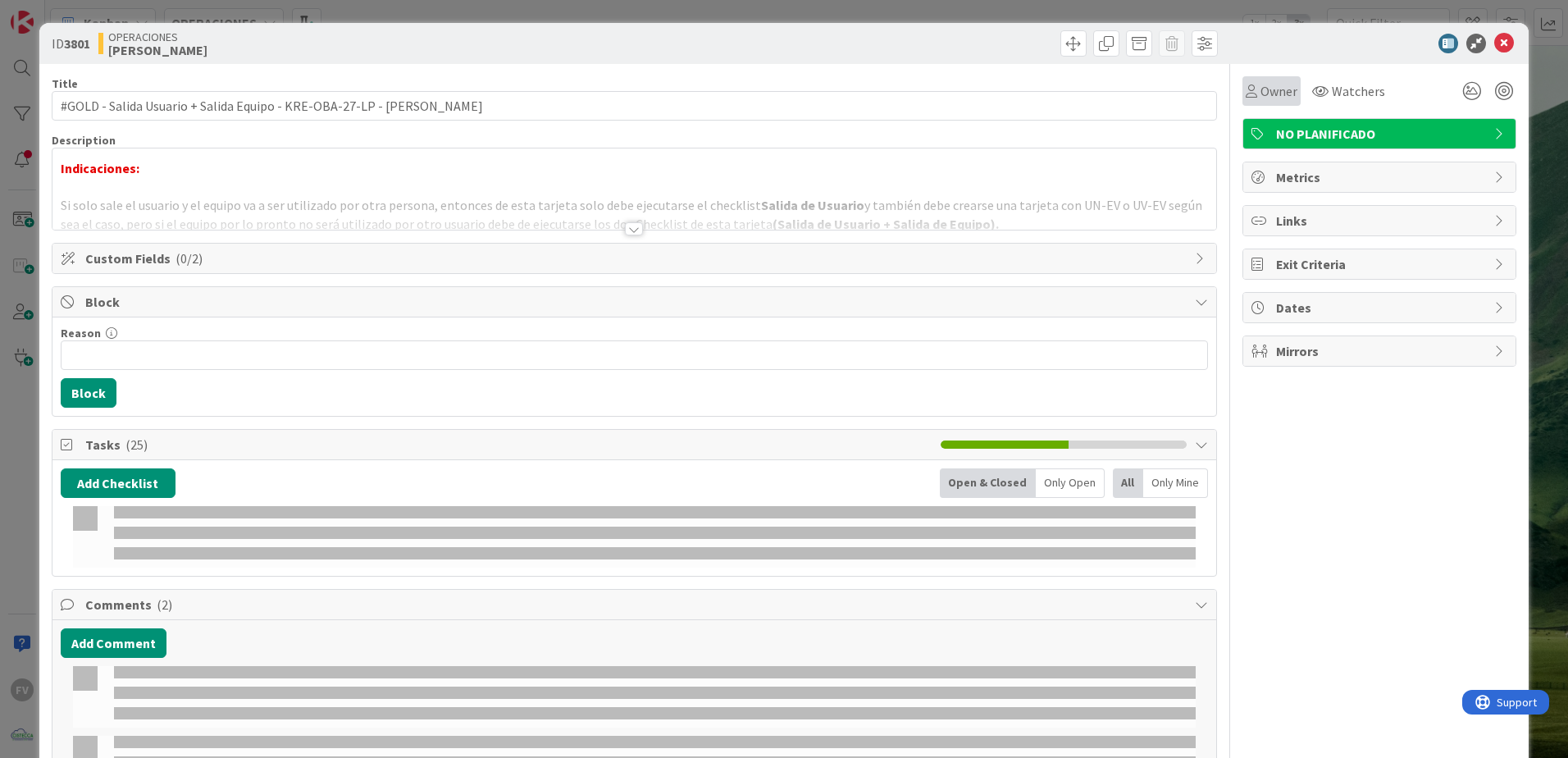
click at [1261, 91] on span "Owner" at bounding box center [1279, 91] width 37 height 20
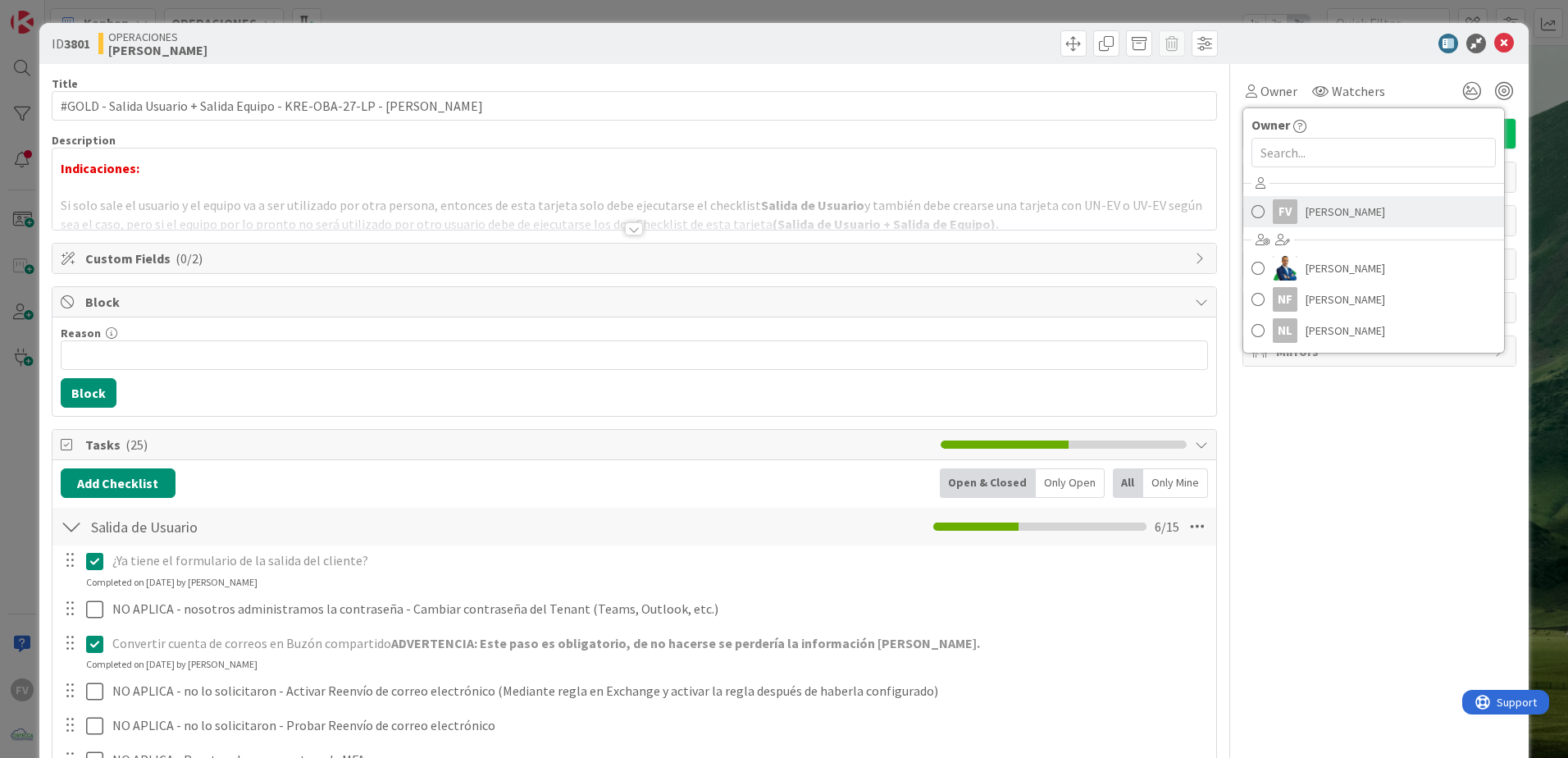
click at [1306, 201] on span "[PERSON_NAME]" at bounding box center [1345, 211] width 79 height 24
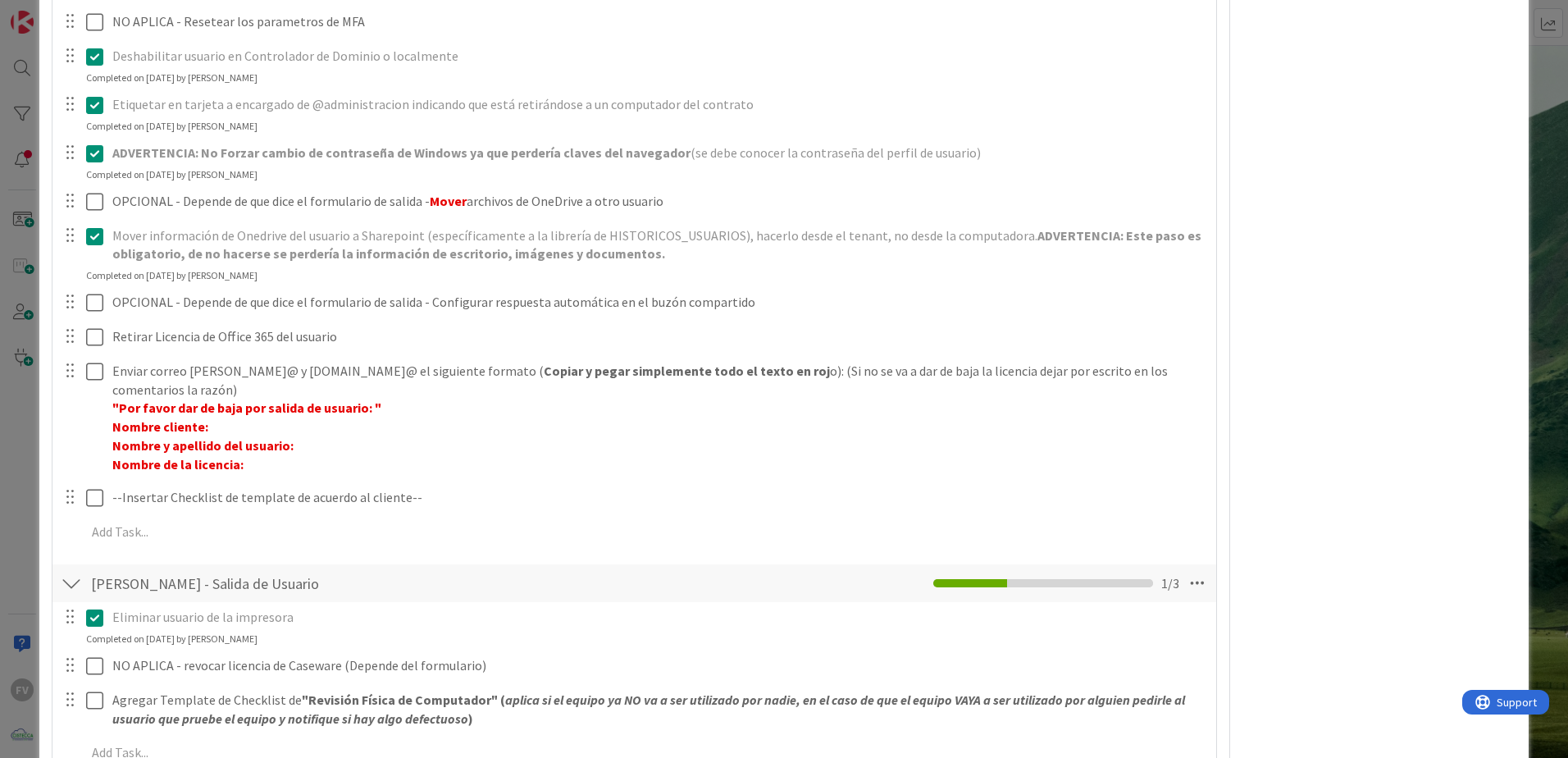
scroll to position [820, 0]
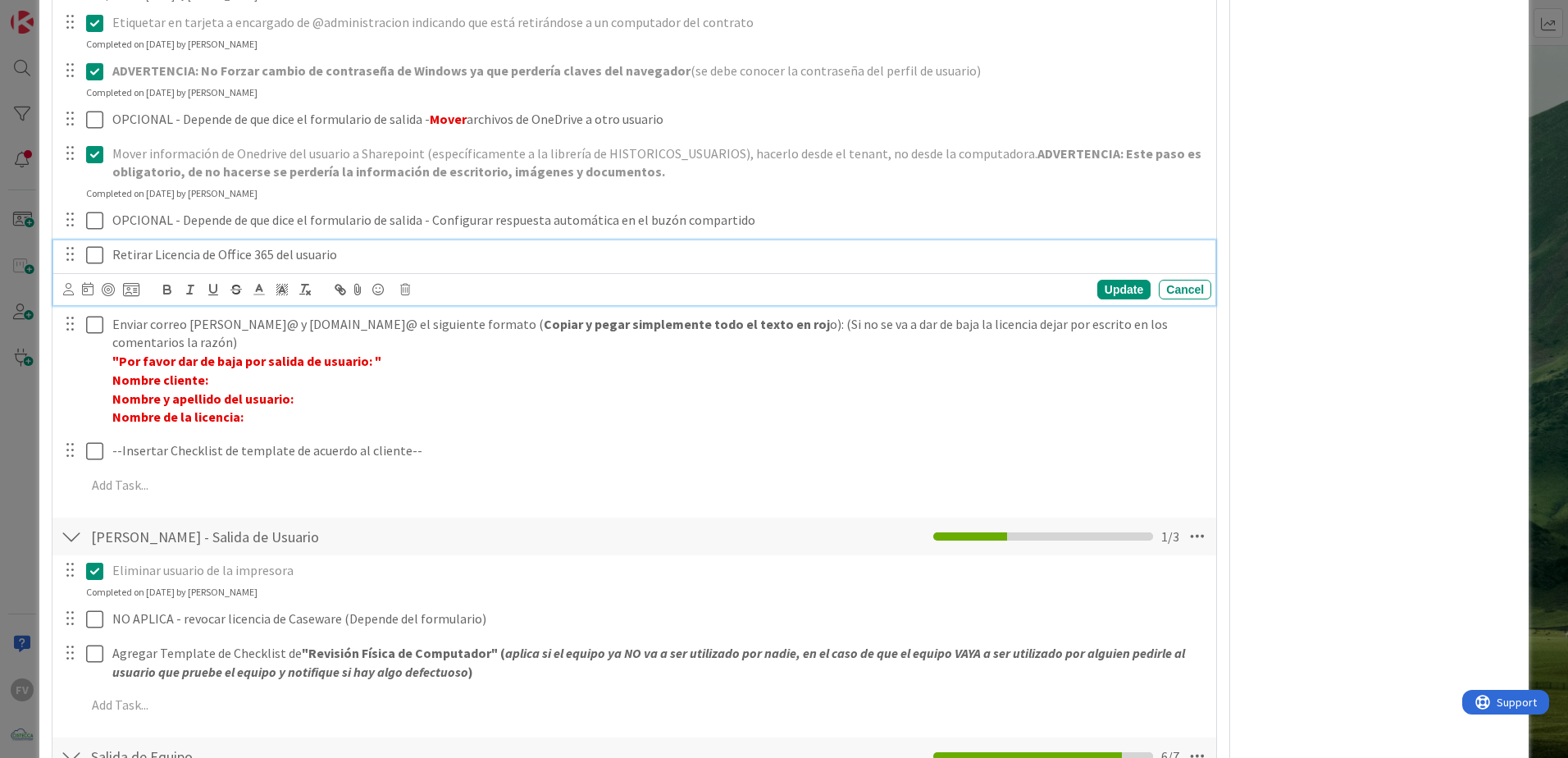
click at [95, 253] on icon at bounding box center [95, 255] width 18 height 20
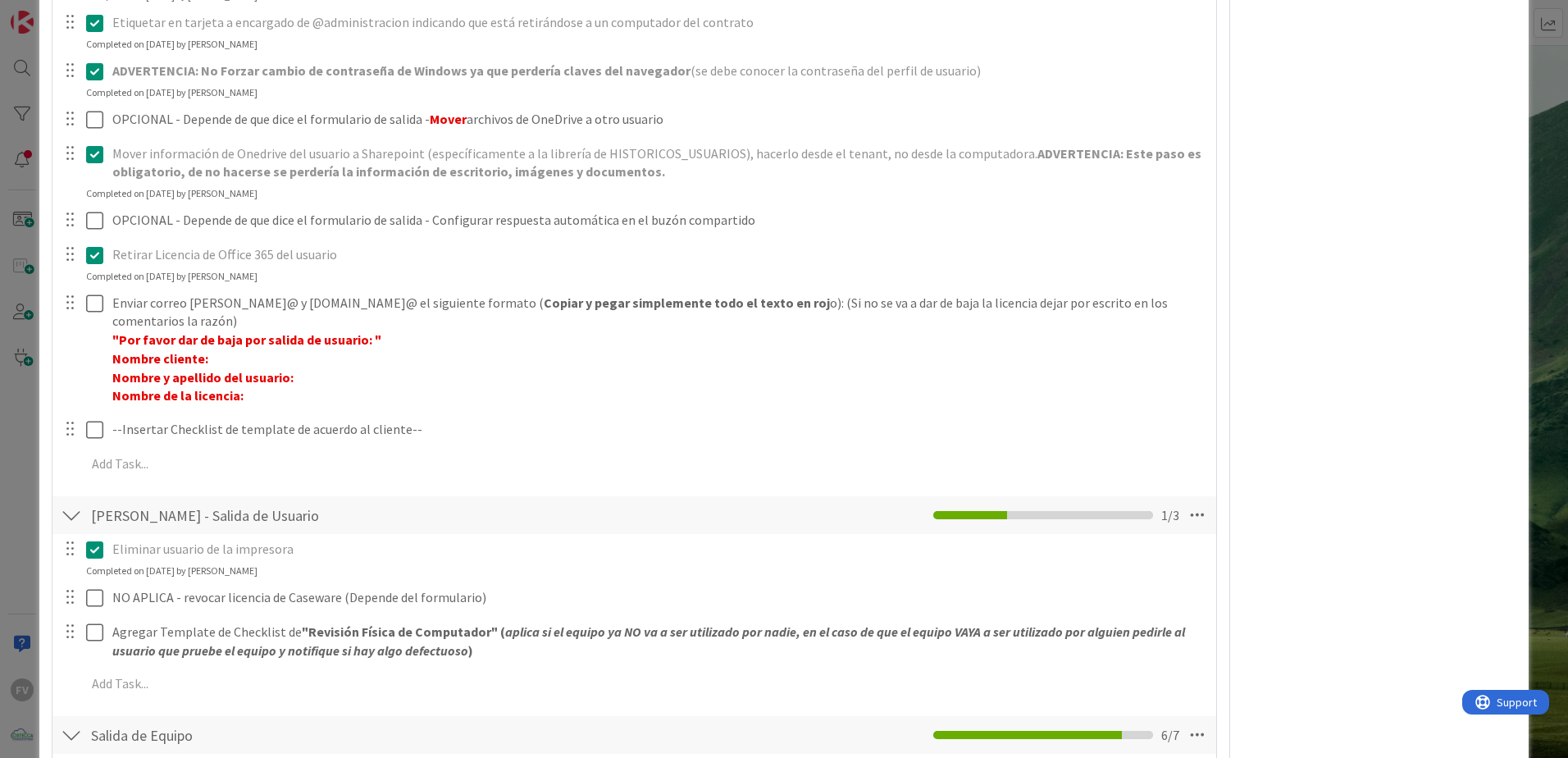
scroll to position [738, 0]
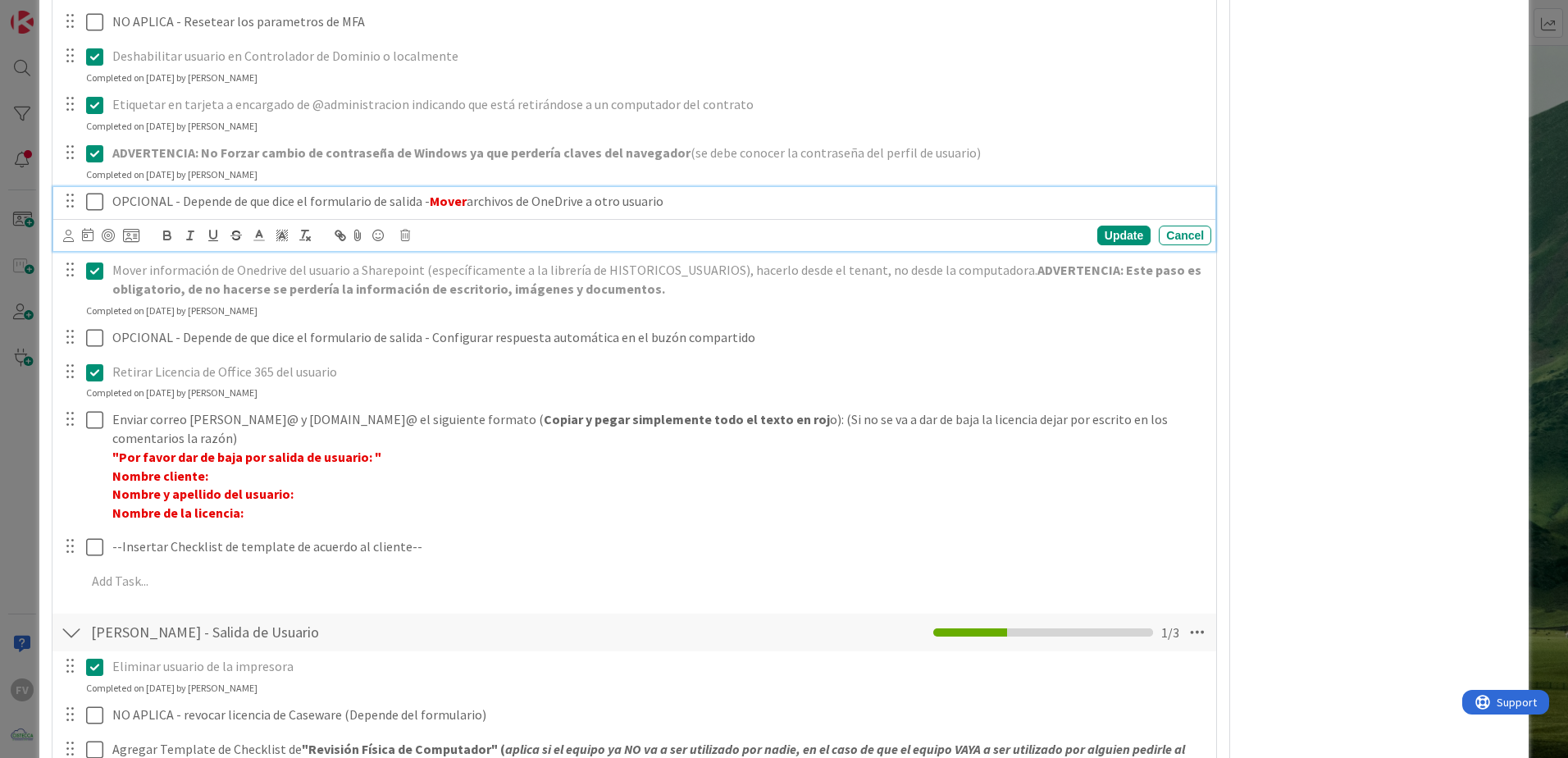
drag, startPoint x: 107, startPoint y: 202, endPoint x: 116, endPoint y: 255, distance: 53.8
click at [108, 202] on div "OPCIONAL - Depende de que dice el formulario de salida - Mover archivos de OneD…" at bounding box center [658, 201] width 1105 height 28
drag, startPoint x: 108, startPoint y: 202, endPoint x: 281, endPoint y: 208, distance: 173.1
click at [281, 208] on div "NO APLICA - no fue solicitado - OPCIONAL - Depende de que dice el formulario de…" at bounding box center [658, 201] width 1105 height 28
copy p "NO APLICA - no fue solicitado -"
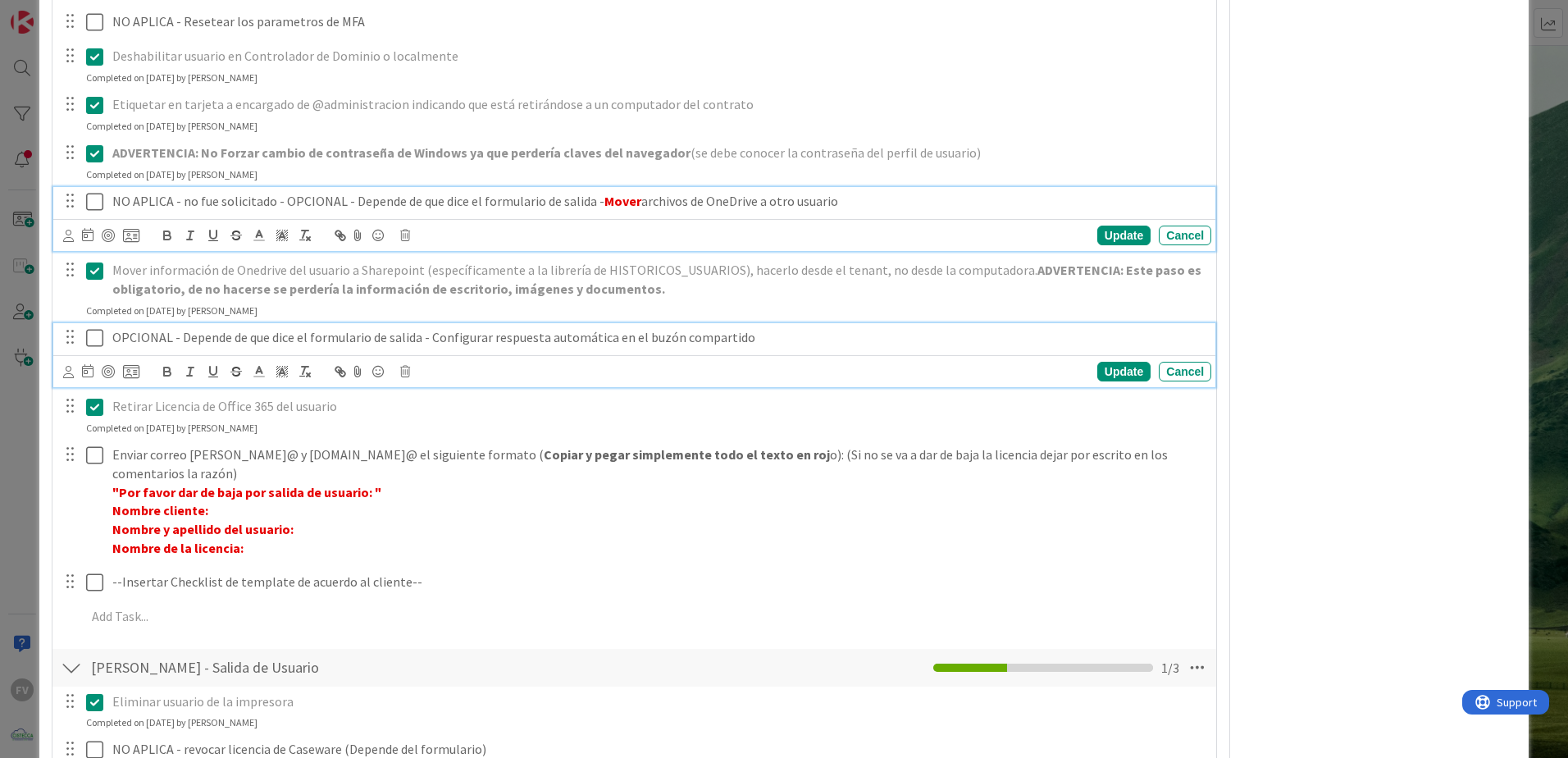
click at [110, 334] on div "OPCIONAL - Depende de que dice el formulario de salida - Configurar respuesta a…" at bounding box center [658, 336] width 1105 height 28
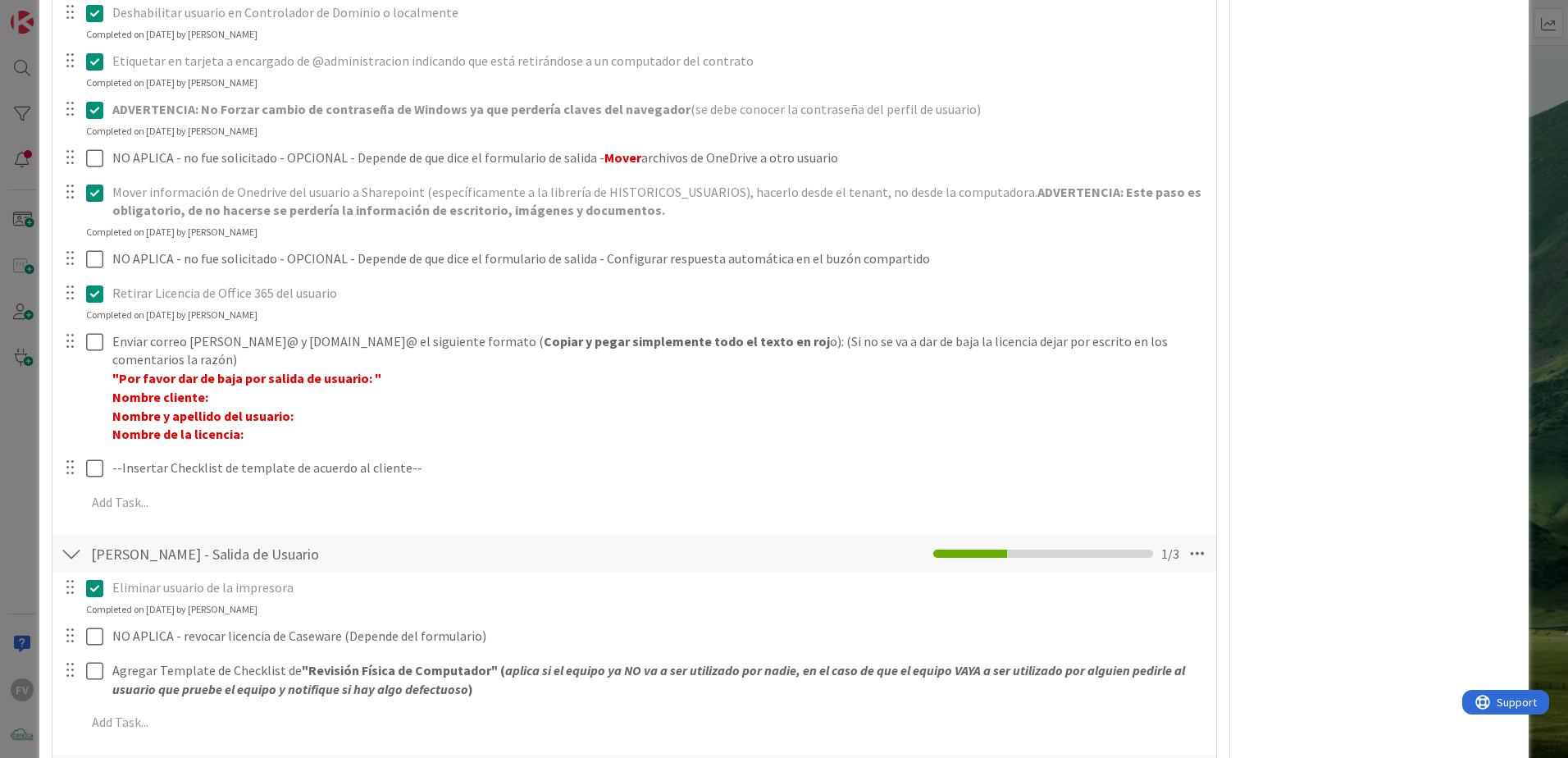
scroll to position [784, 0]
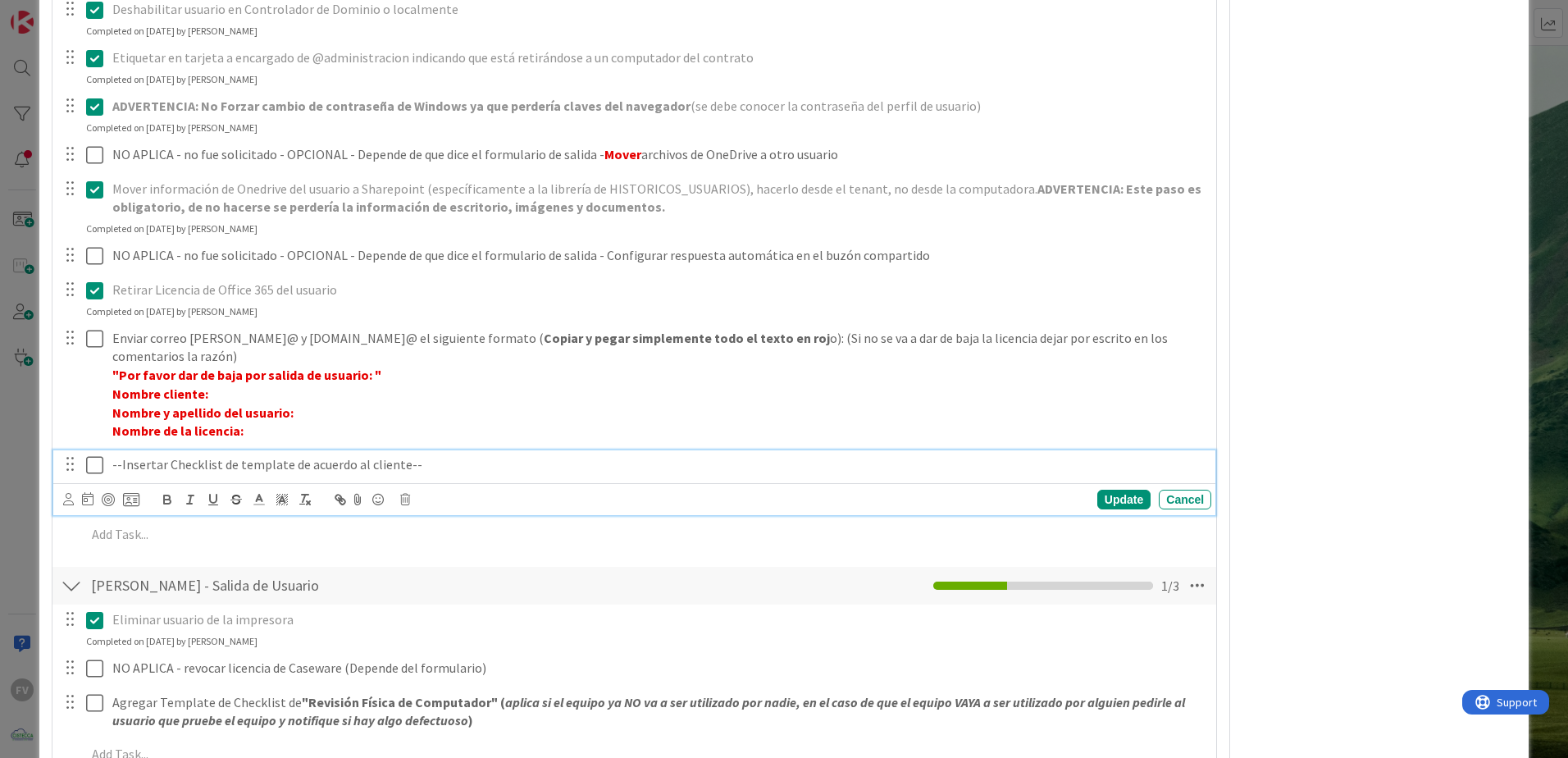
click at [94, 459] on icon at bounding box center [95, 465] width 18 height 20
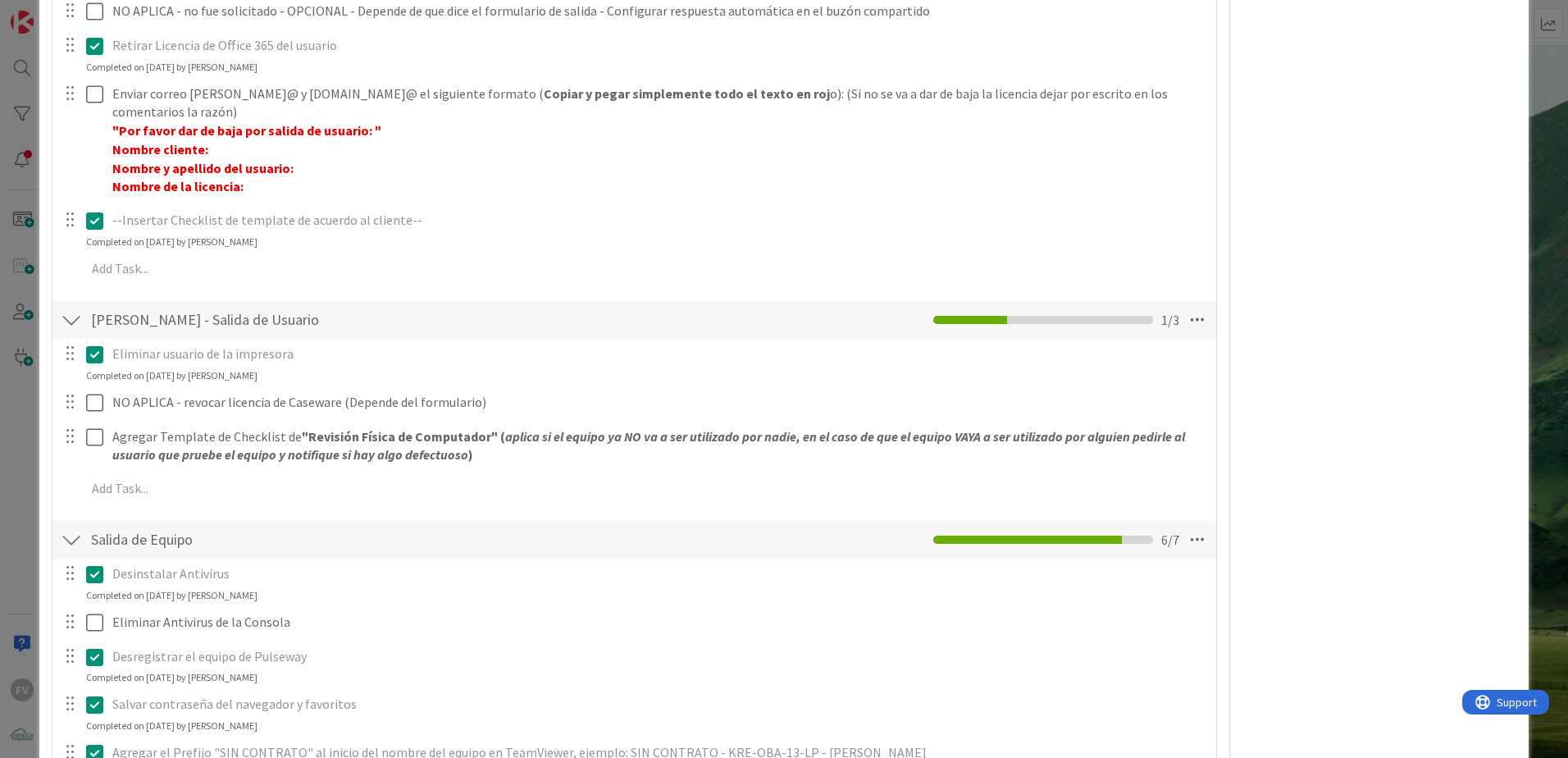
scroll to position [1031, 0]
click at [1537, 71] on div "ID 3801 OPERACIONES [PERSON_NAME] Title 70 / 128 #GOLD - Salida Usuario + Salid…" at bounding box center [784, 379] width 1568 height 758
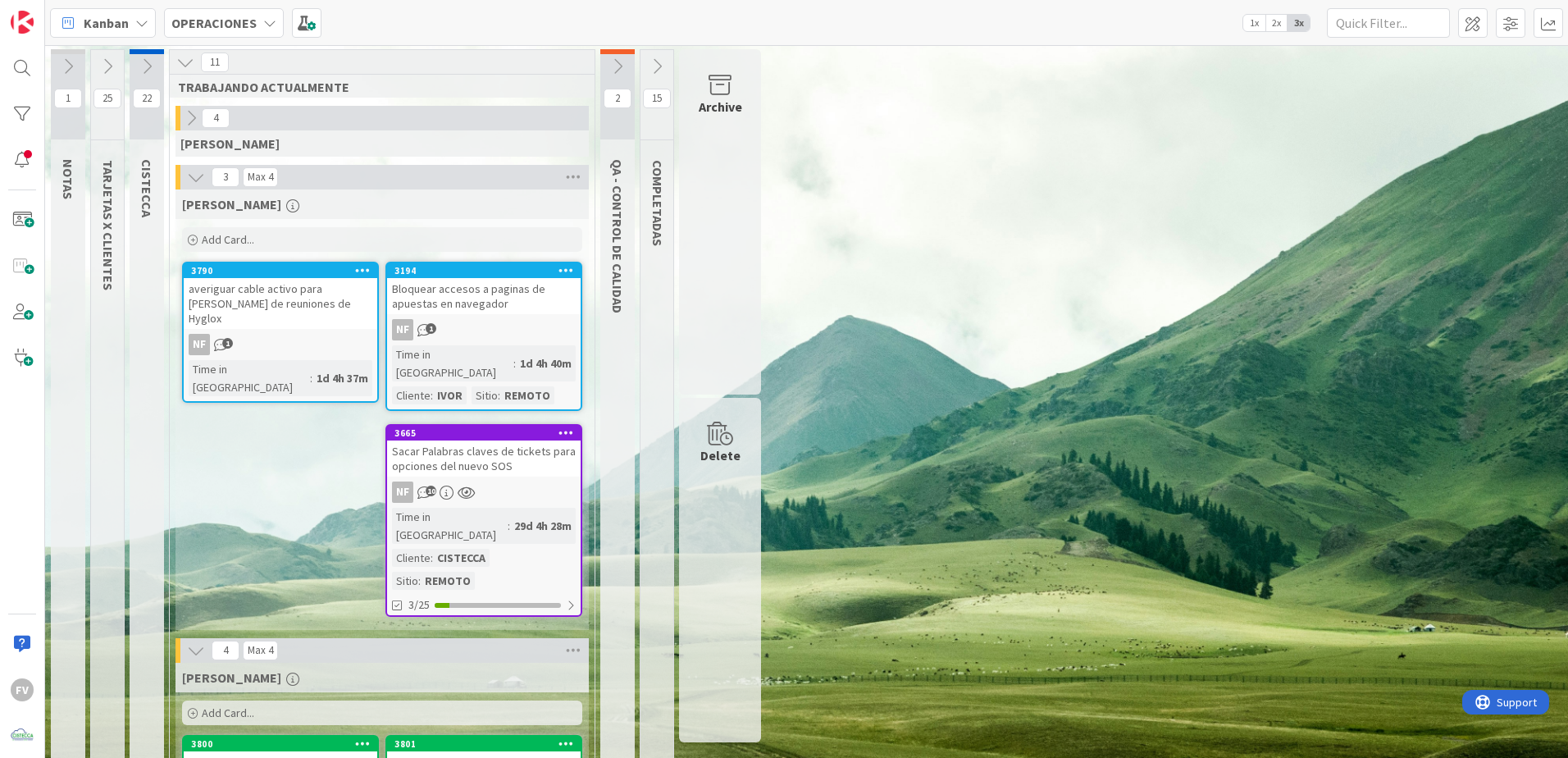
click at [712, 143] on div "Archive" at bounding box center [720, 221] width 82 height 345
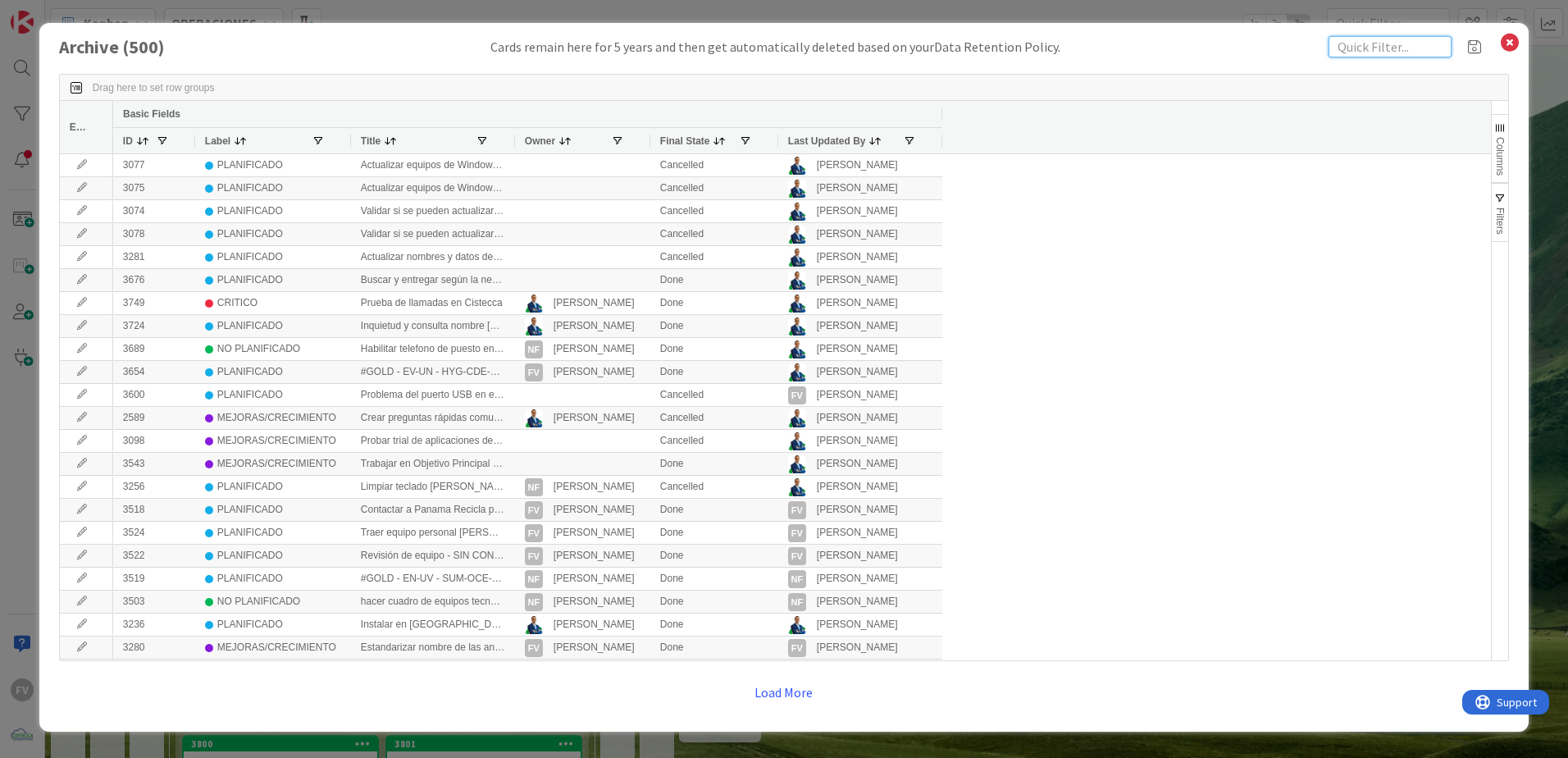
click at [1400, 48] on input "text" at bounding box center [1390, 47] width 123 height 22
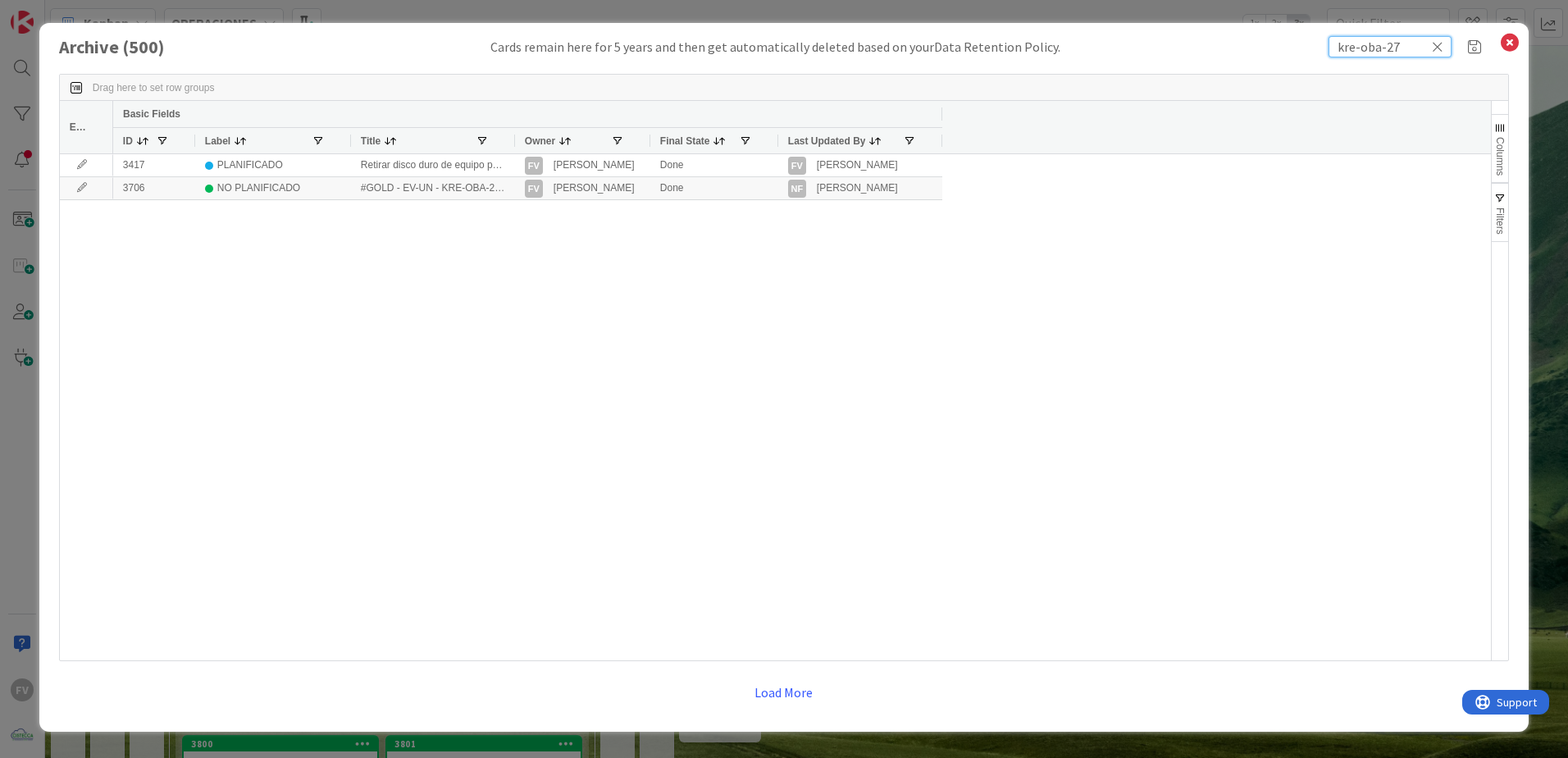
type input "kre-oba-27"
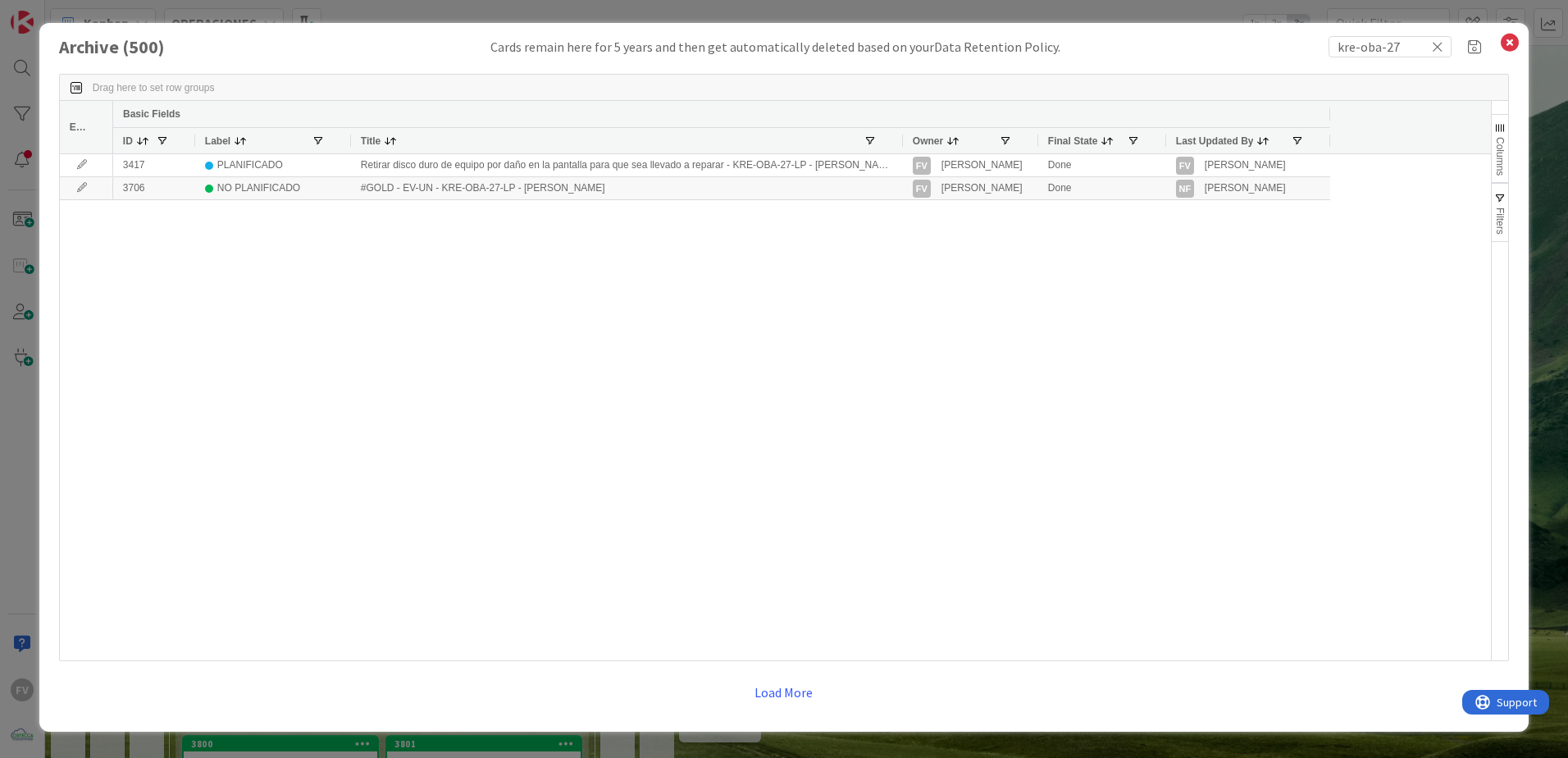
drag, startPoint x: 514, startPoint y: 141, endPoint x: 901, endPoint y: 148, distance: 387.1
click at [901, 148] on div at bounding box center [902, 141] width 7 height 25
click at [784, 697] on button "Load More" at bounding box center [783, 691] width 79 height 29
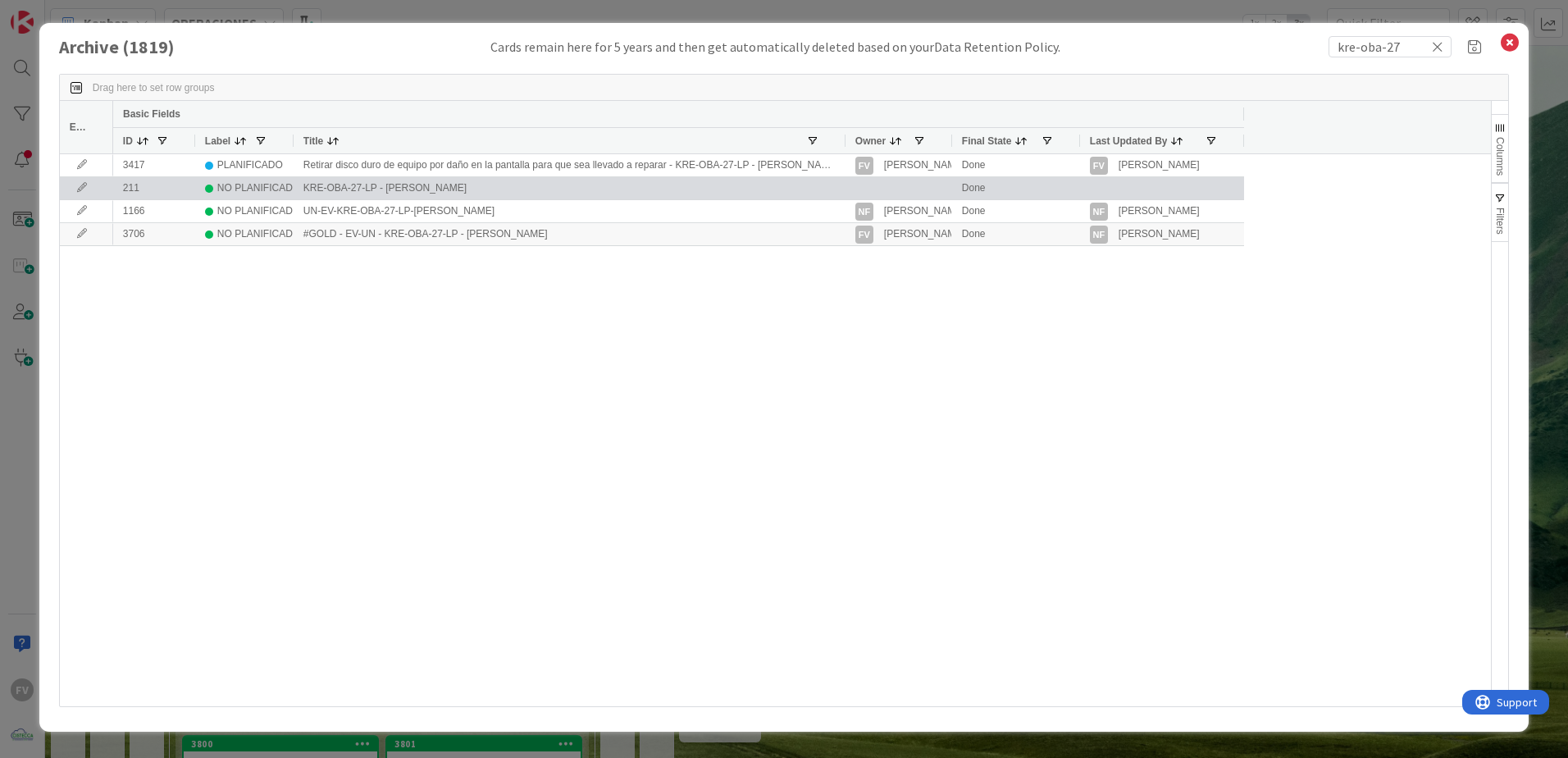
click at [85, 187] on icon at bounding box center [81, 188] width 24 height 10
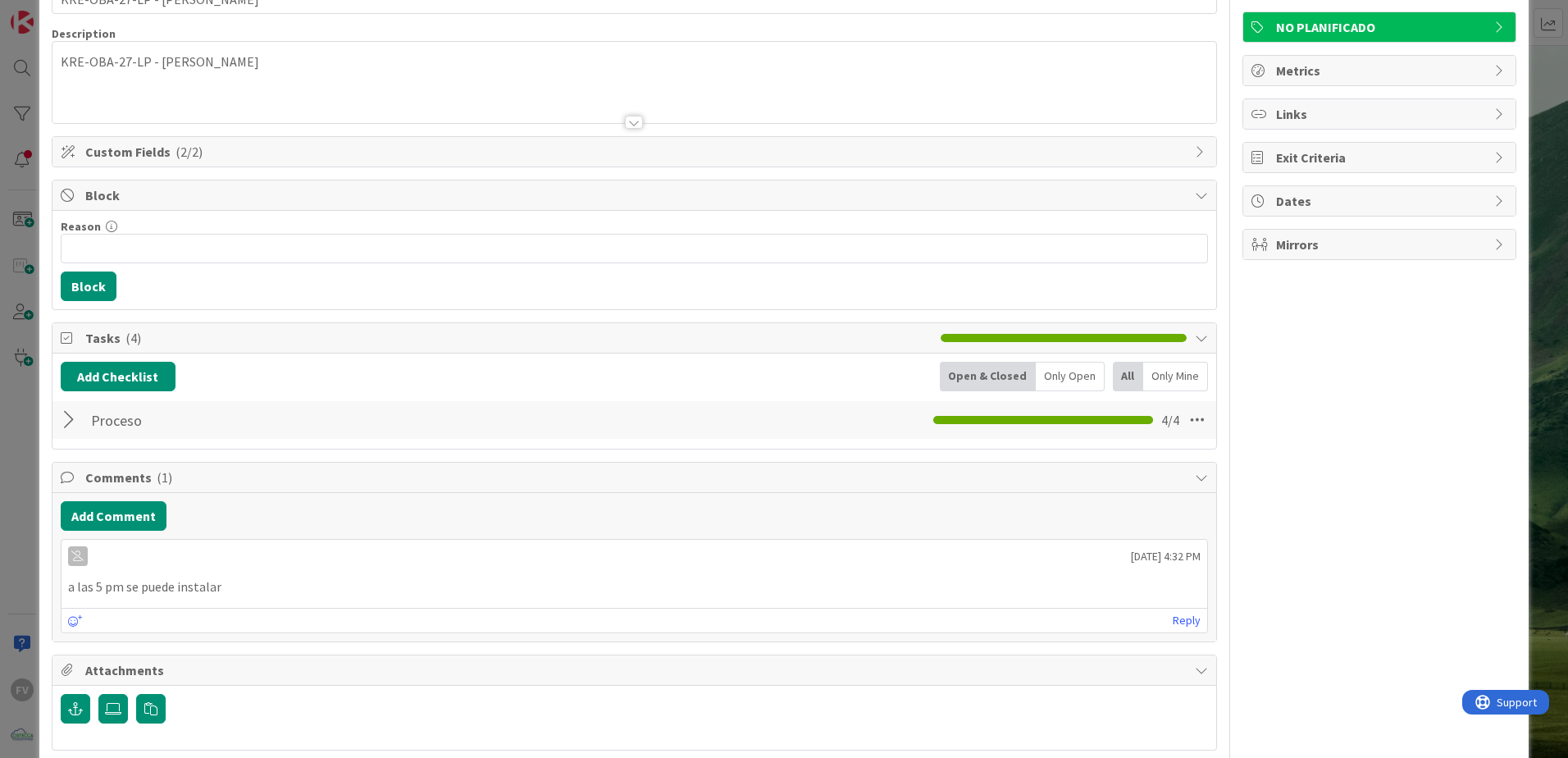
scroll to position [178, 0]
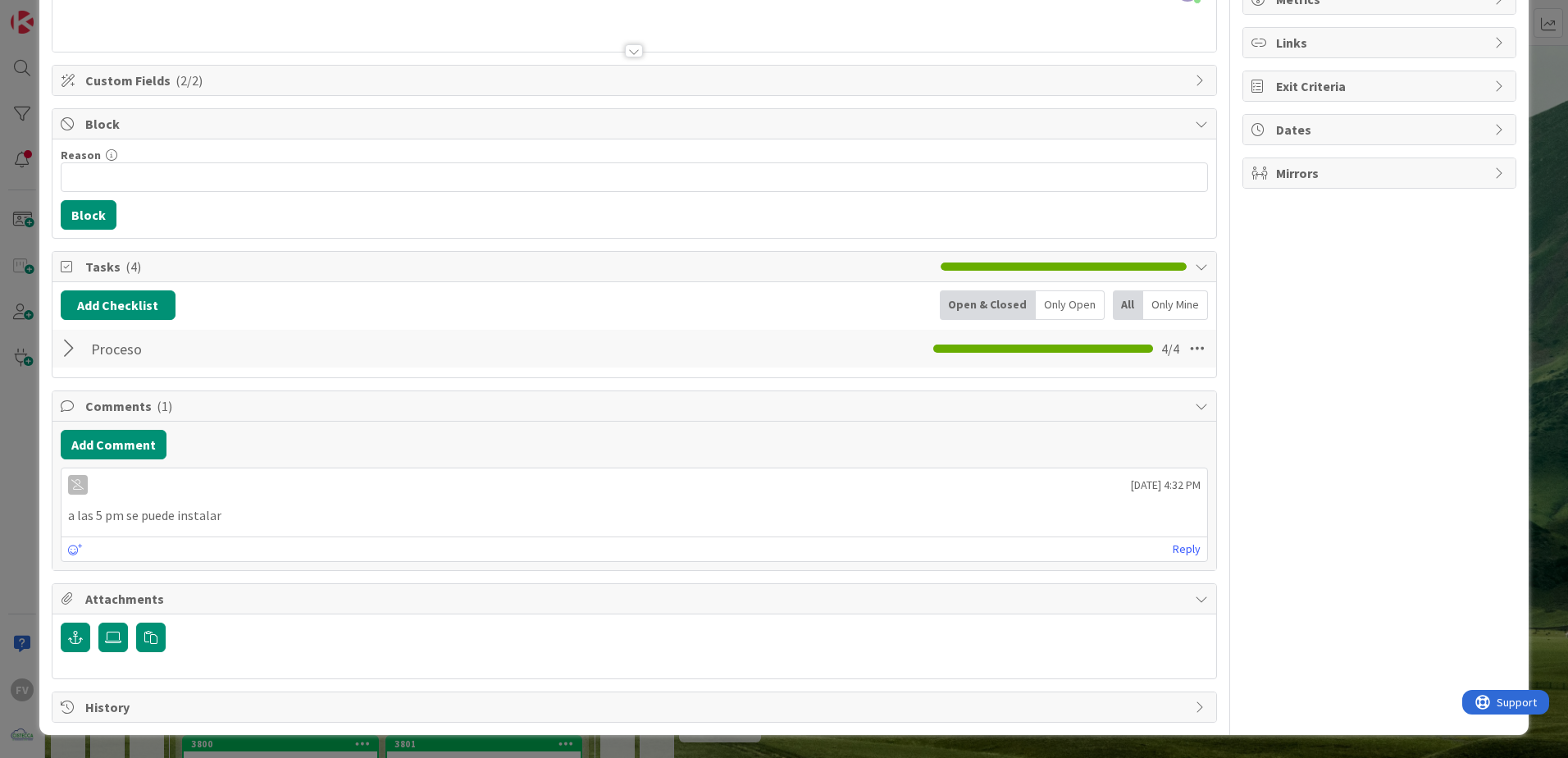
click at [75, 356] on div at bounding box center [71, 348] width 22 height 29
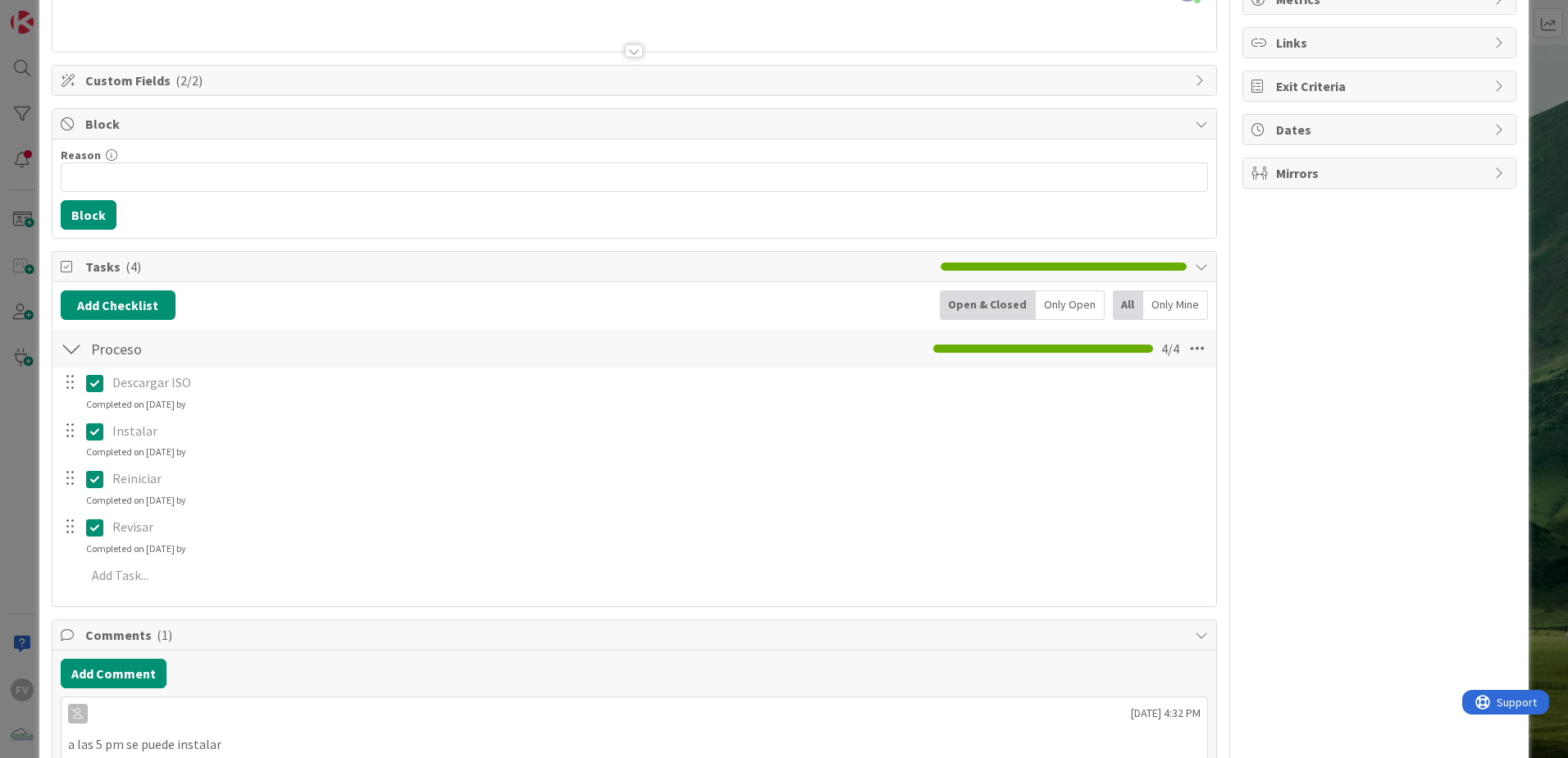
click at [78, 352] on div at bounding box center [71, 348] width 22 height 29
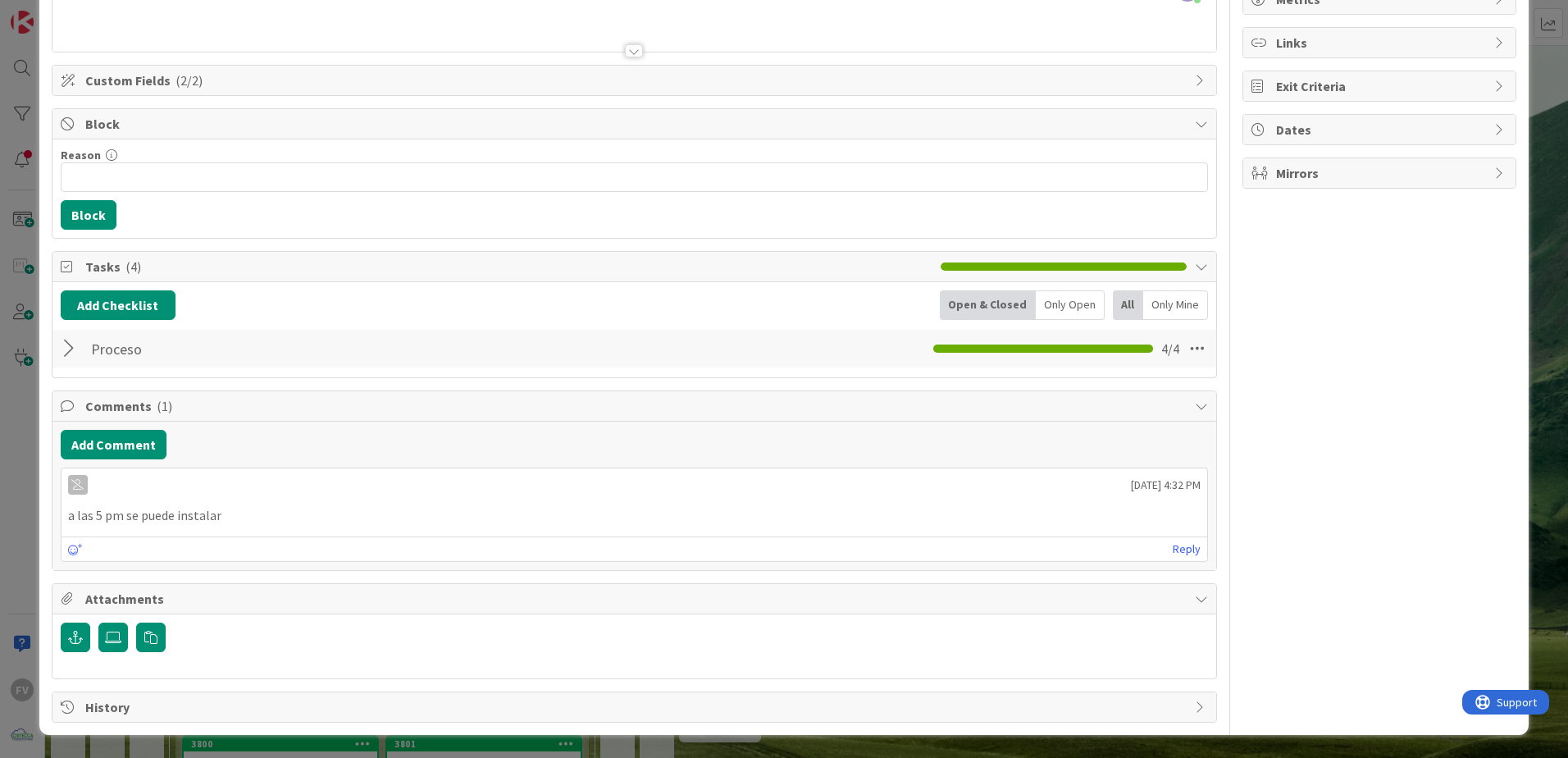
click at [23, 322] on div "ID 211 OPERACIONES Archive Title 28 / 128 KRE-OBA-27-LP - [PERSON_NAME] Descrip…" at bounding box center [784, 379] width 1568 height 758
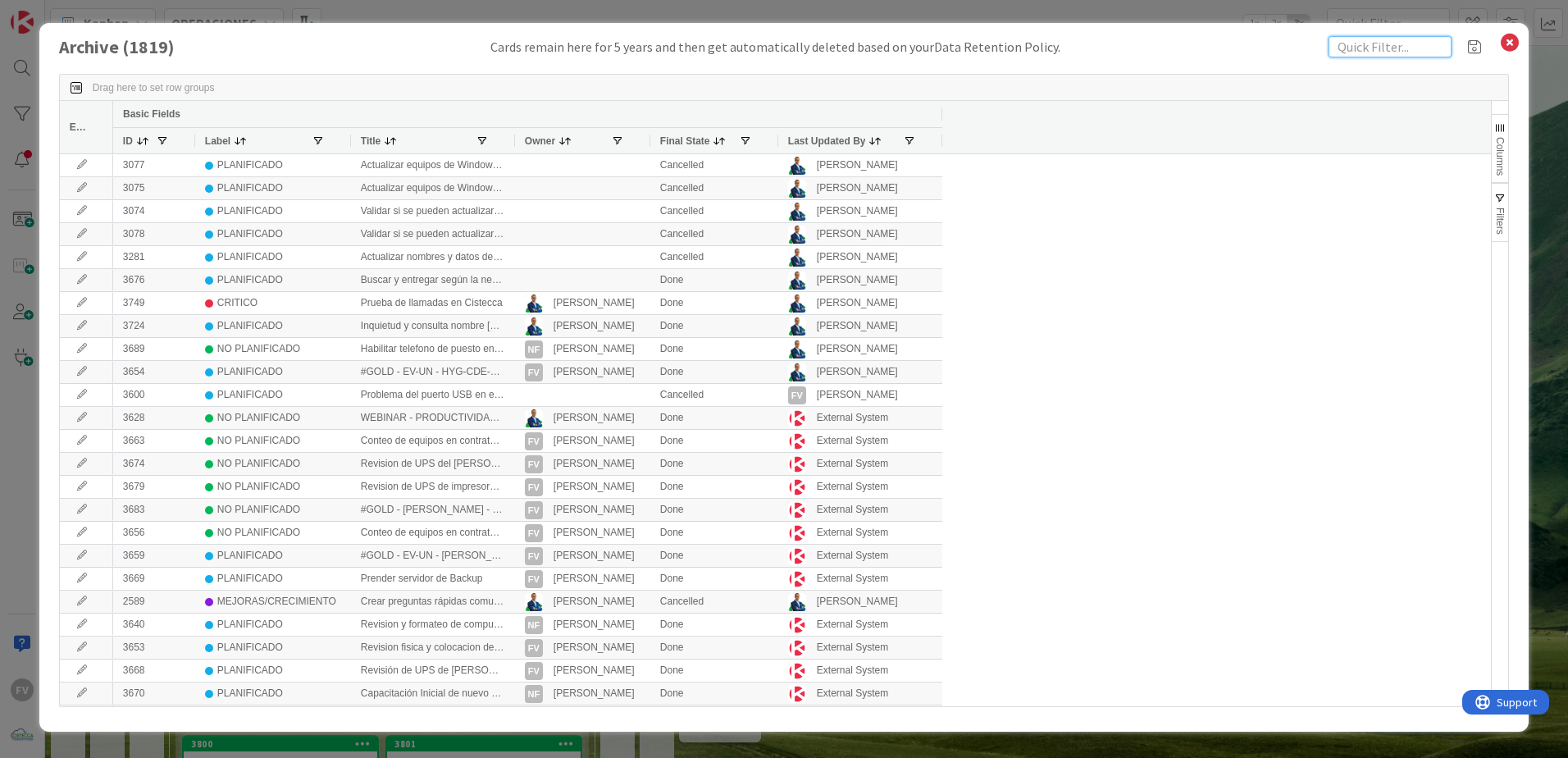
click at [1390, 44] on input "text" at bounding box center [1390, 47] width 123 height 22
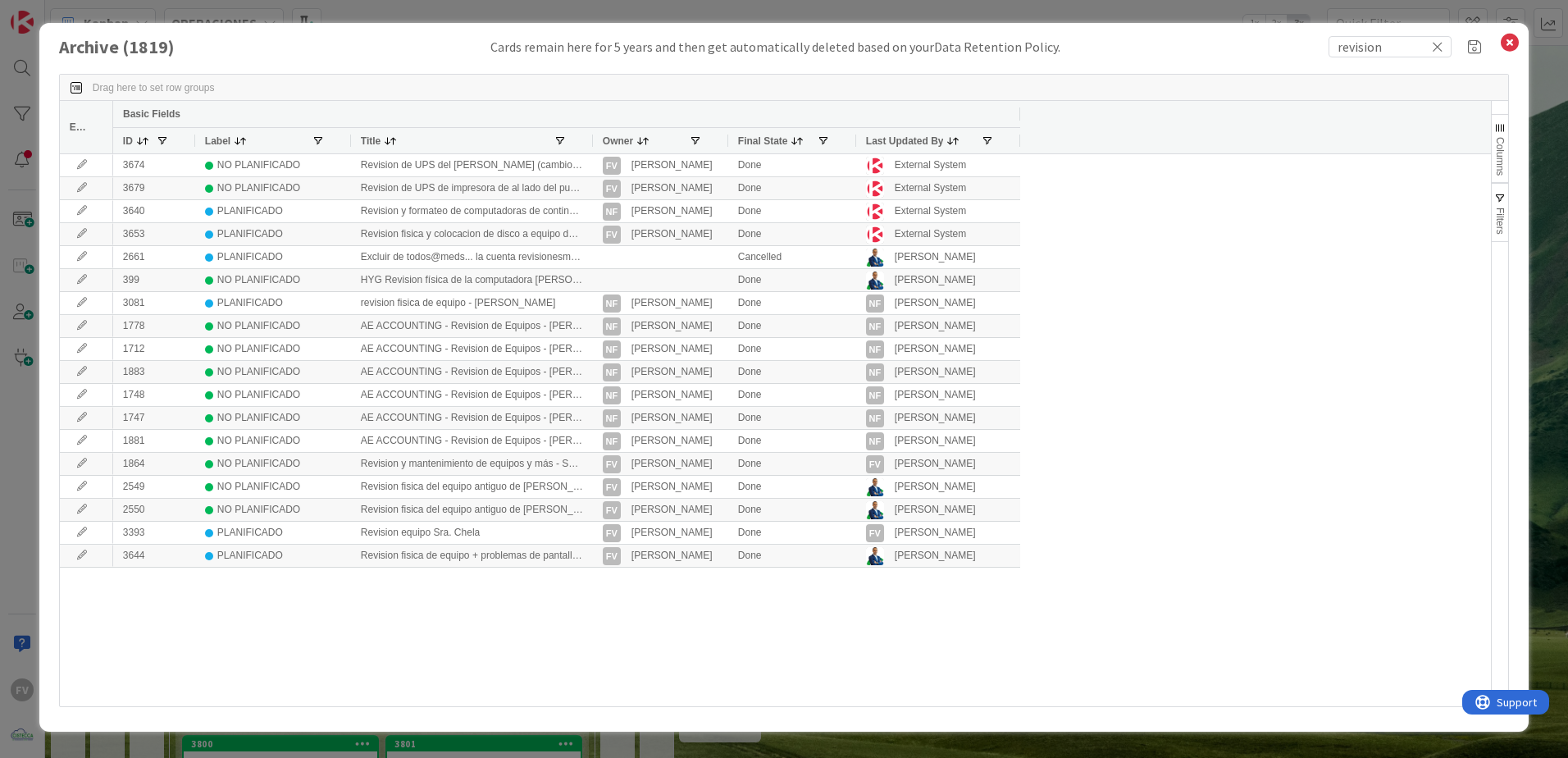
drag, startPoint x: 512, startPoint y: 137, endPoint x: 647, endPoint y: 150, distance: 135.6
click at [596, 140] on div at bounding box center [592, 141] width 7 height 25
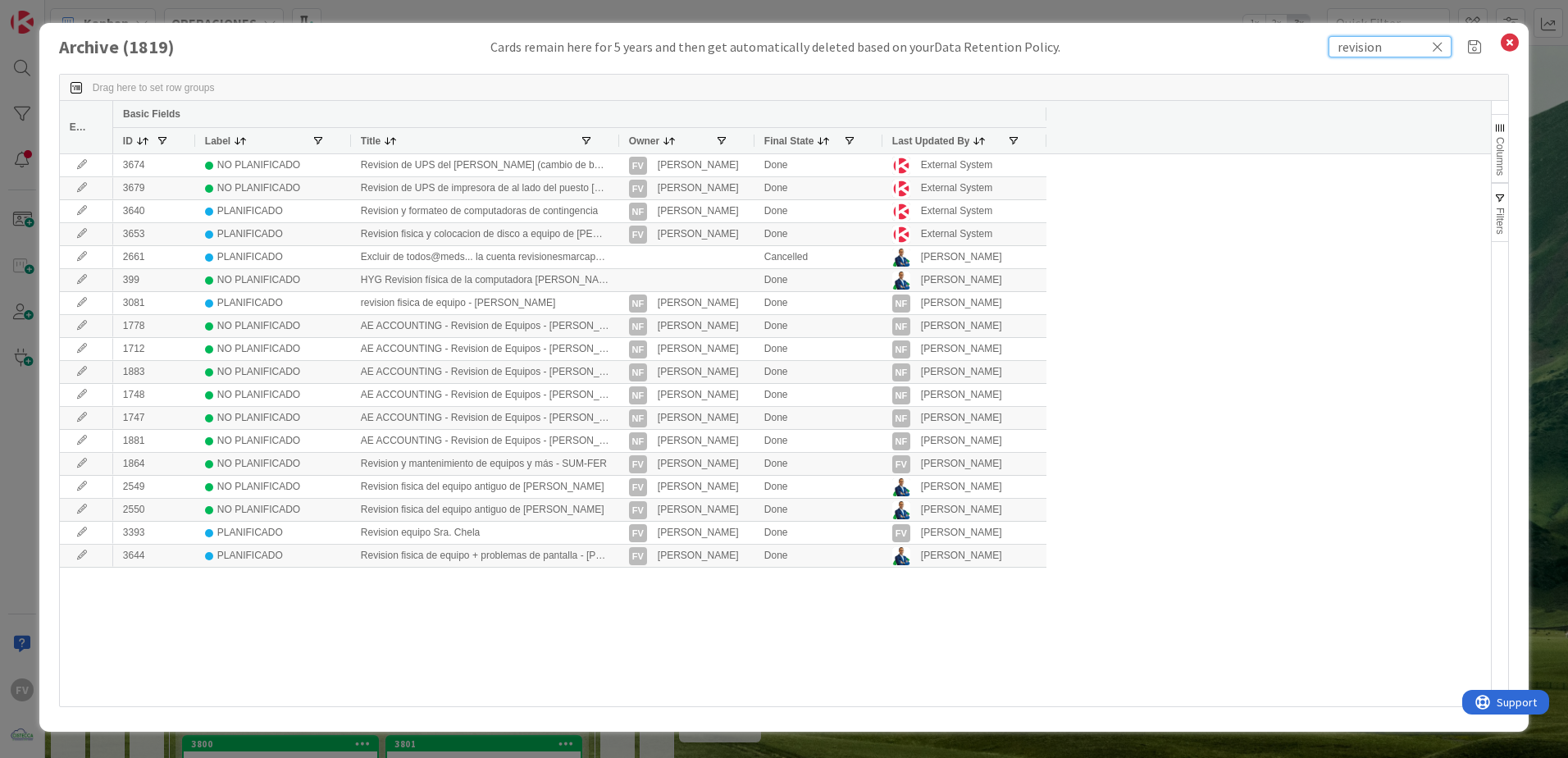
click at [1256, 34] on div "Archive ( 1819 ) Cards remain here for 5 years and then get automatically delet…" at bounding box center [784, 377] width 1489 height 708
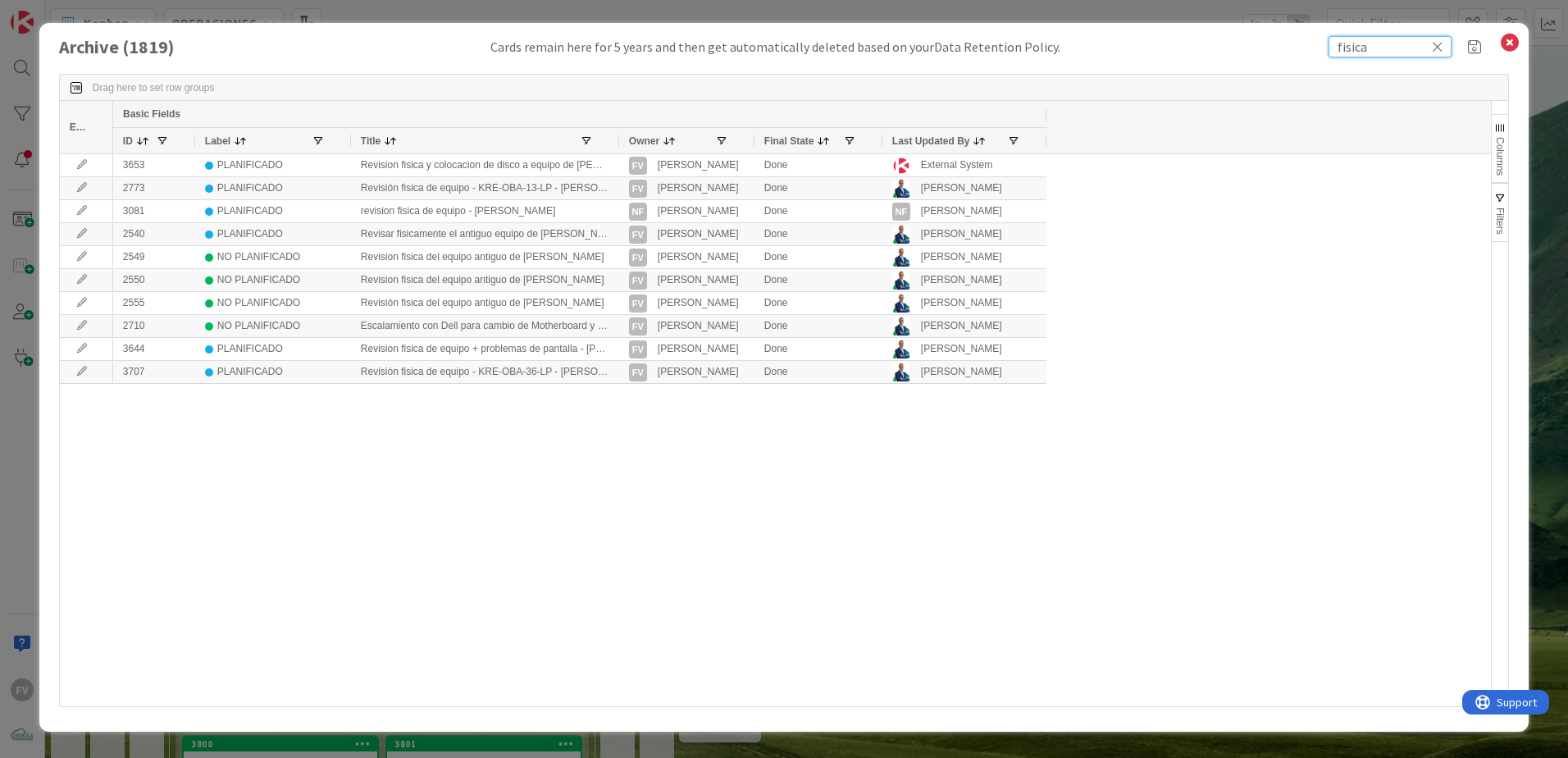
type input "fisica"
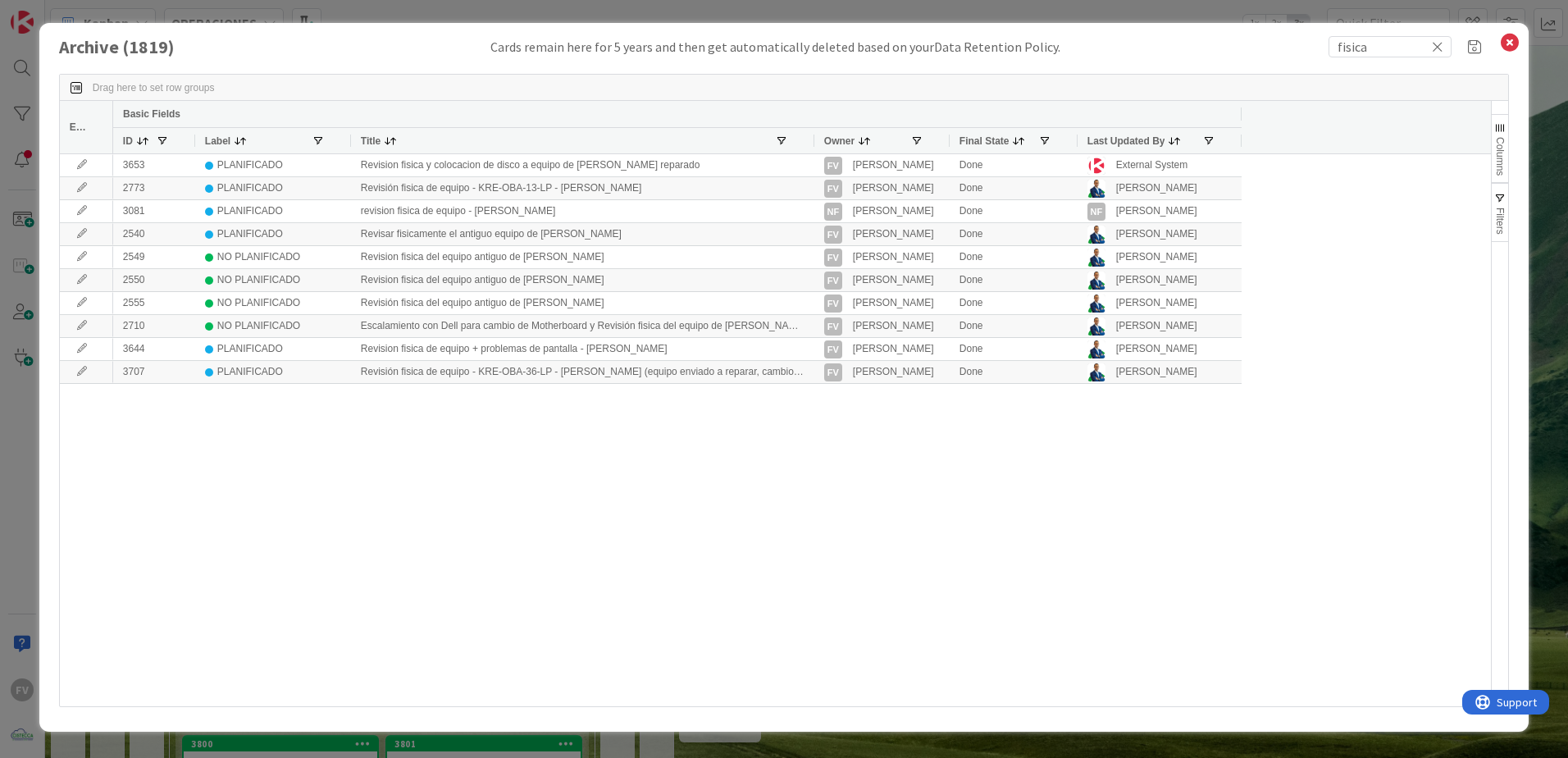
drag, startPoint x: 616, startPoint y: 140, endPoint x: 740, endPoint y: 170, distance: 127.6
click at [810, 146] on div at bounding box center [813, 141] width 7 height 25
click at [9, 424] on div "Archive ( 1819 ) Cards remain here for 5 years and then get automatically delet…" at bounding box center [784, 379] width 1568 height 758
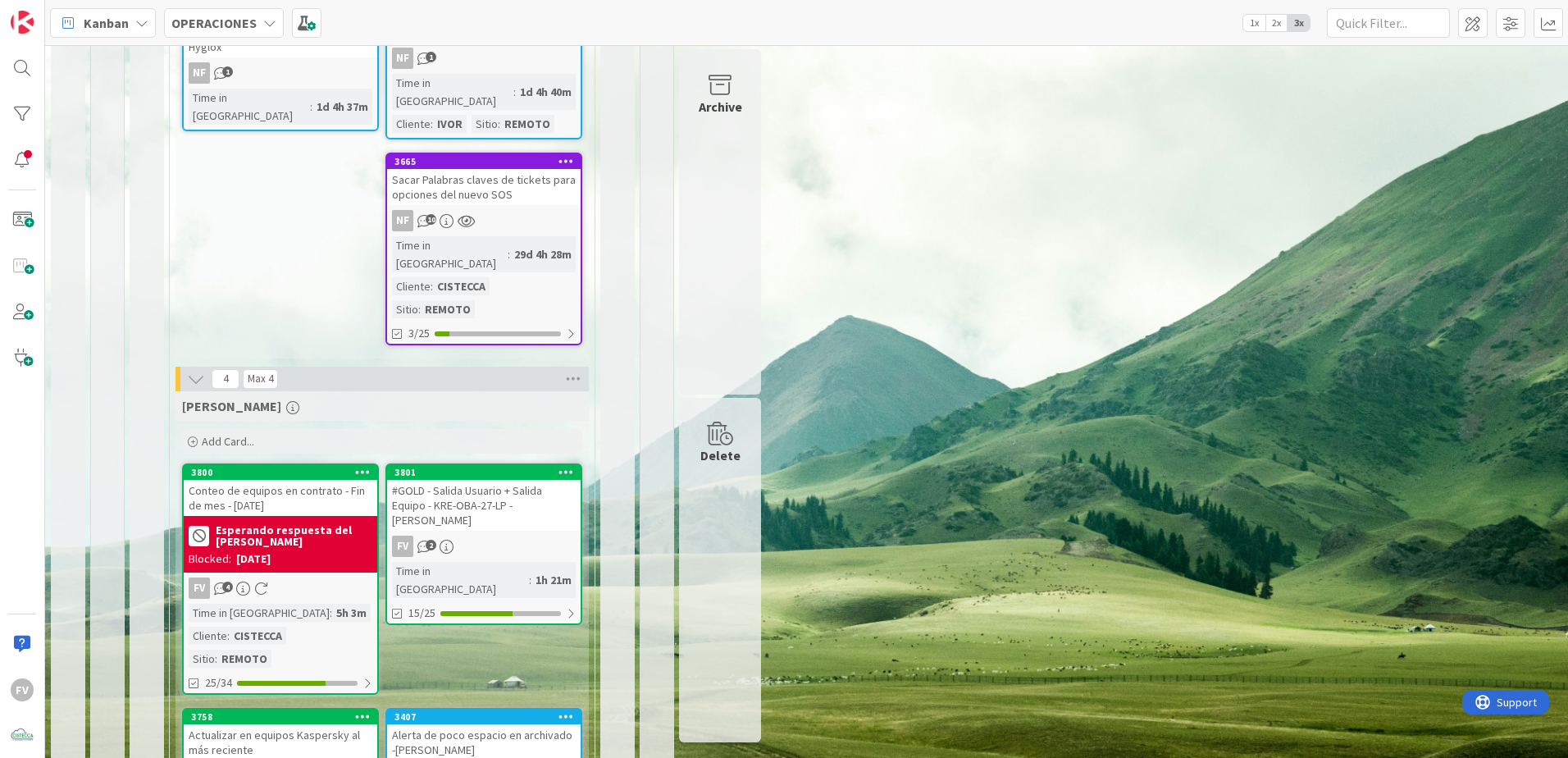
scroll to position [328, 0]
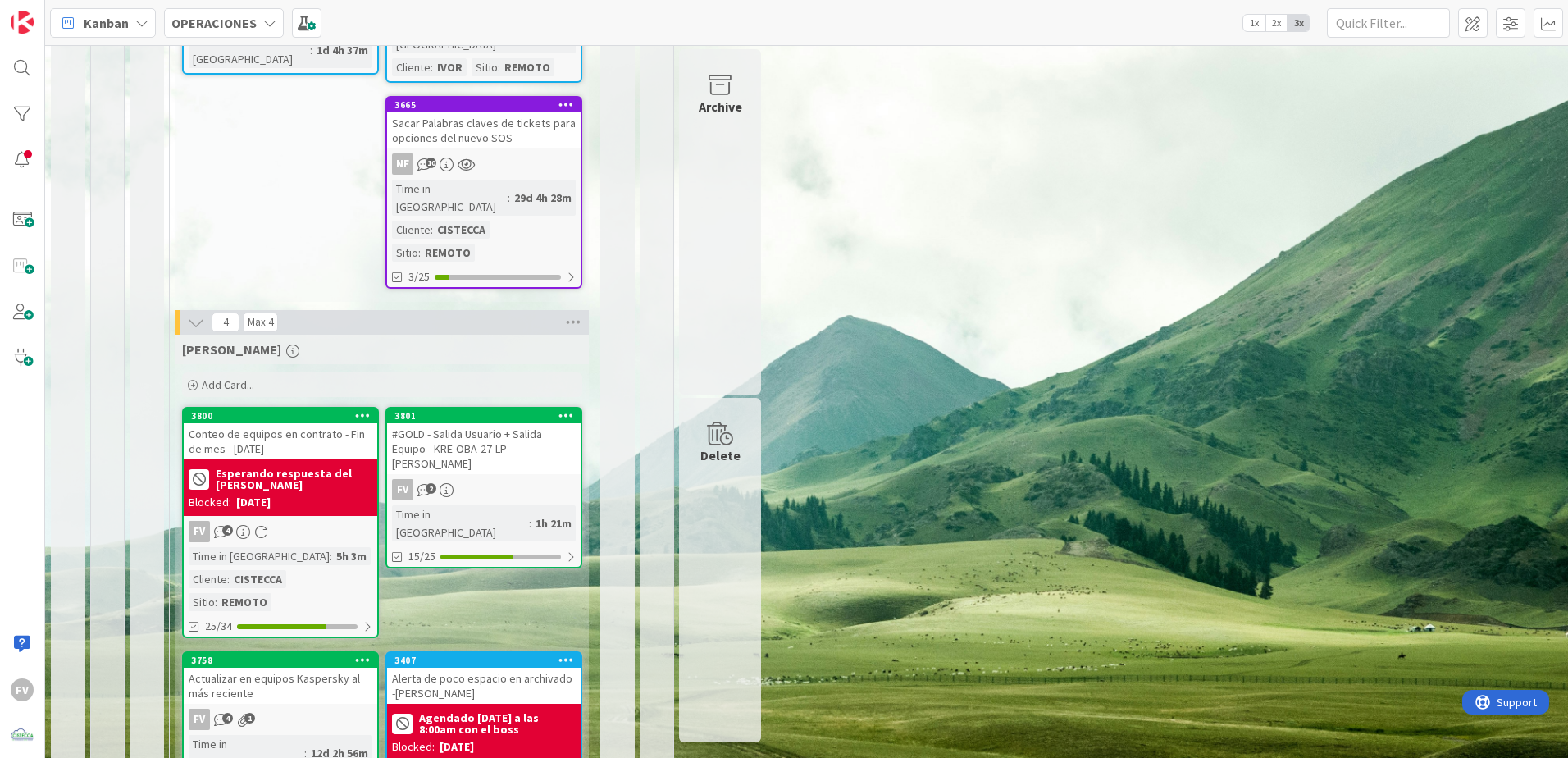
click at [484, 424] on div "#GOLD - Salida Usuario + Salida Equipo - KRE-OBA-27-LP - [PERSON_NAME]" at bounding box center [484, 449] width 194 height 51
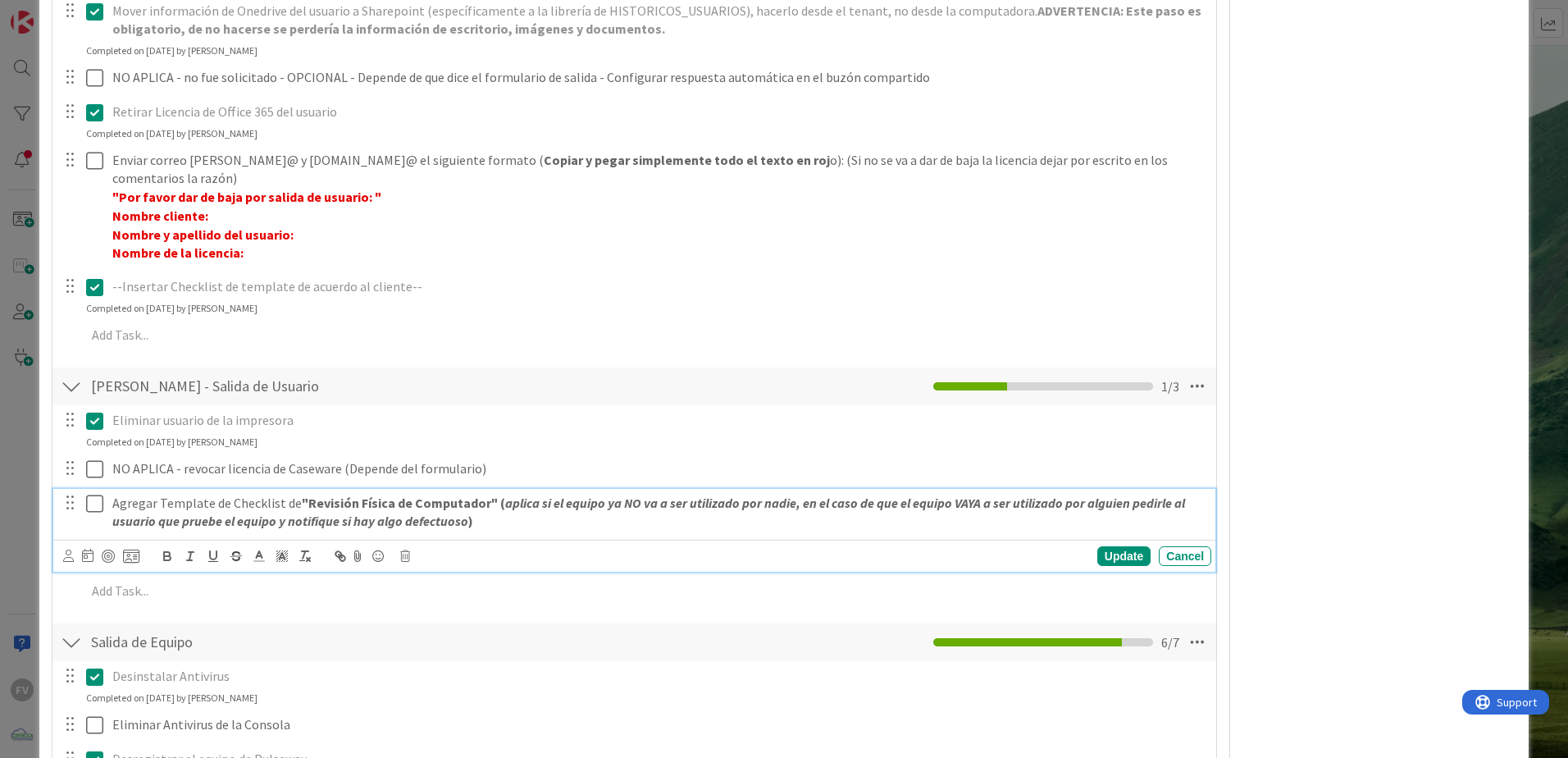
click at [116, 496] on p "Agregar Template de Checklist de "Revisión Física de Computador" ( aplica si el…" at bounding box center [658, 513] width 1093 height 37
click at [112, 499] on p "Agregar Template de Checklist de "Revisión Física de Computador" ( aplica si el…" at bounding box center [658, 513] width 1093 height 37
click at [114, 504] on p "Este equipo hace poco fue revisado, el usuario no lo tuvo ni un mes, creo que n…" at bounding box center [658, 513] width 1093 height 37
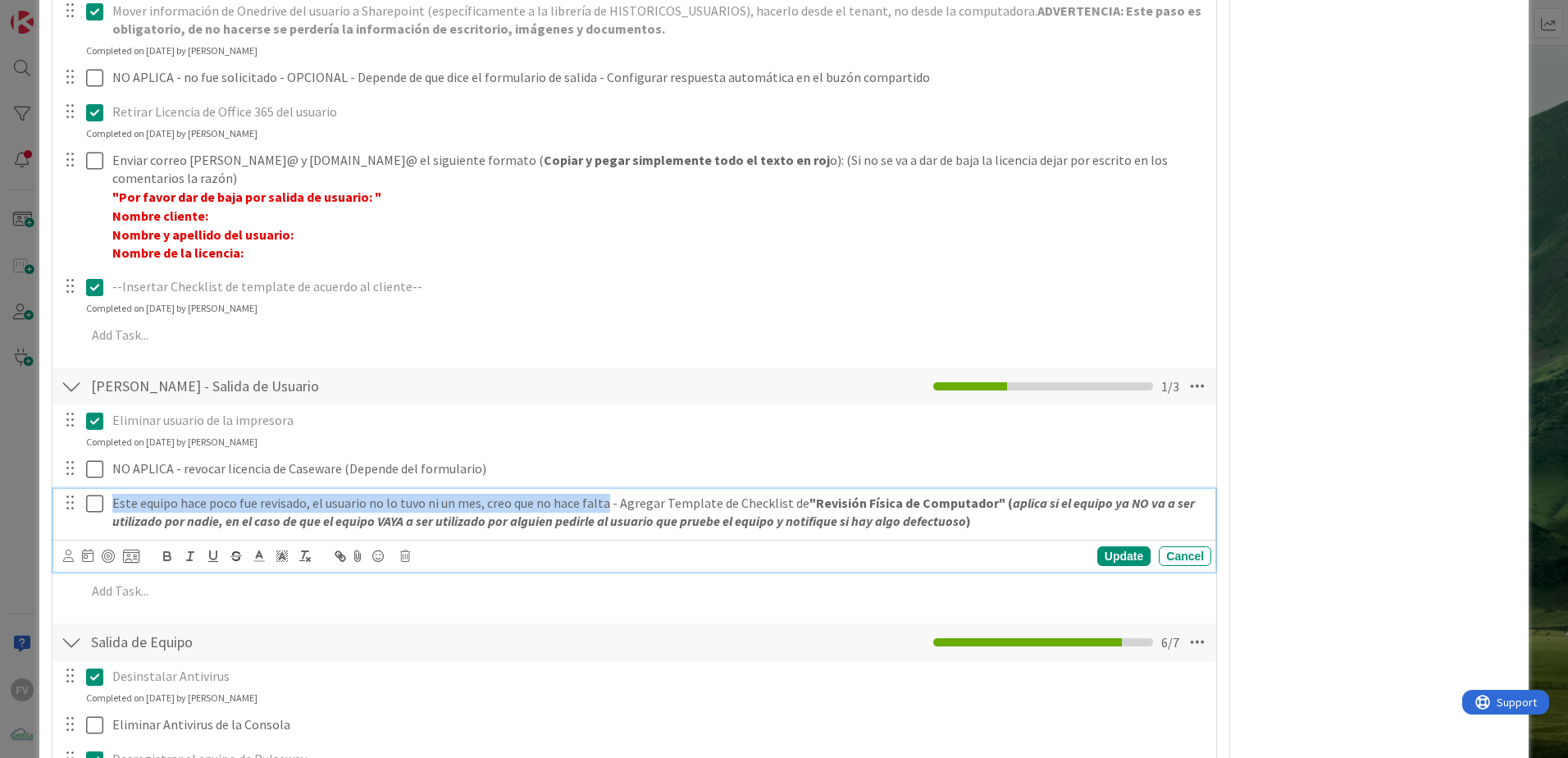
drag, startPoint x: 114, startPoint y: 504, endPoint x: 603, endPoint y: 512, distance: 489.1
click at [603, 512] on p "Este equipo hace poco fue revisado, el usuario no lo tuvo ni un mes, creo que n…" at bounding box center [658, 513] width 1093 height 37
click at [162, 556] on icon "button" at bounding box center [166, 556] width 15 height 15
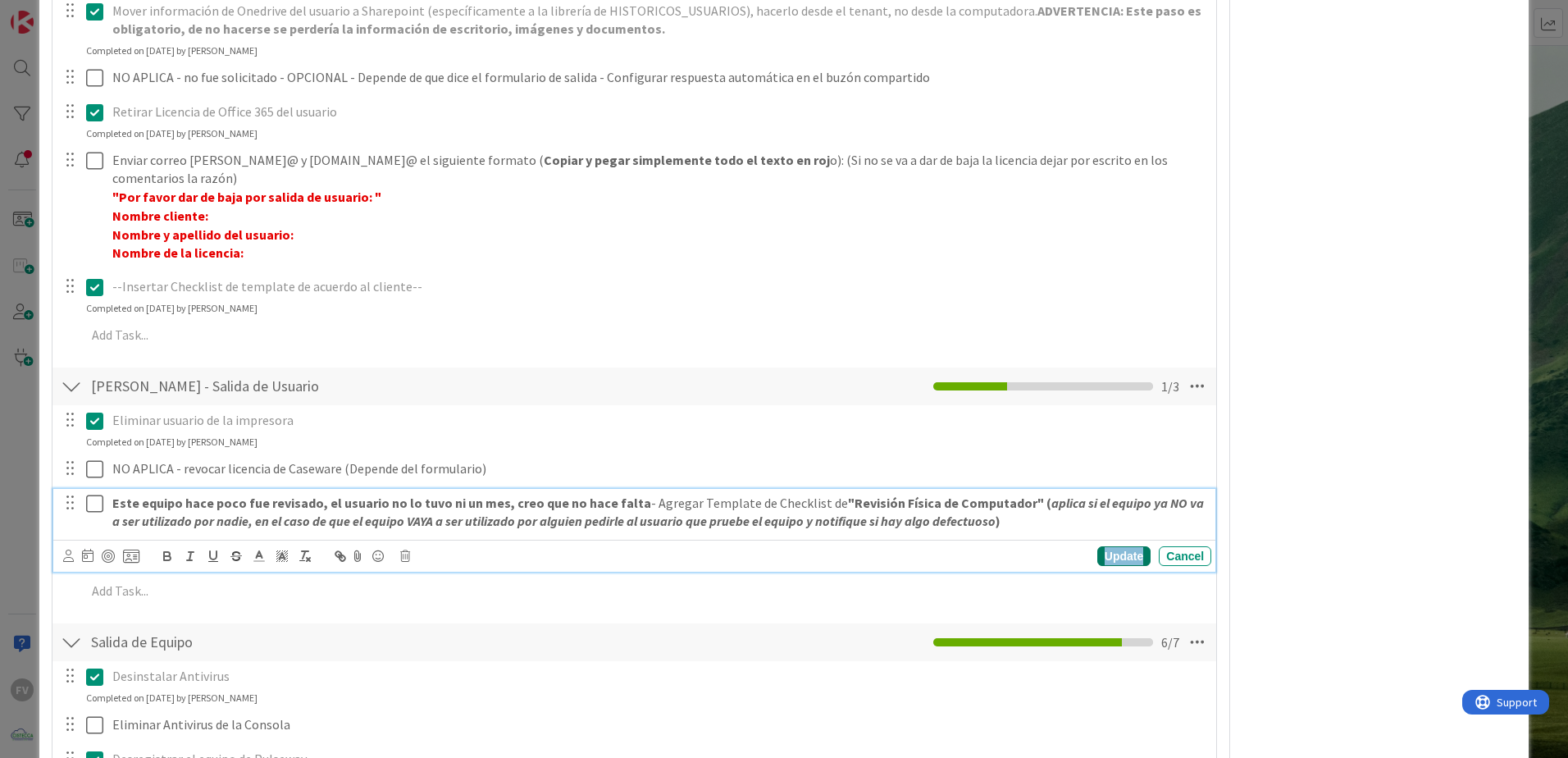
click at [1103, 556] on div "Update" at bounding box center [1124, 556] width 53 height 20
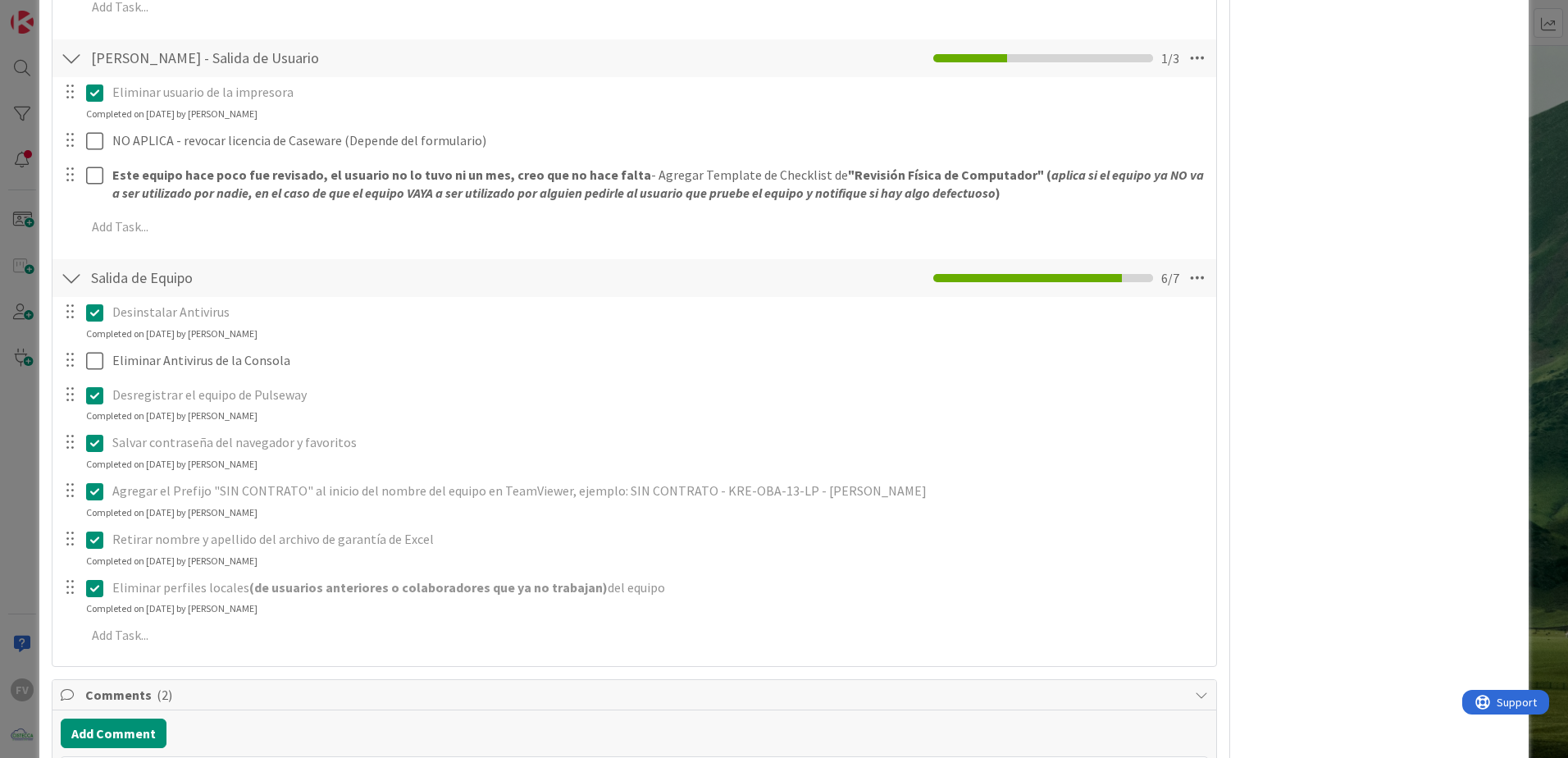
scroll to position [1454, 0]
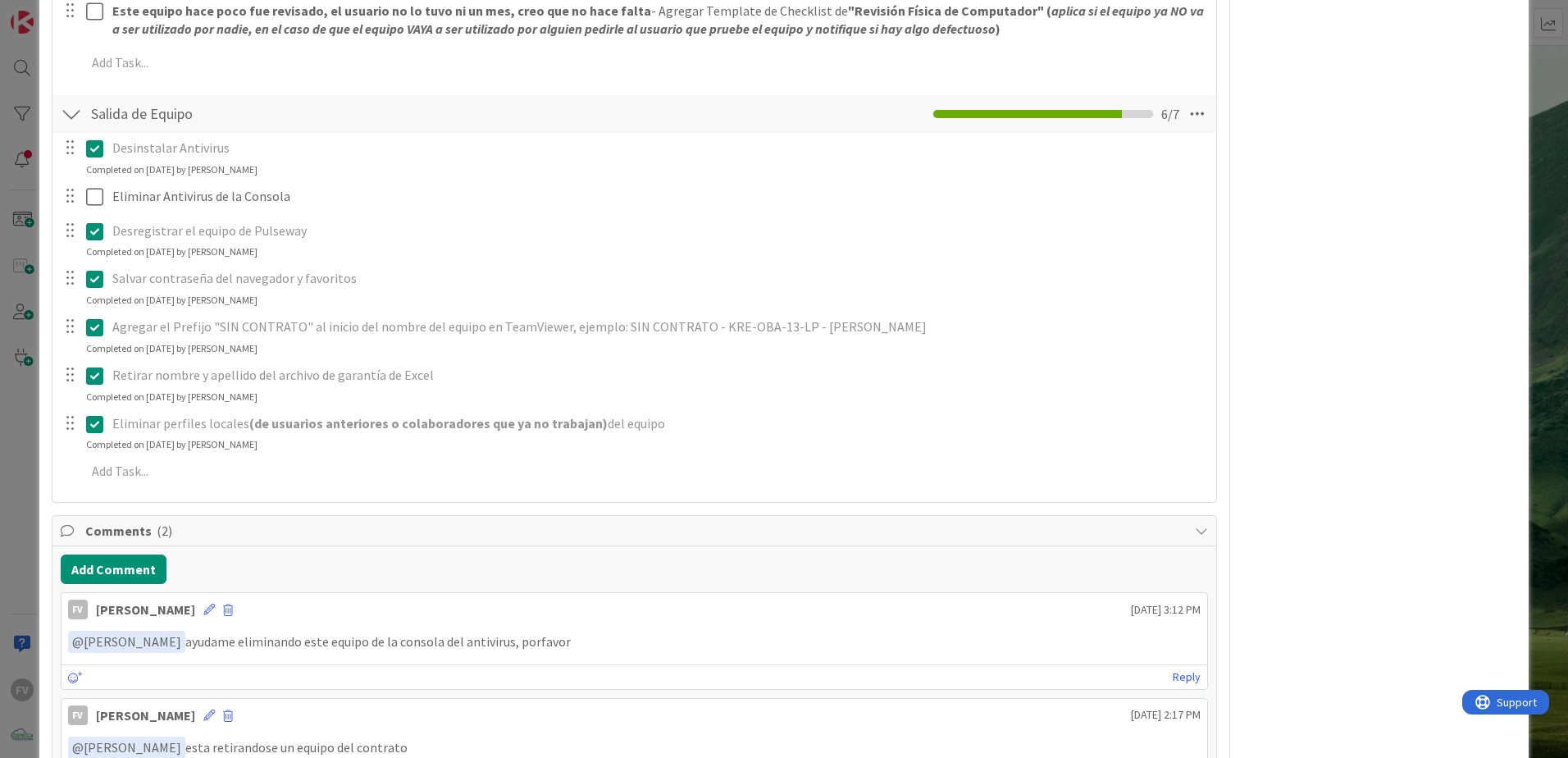
click at [27, 430] on div "ID 3801 OPERACIONES [PERSON_NAME] Title 70 / 128 #GOLD - Salida Usuario + Salid…" at bounding box center [784, 379] width 1568 height 758
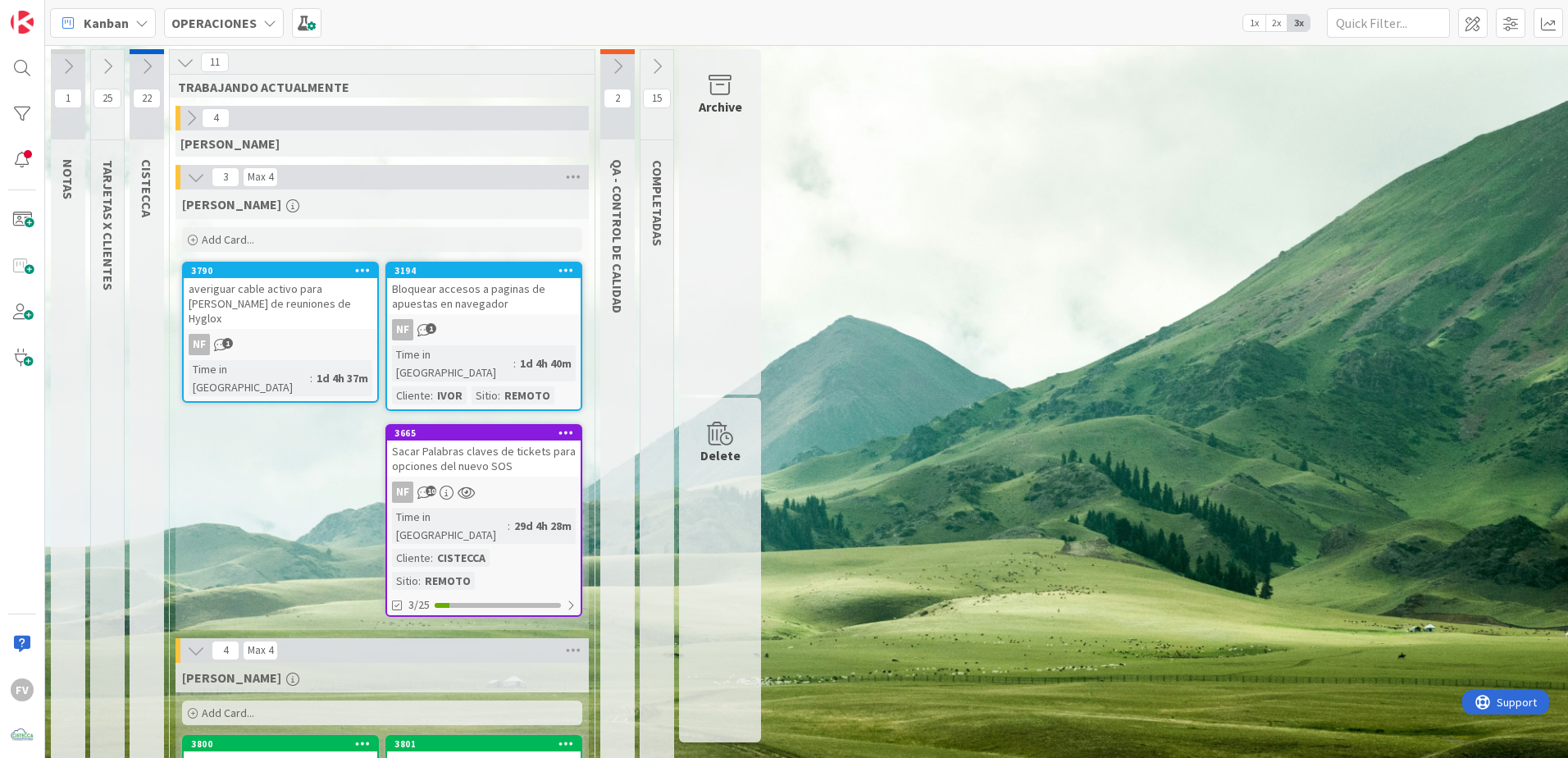
click at [193, 181] on icon at bounding box center [196, 177] width 18 height 18
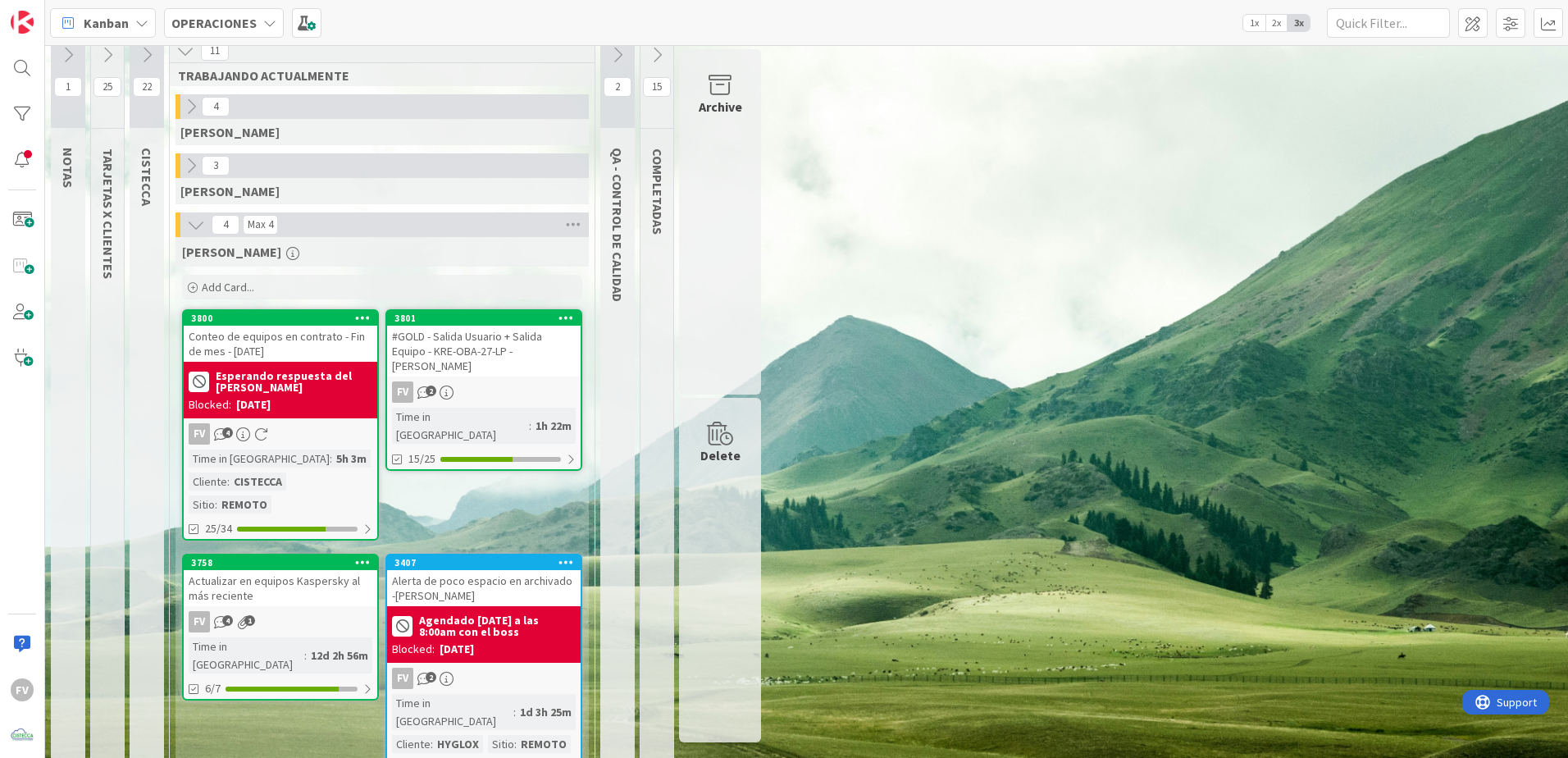
scroll to position [22, 0]
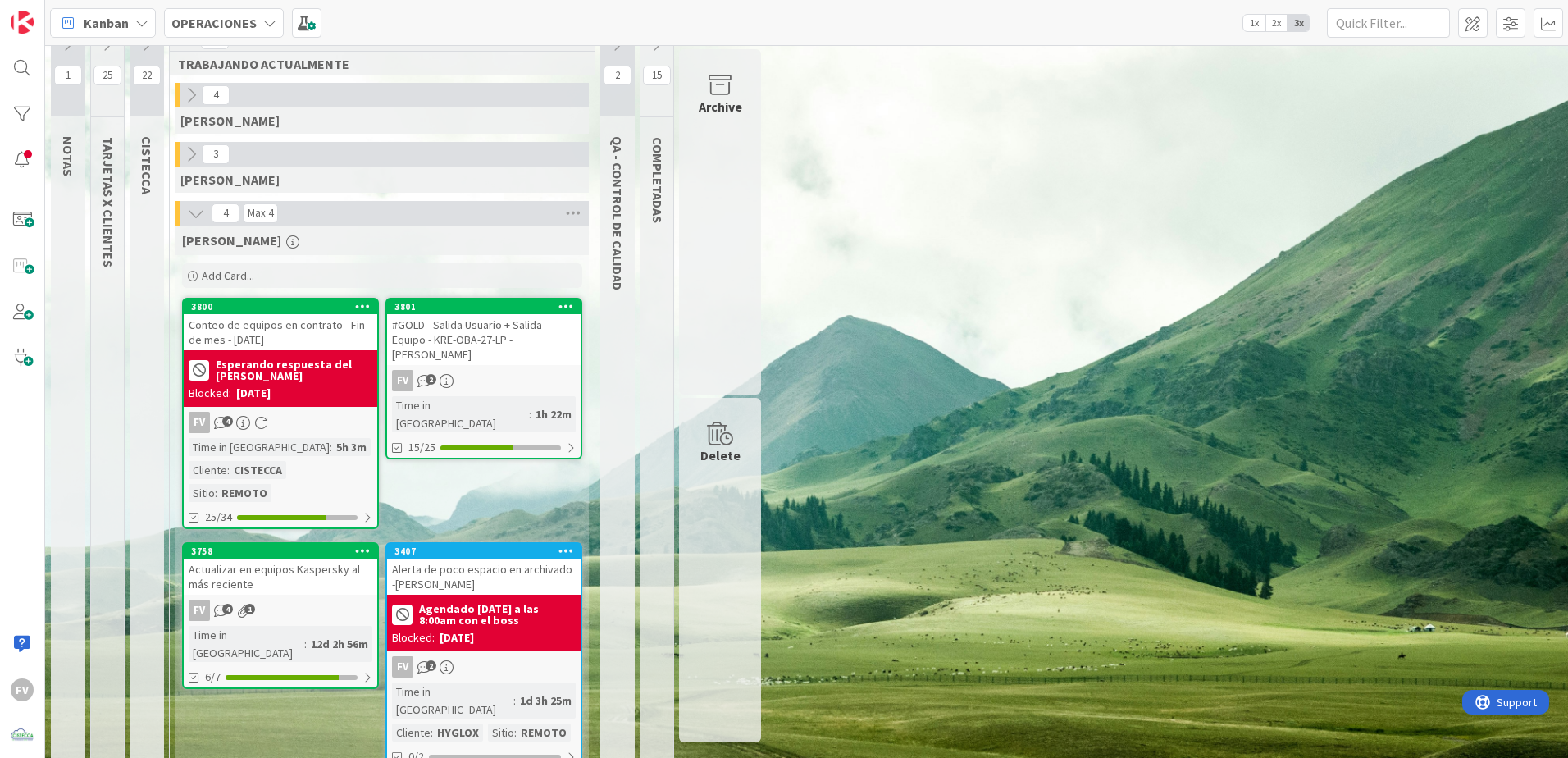
click at [490, 347] on div "#GOLD - Salida Usuario + Salida Equipo - KRE-OBA-27-LP - [PERSON_NAME]" at bounding box center [484, 339] width 194 height 51
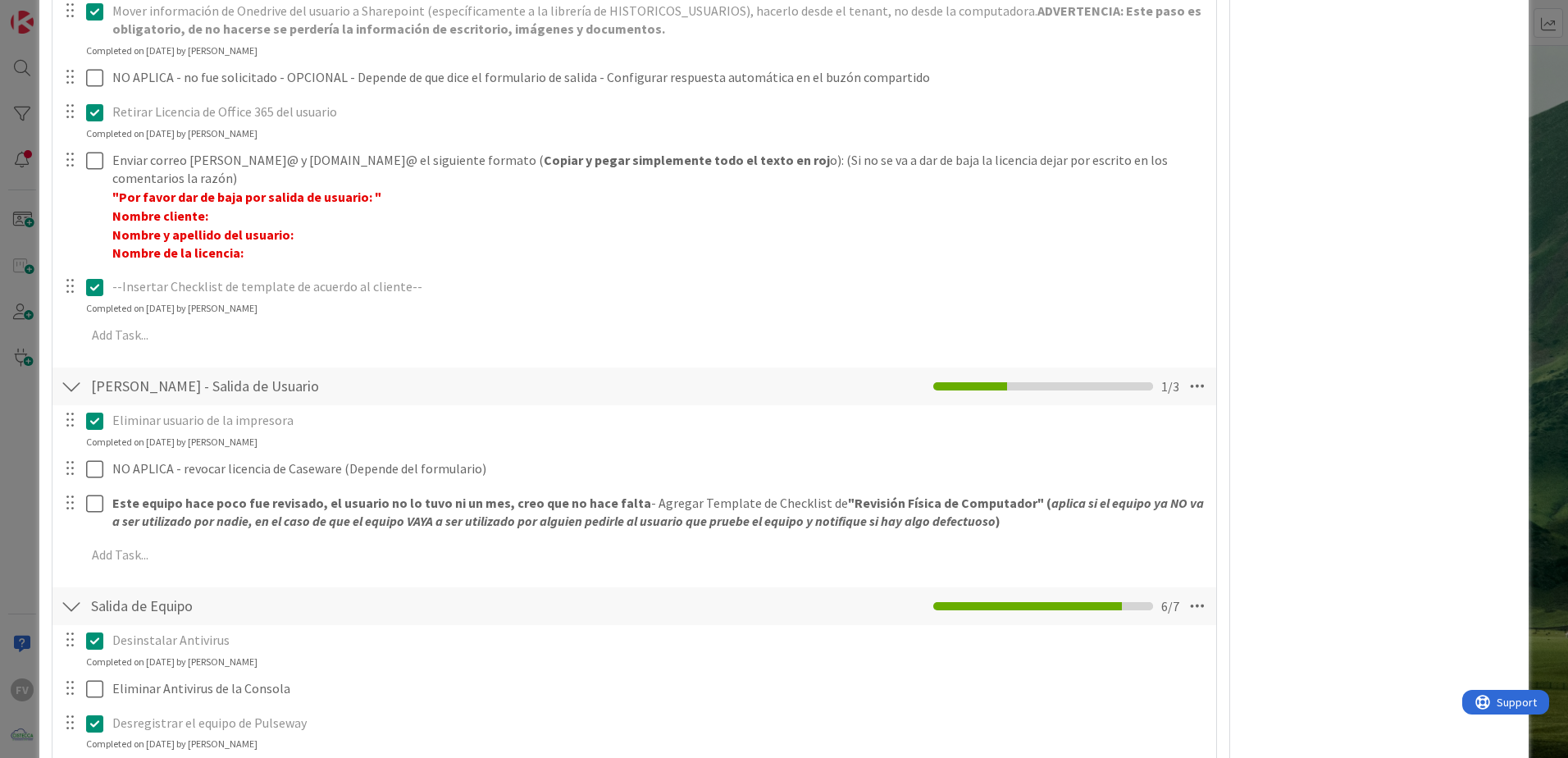
scroll to position [799, 0]
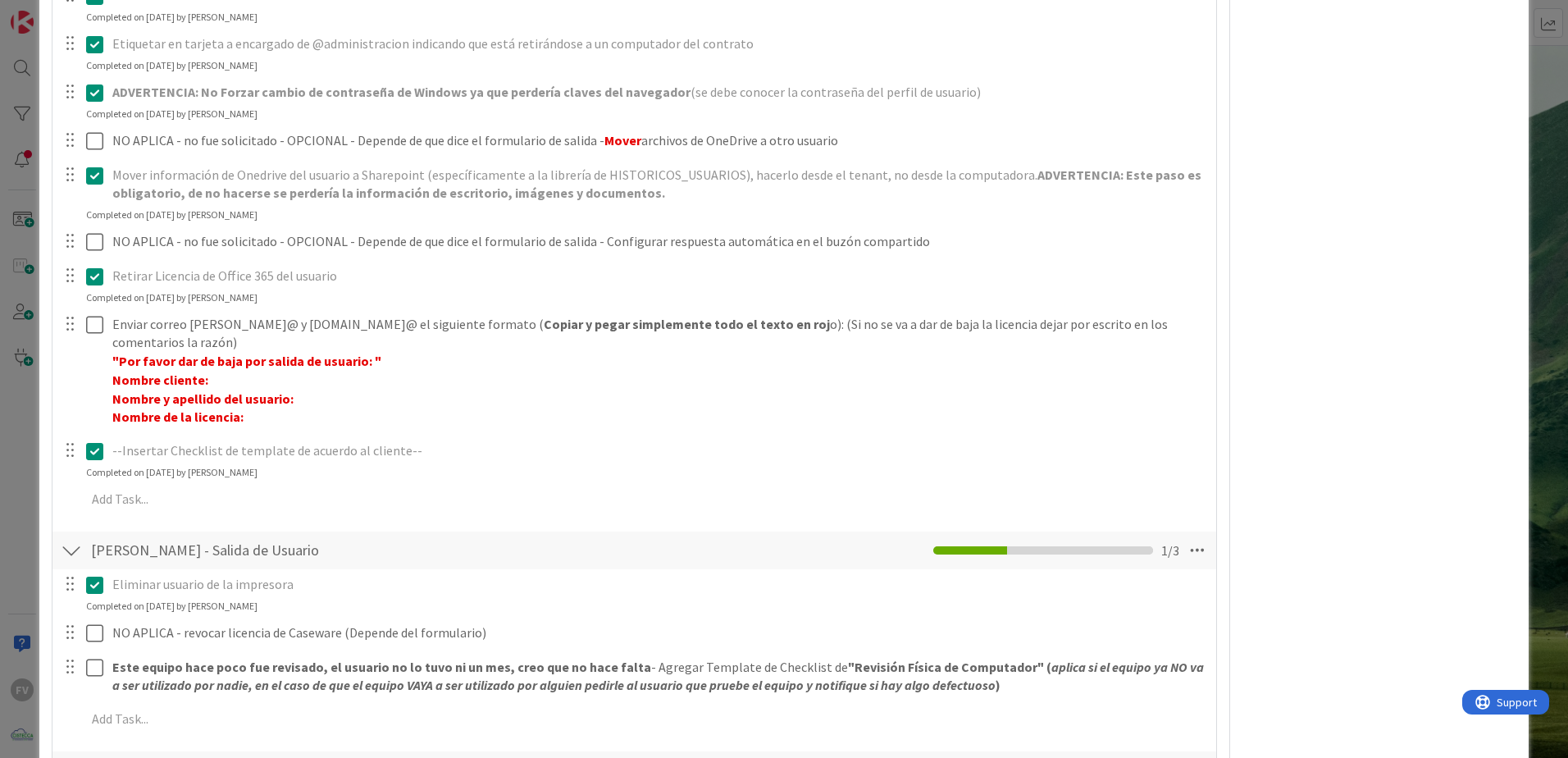
click at [30, 361] on div "ID 3801 OPERACIONES [PERSON_NAME] Title 70 / 128 #GOLD - Salida Usuario + Salid…" at bounding box center [784, 379] width 1568 height 758
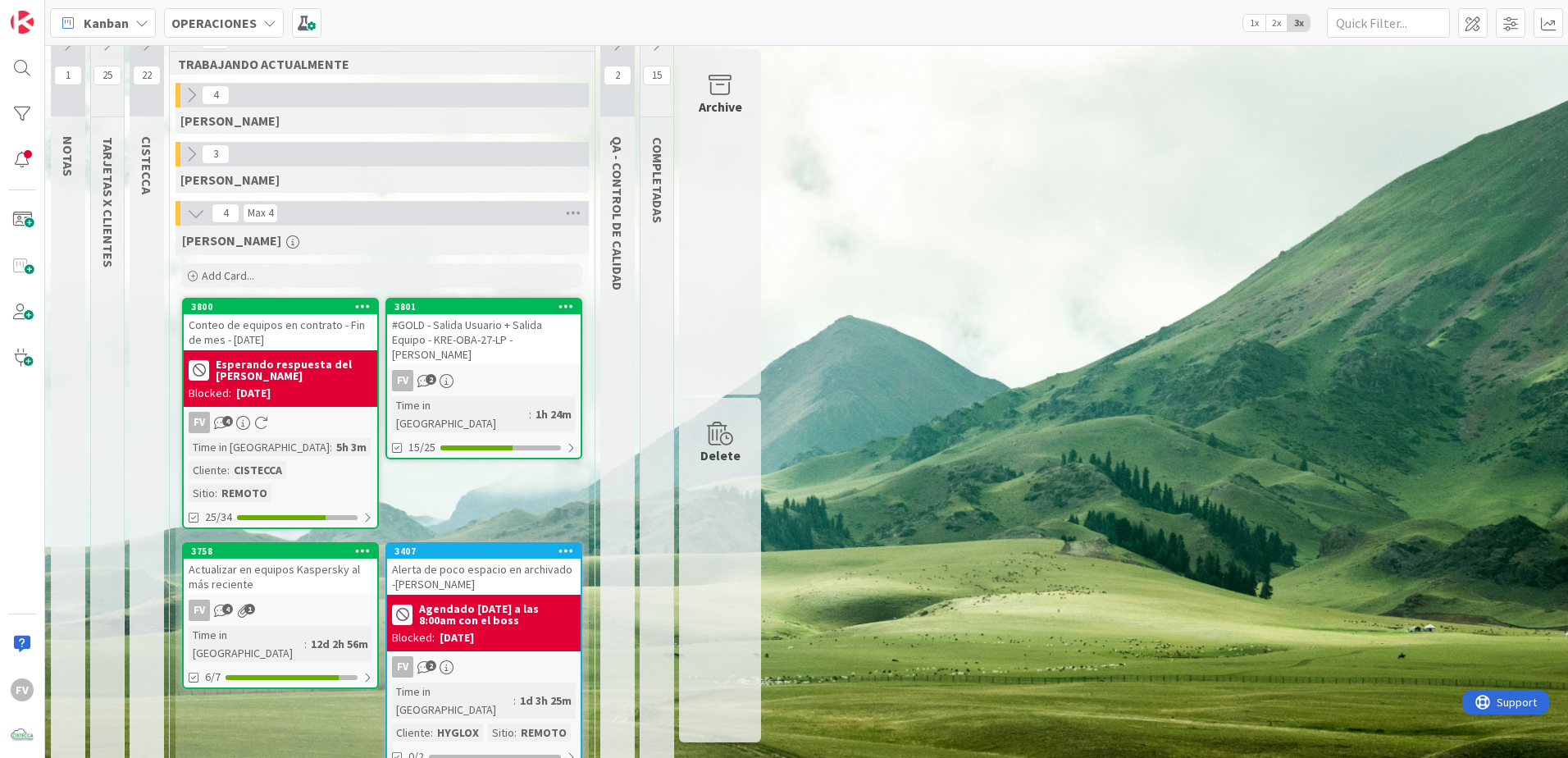
click at [515, 335] on div "#GOLD - Salida Usuario + Salida Equipo - KRE-OBA-27-LP - [PERSON_NAME]" at bounding box center [484, 339] width 194 height 51
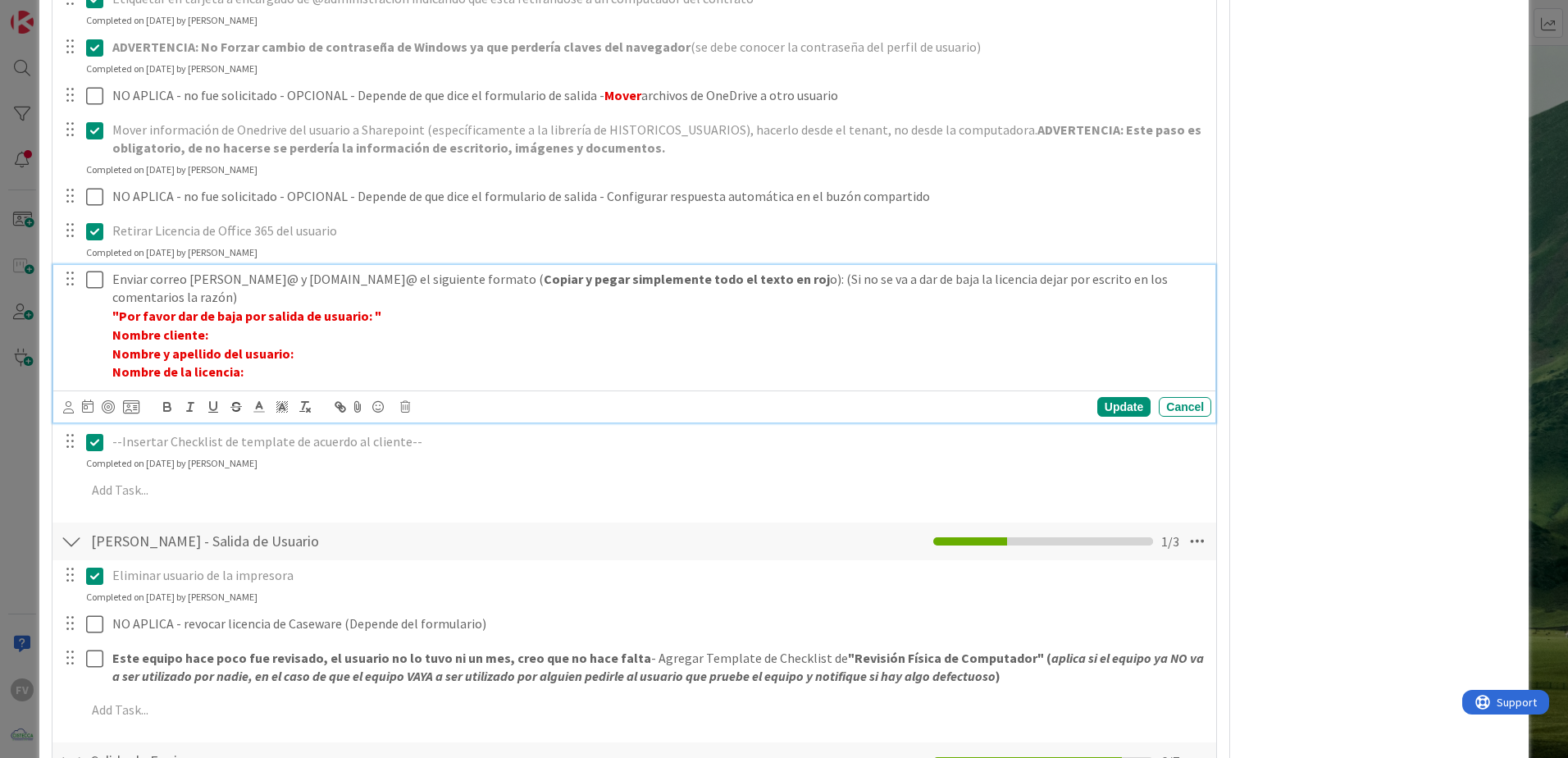
click at [95, 280] on icon at bounding box center [95, 280] width 18 height 20
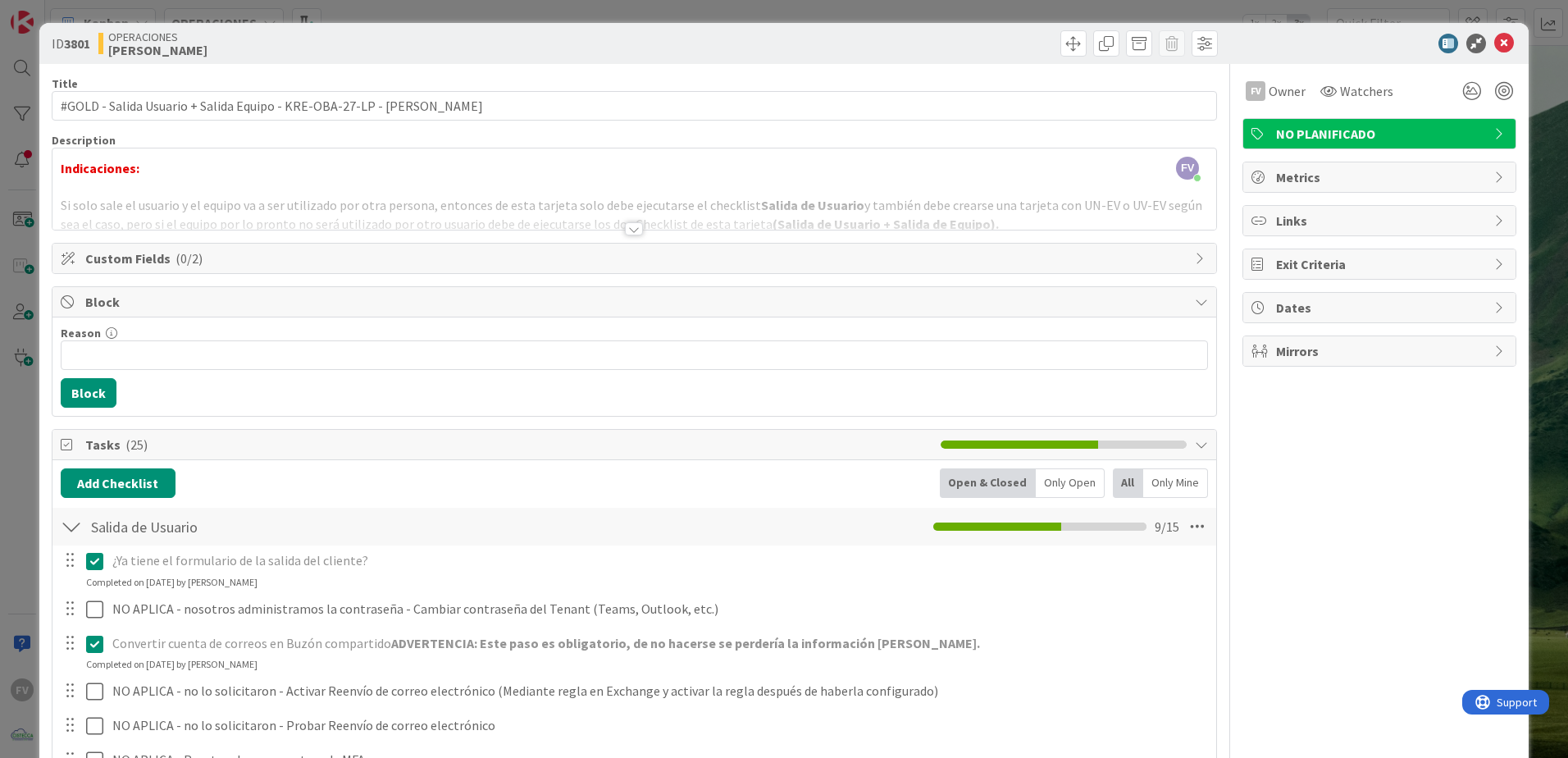
click at [69, 519] on div at bounding box center [71, 526] width 22 height 29
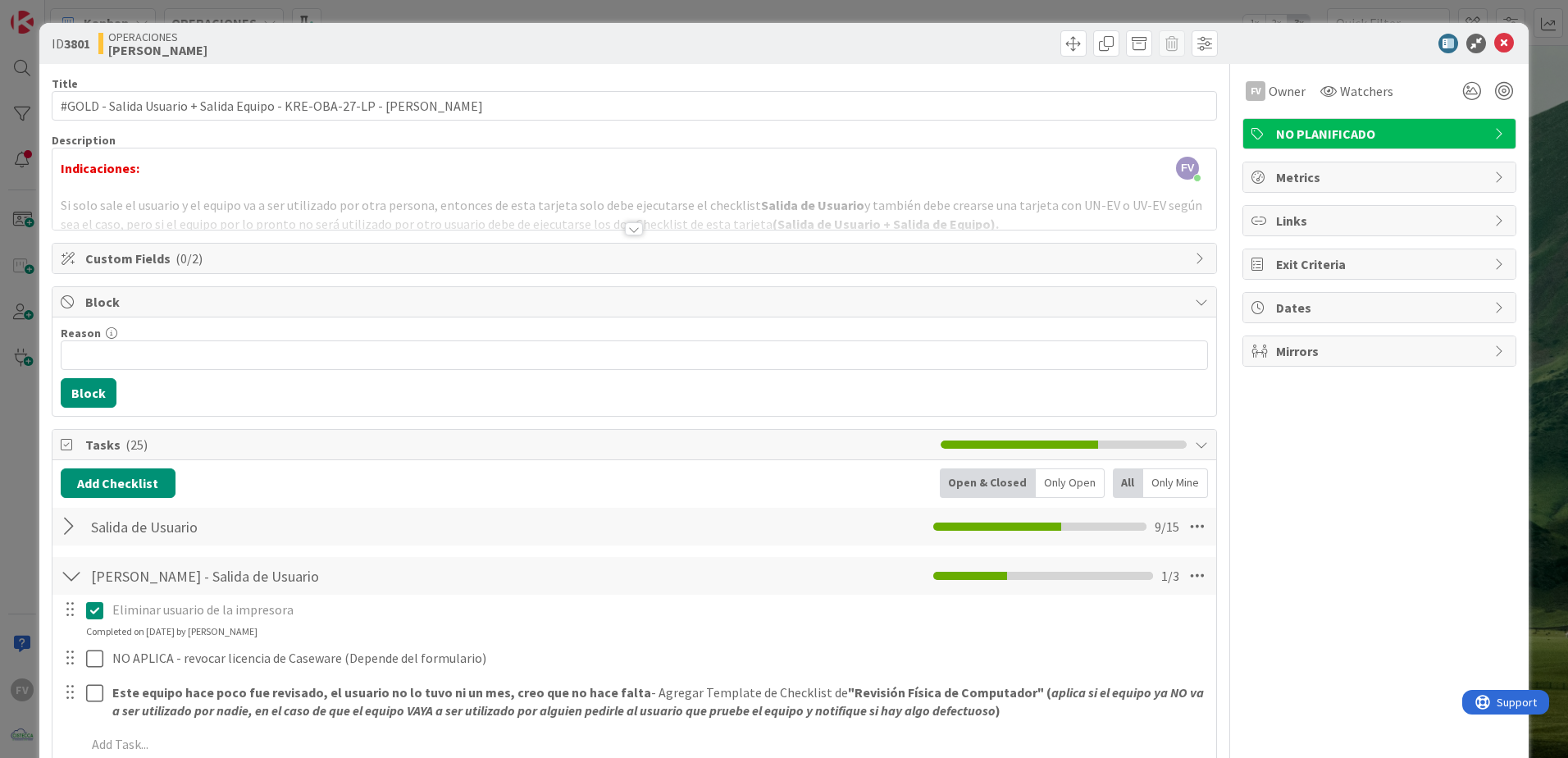
scroll to position [82, 0]
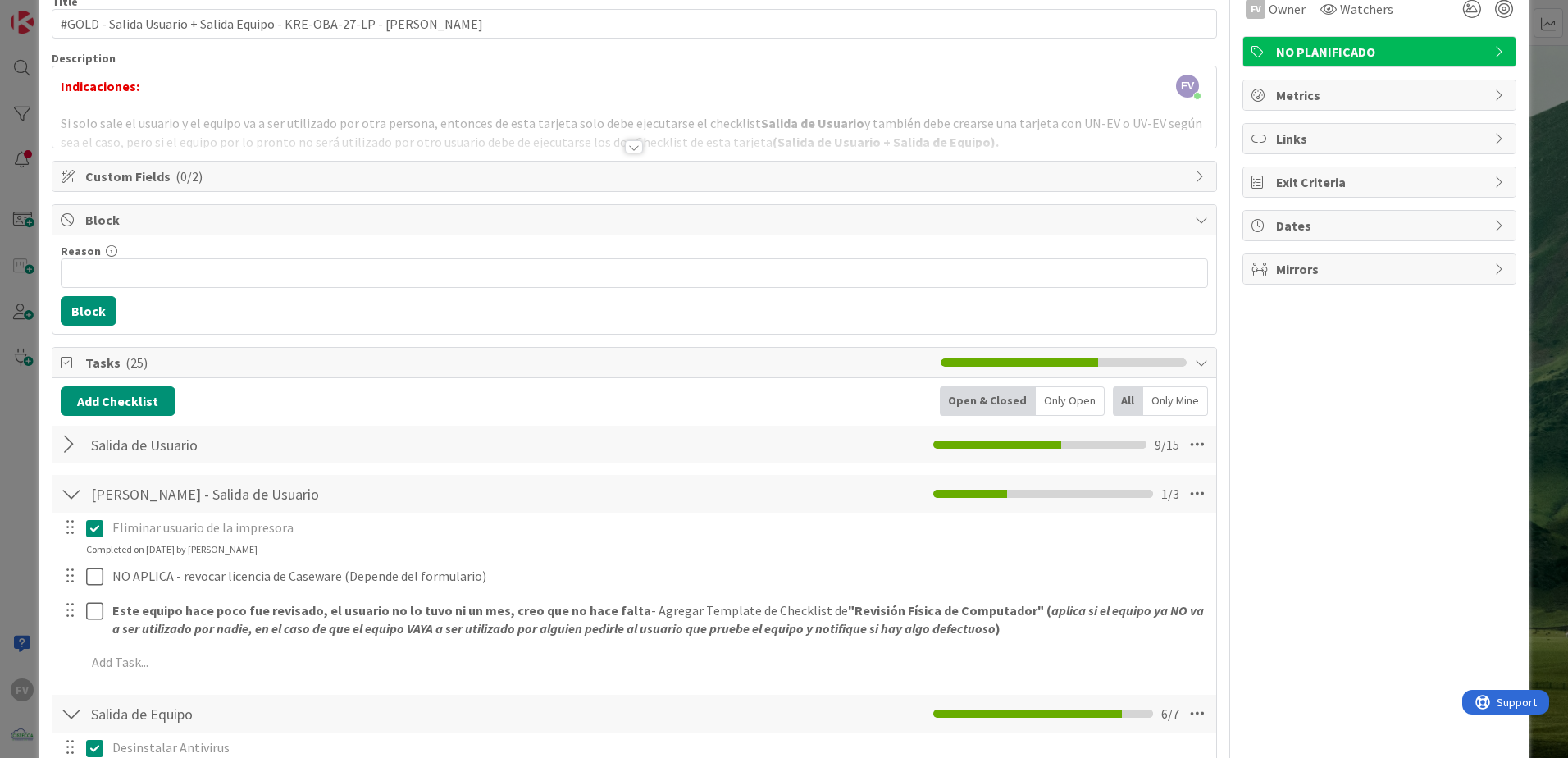
click at [69, 495] on div at bounding box center [71, 494] width 22 height 29
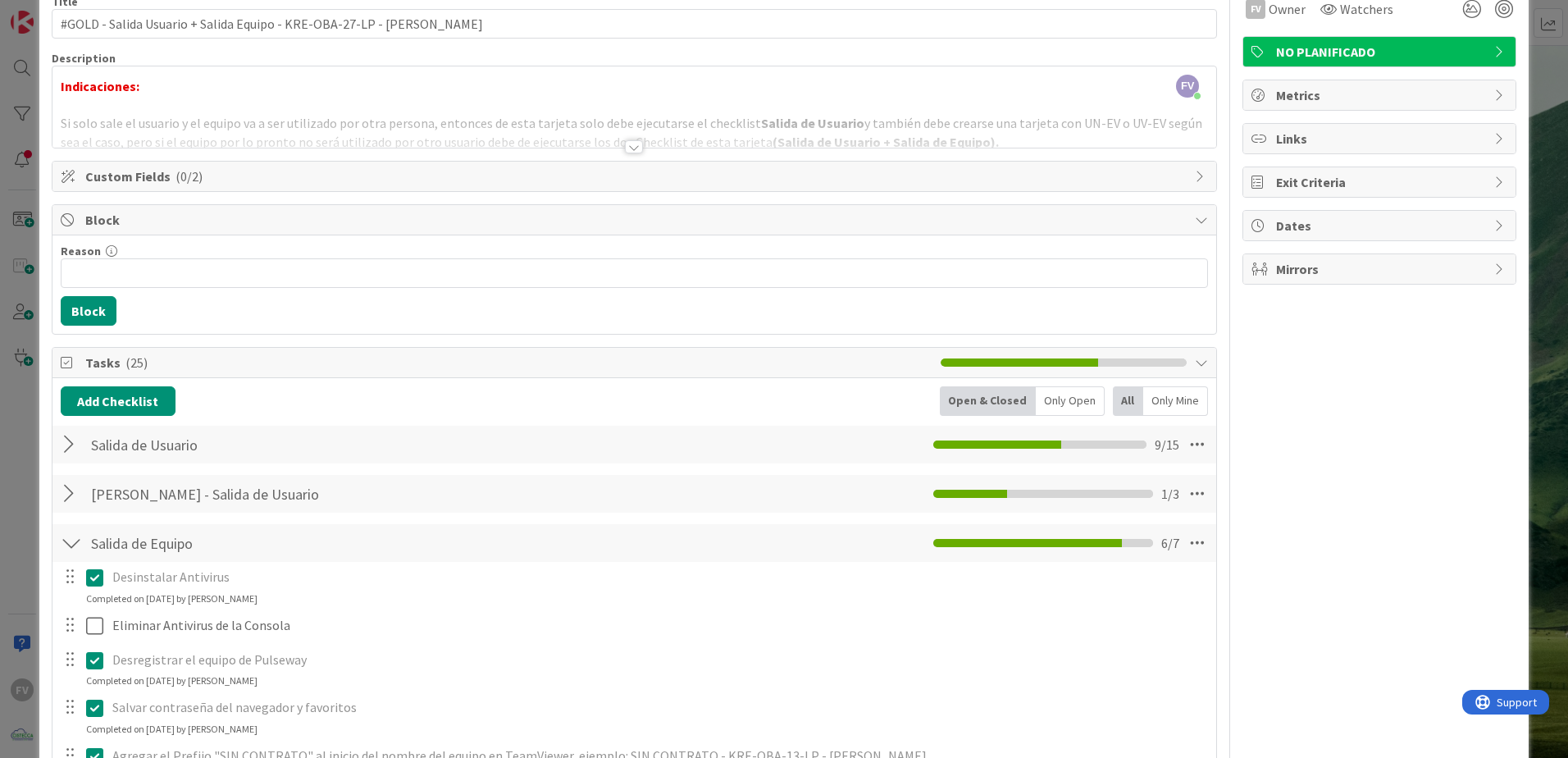
click at [85, 364] on span "Tasks ( 25 )" at bounding box center [509, 362] width 847 height 20
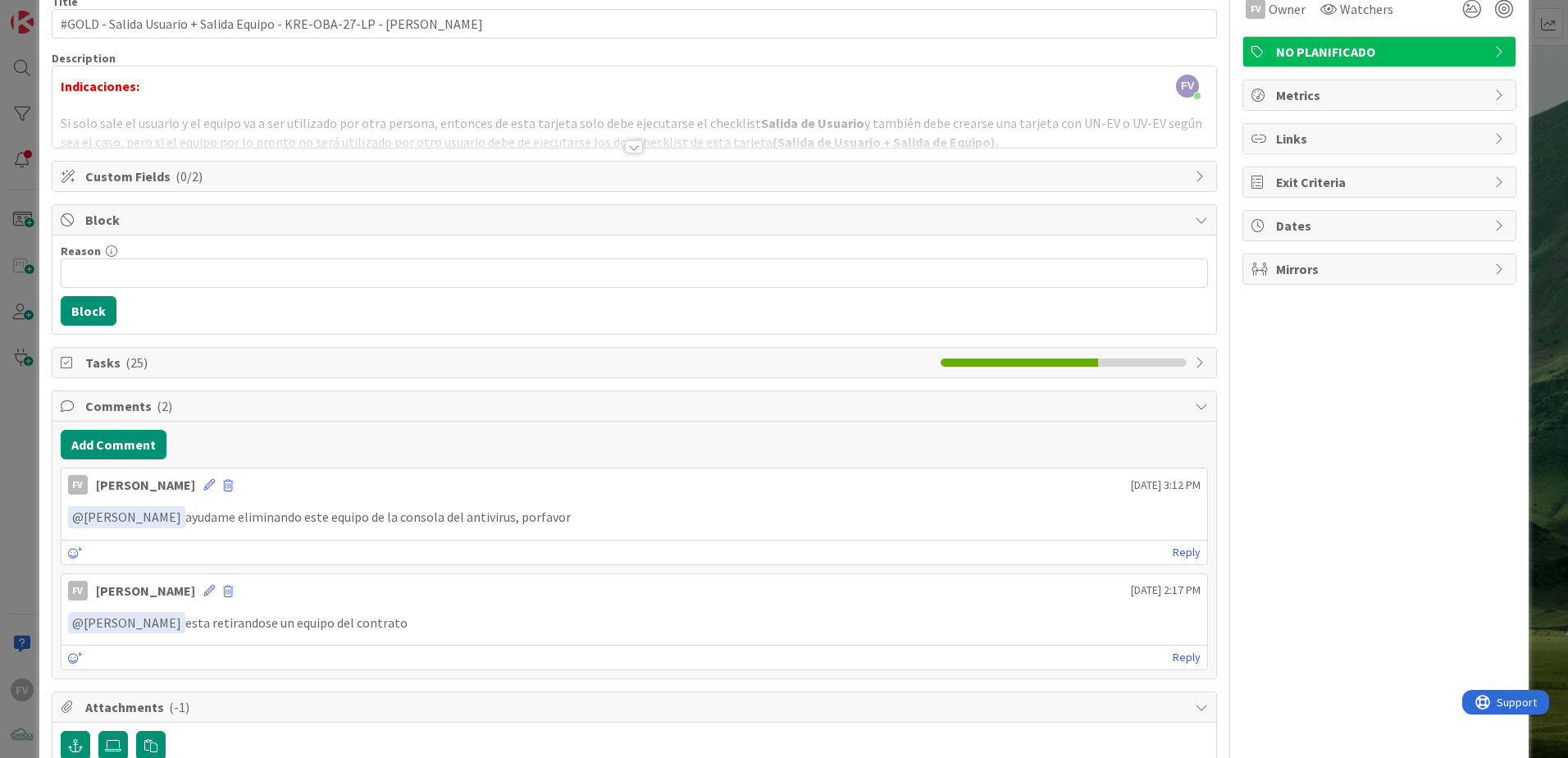
click at [90, 376] on div "Tasks ( 25 )" at bounding box center [635, 362] width 1164 height 29
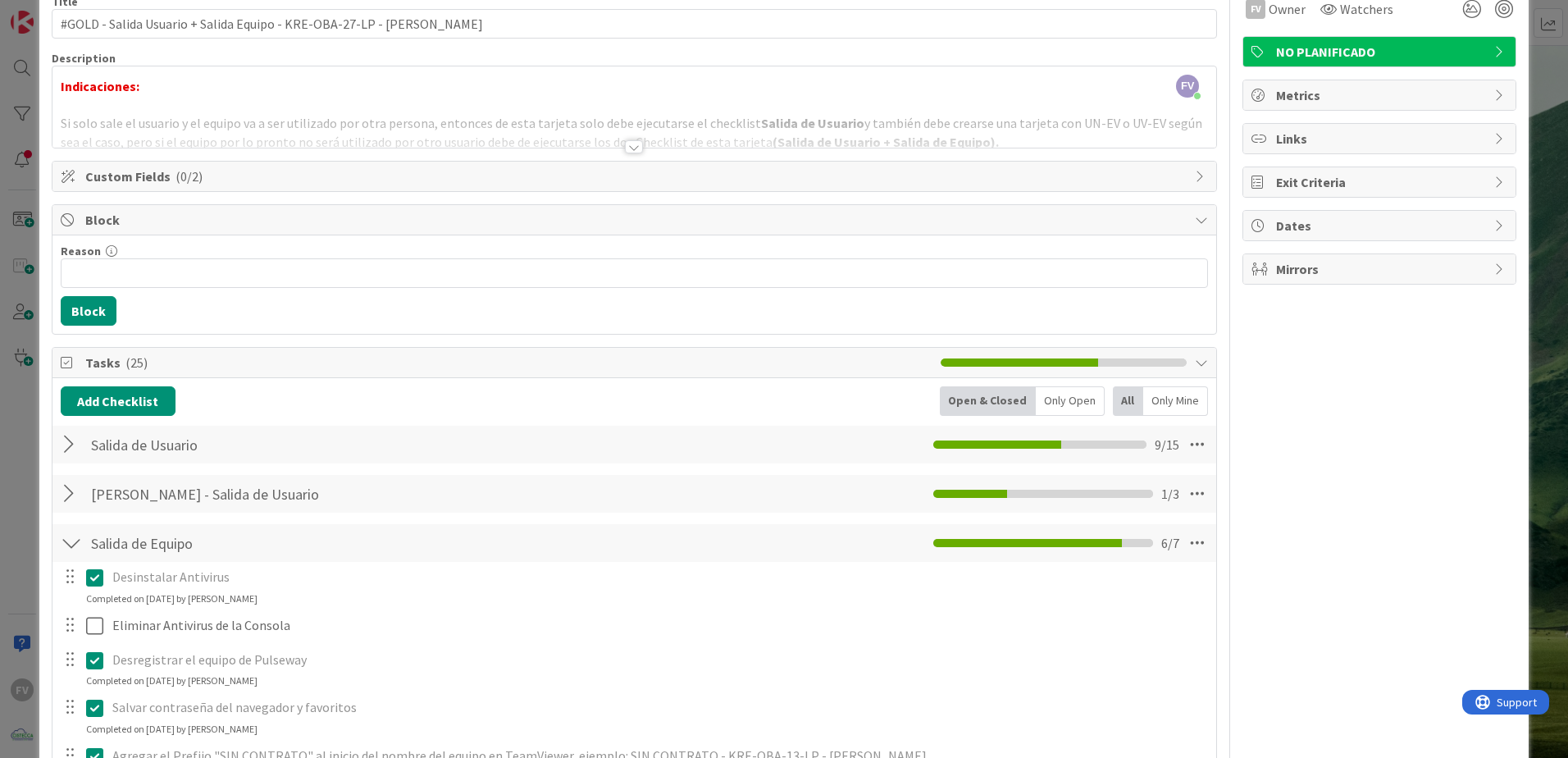
click at [72, 545] on div at bounding box center [71, 543] width 22 height 29
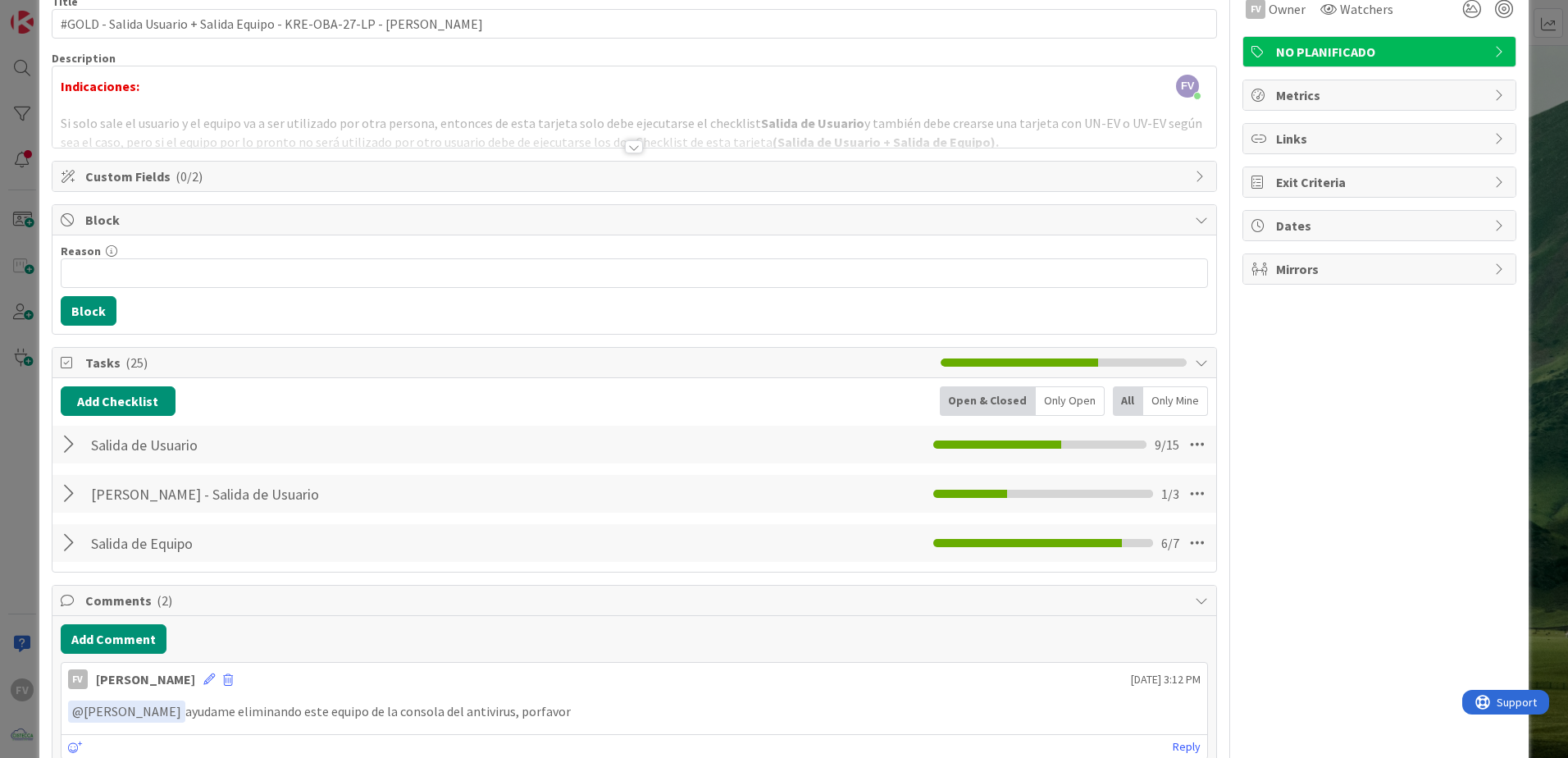
click at [70, 377] on div "Tasks ( 25 )" at bounding box center [635, 362] width 1164 height 30
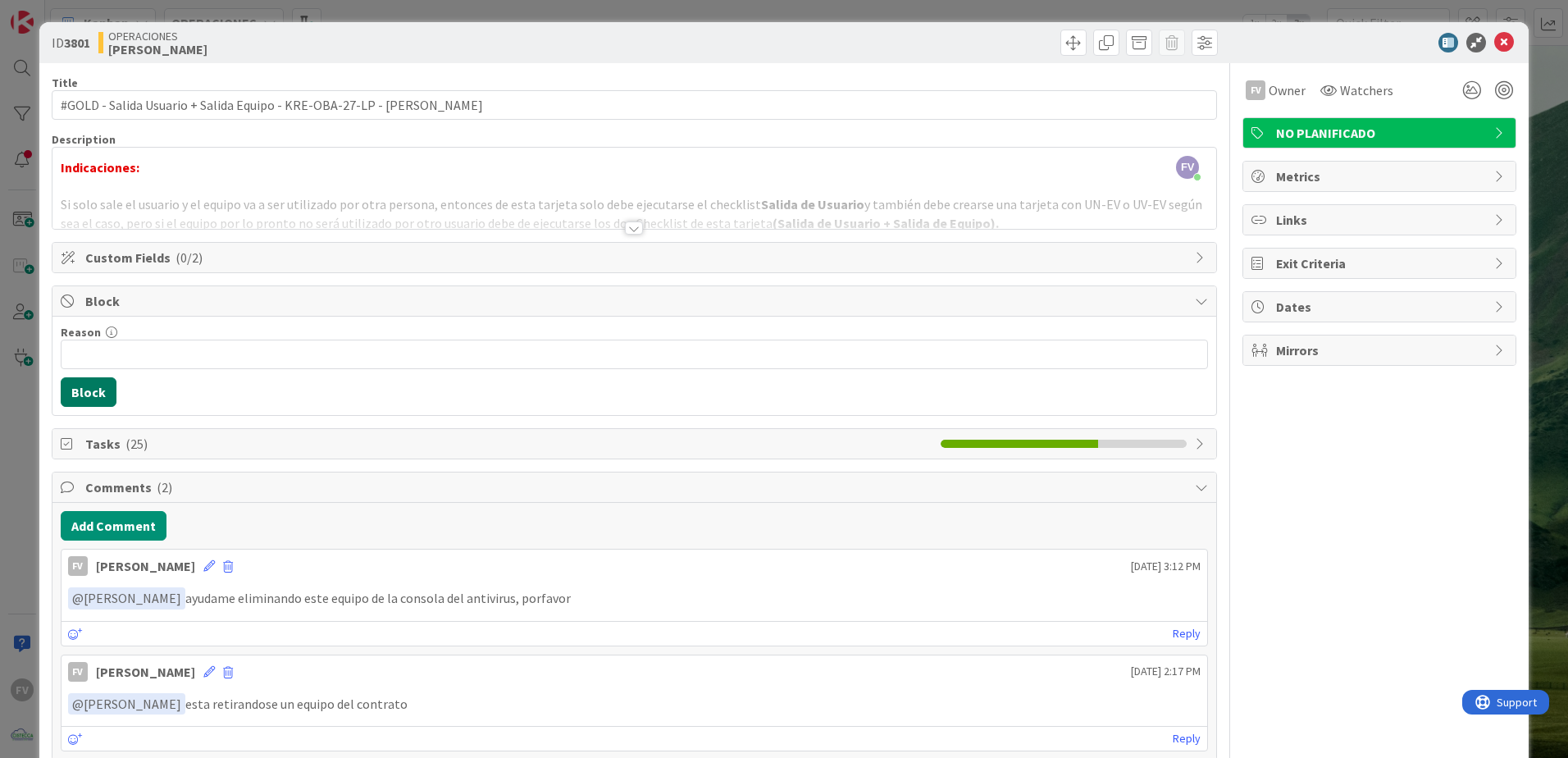
scroll to position [0, 0]
click at [170, 299] on span "Block" at bounding box center [636, 301] width 1101 height 20
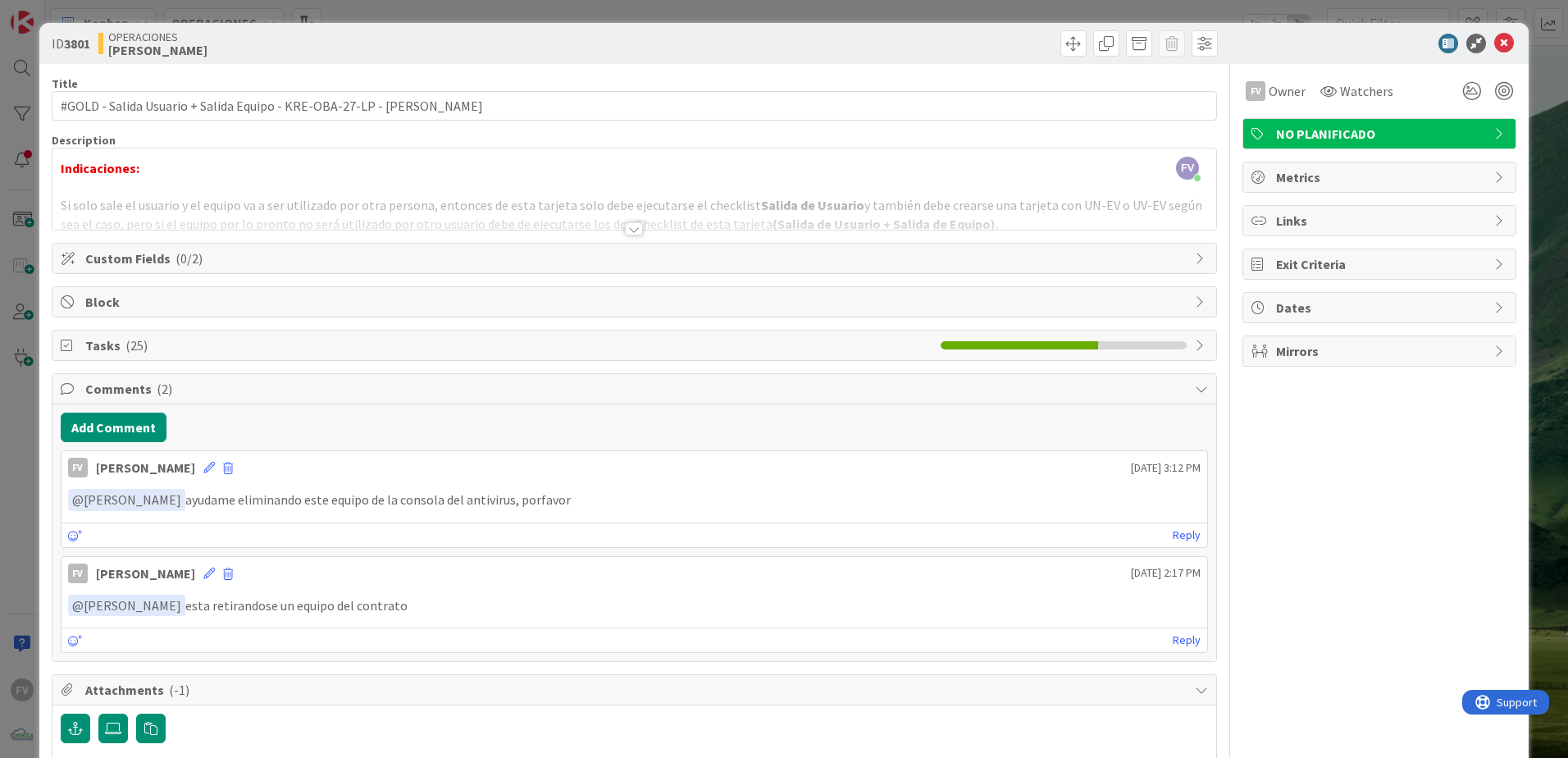
click at [20, 313] on div "ID 3801 OPERACIONES [PERSON_NAME] Title 70 / 128 #GOLD - Salida Usuario + Salid…" at bounding box center [784, 379] width 1568 height 758
